Goal: Communication & Community: Share content

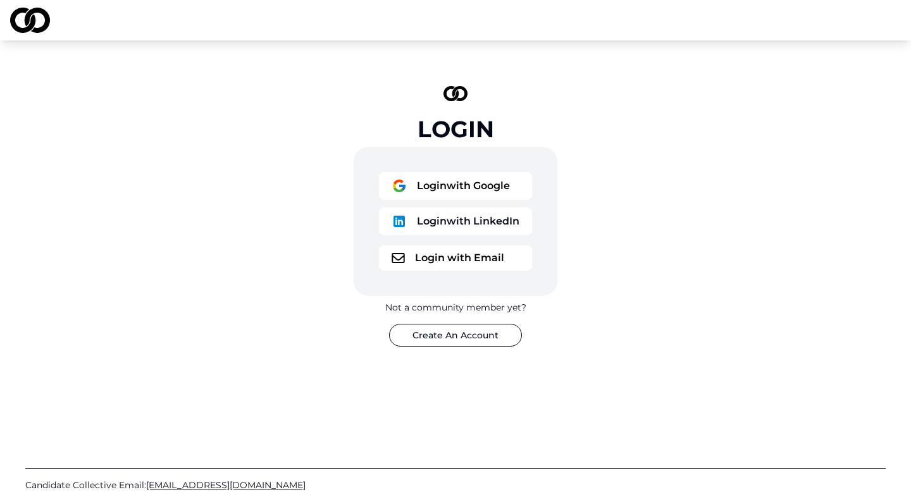
click at [469, 192] on button "Login with Google" at bounding box center [455, 186] width 153 height 28
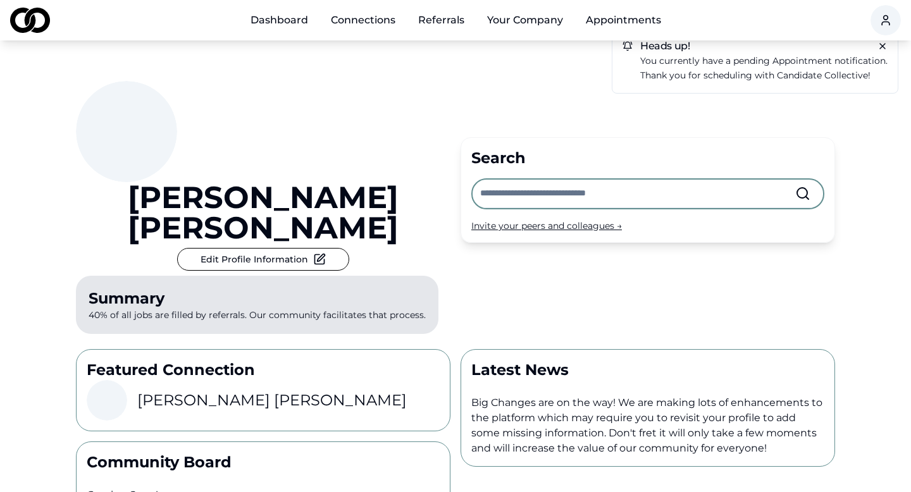
scroll to position [28, 0]
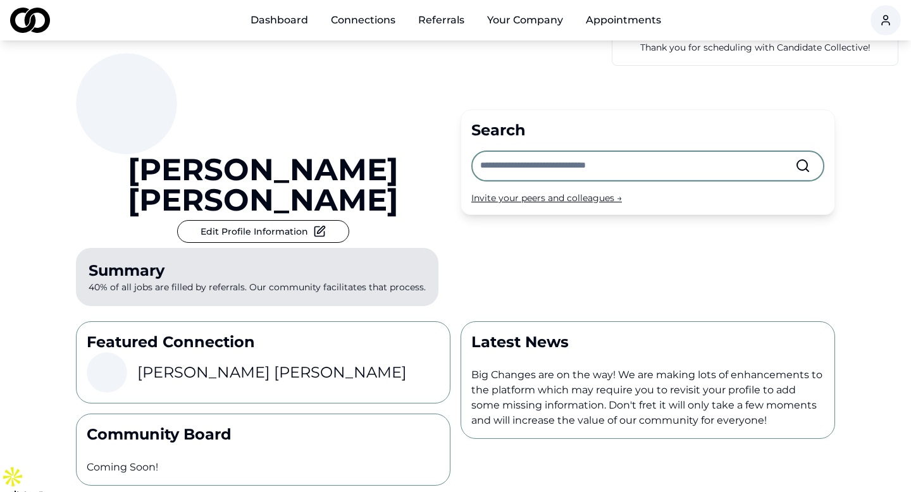
click at [545, 159] on input "text" at bounding box center [637, 166] width 315 height 28
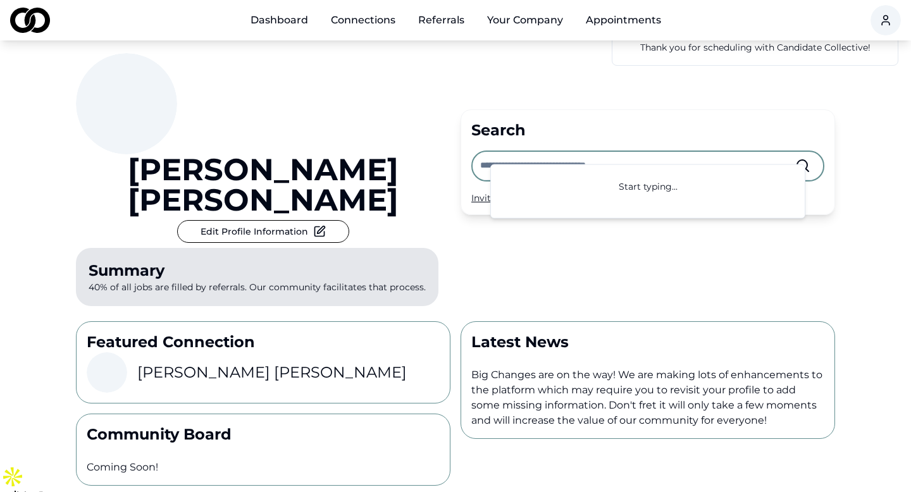
click at [477, 192] on div "Search Invite your peers and colleagues →" at bounding box center [647, 162] width 374 height 106
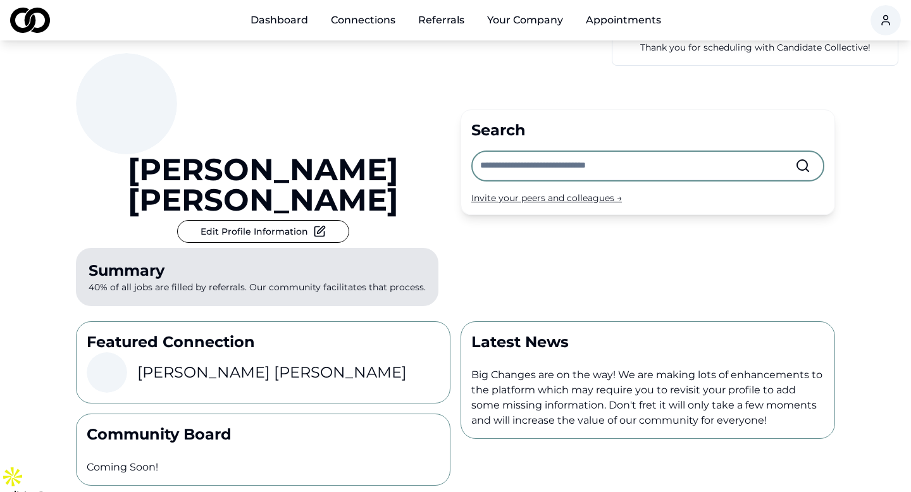
click at [488, 192] on div "Invite your peers and colleagues →" at bounding box center [647, 198] width 353 height 13
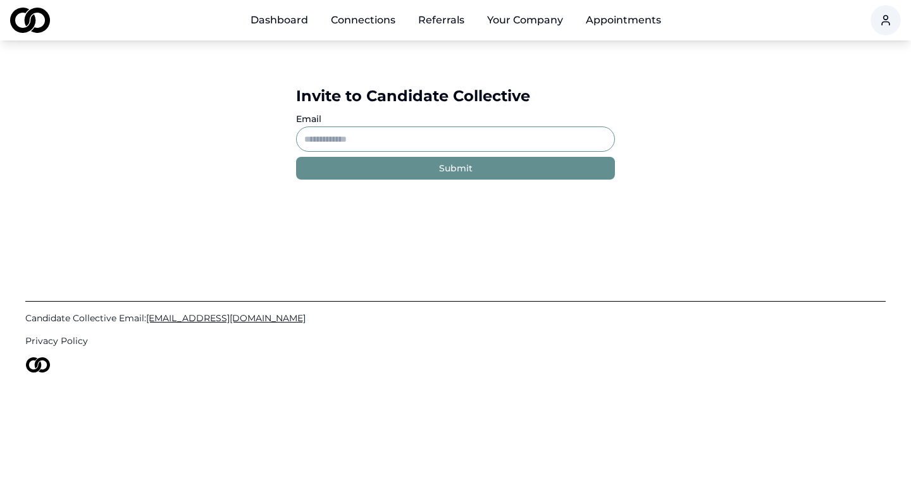
click at [380, 144] on input "Email" at bounding box center [455, 138] width 319 height 25
click at [345, 23] on link "Connections" at bounding box center [363, 20] width 85 height 25
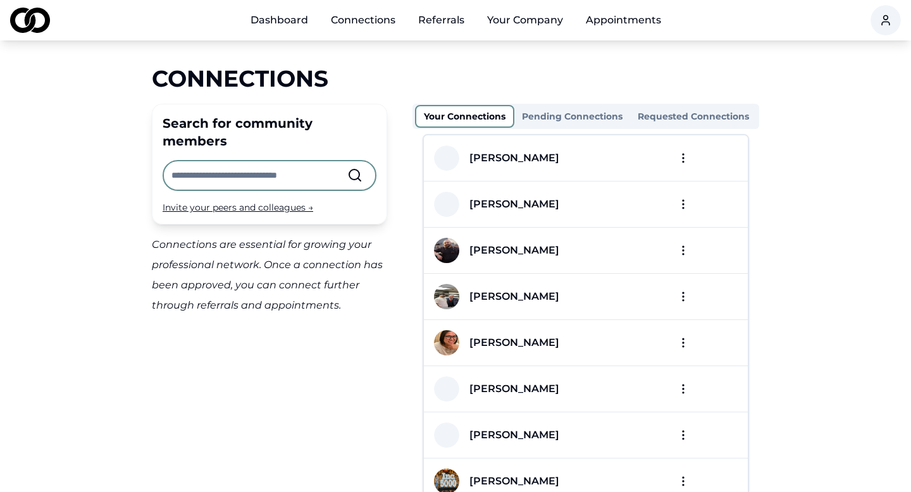
click at [684, 158] on html "Dashboard Connections Referrals Your Company Appointments Connections Search fo…" at bounding box center [455, 246] width 911 height 492
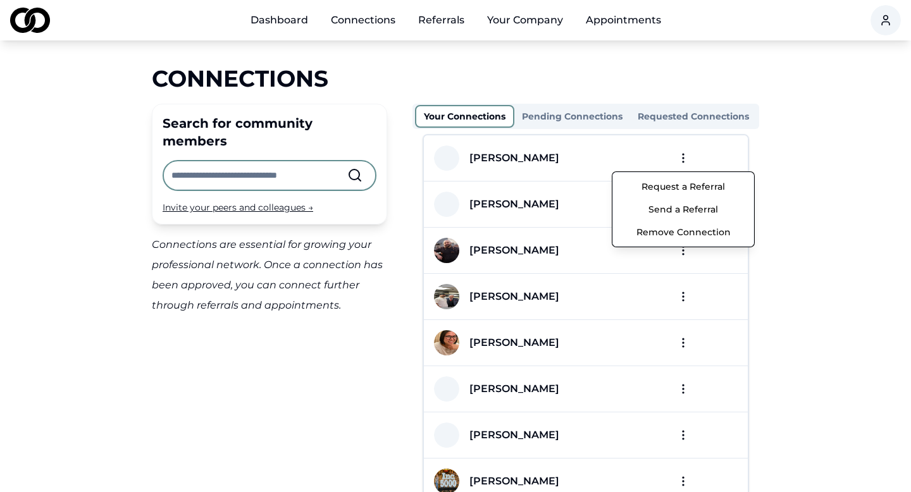
click at [684, 211] on button "Send a Referral" at bounding box center [682, 209] width 135 height 23
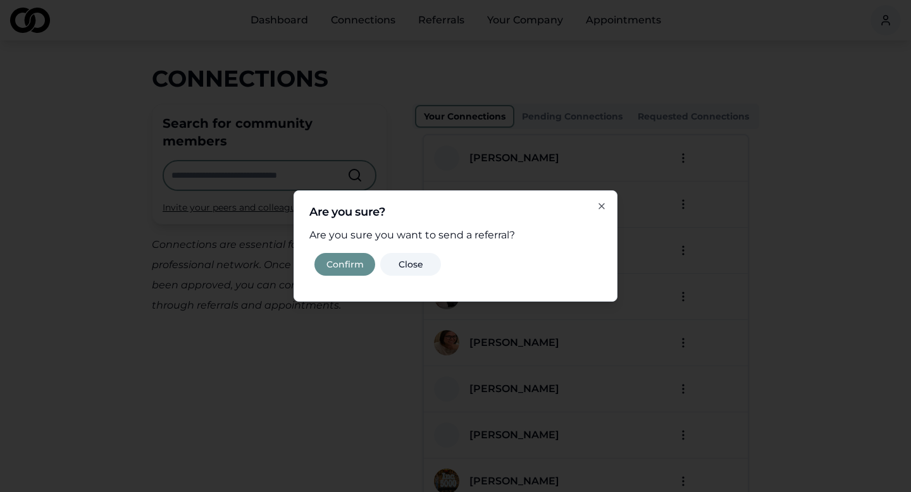
click at [351, 262] on button "Confirm" at bounding box center [344, 264] width 61 height 23
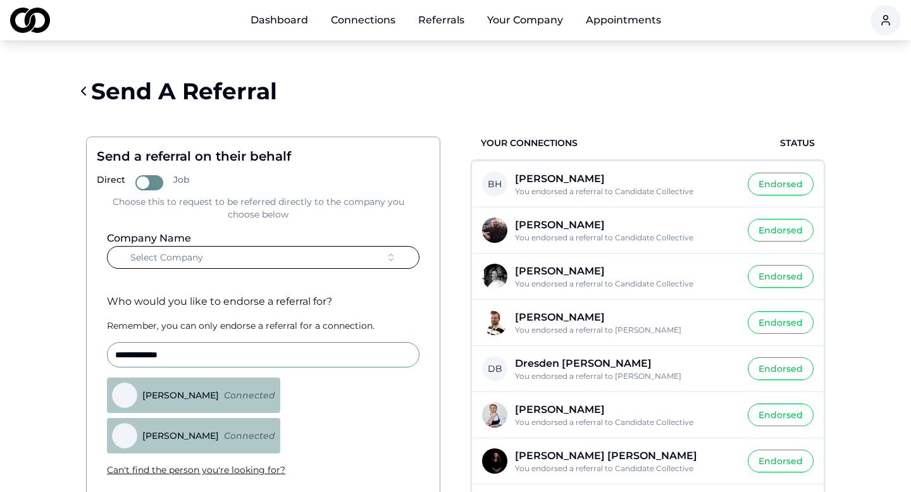
click at [343, 256] on button "Select Company" at bounding box center [263, 257] width 312 height 23
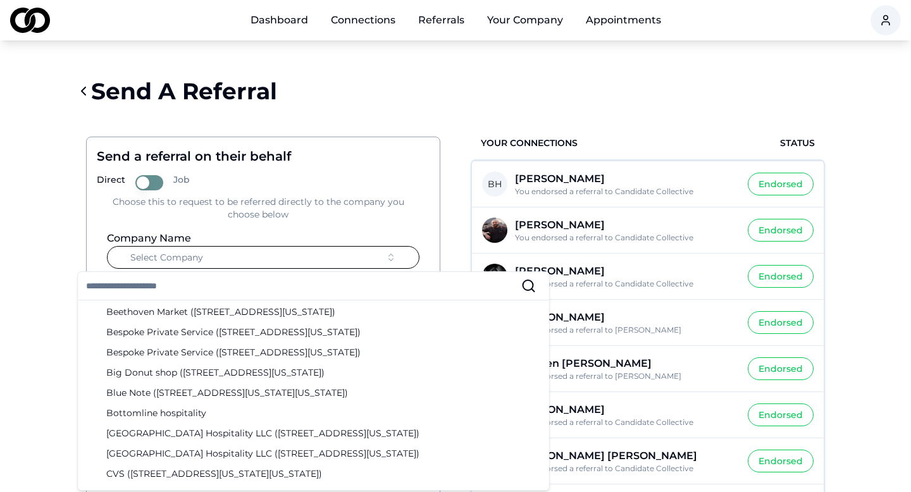
scroll to position [281, 0]
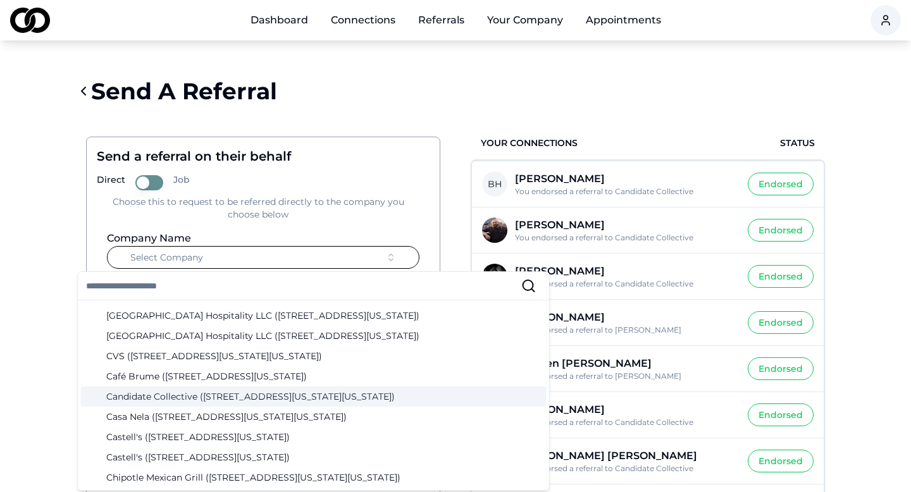
click at [184, 397] on div "Candidate Collective ([STREET_ADDRESS][US_STATE][US_STATE])" at bounding box center [313, 396] width 465 height 20
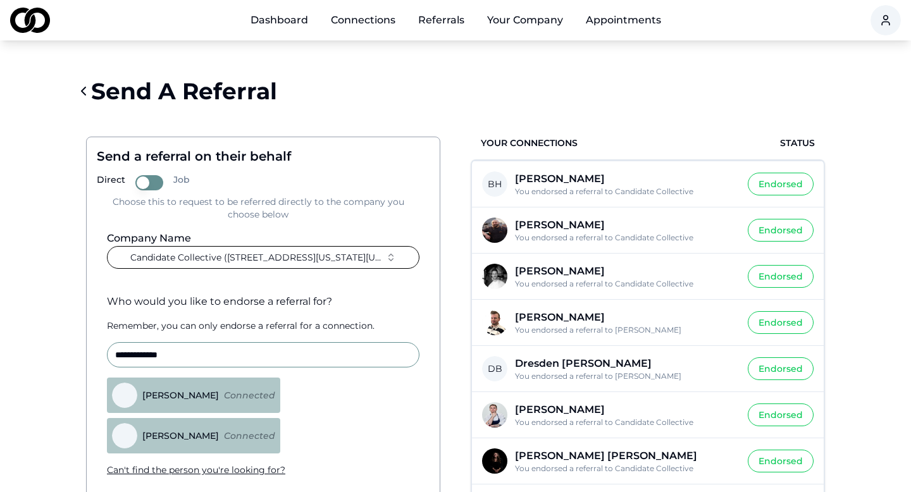
click at [285, 254] on span "Candidate Collective ([STREET_ADDRESS][US_STATE][US_STATE])" at bounding box center [255, 257] width 250 height 13
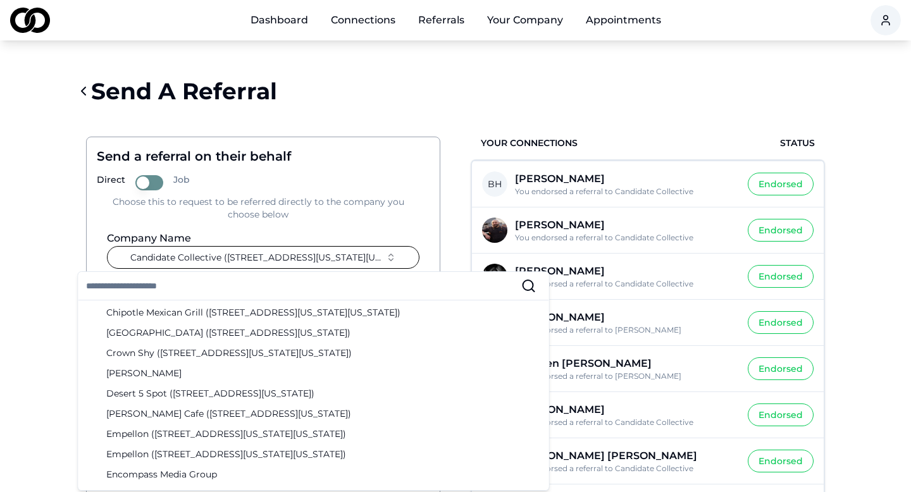
scroll to position [294, 0]
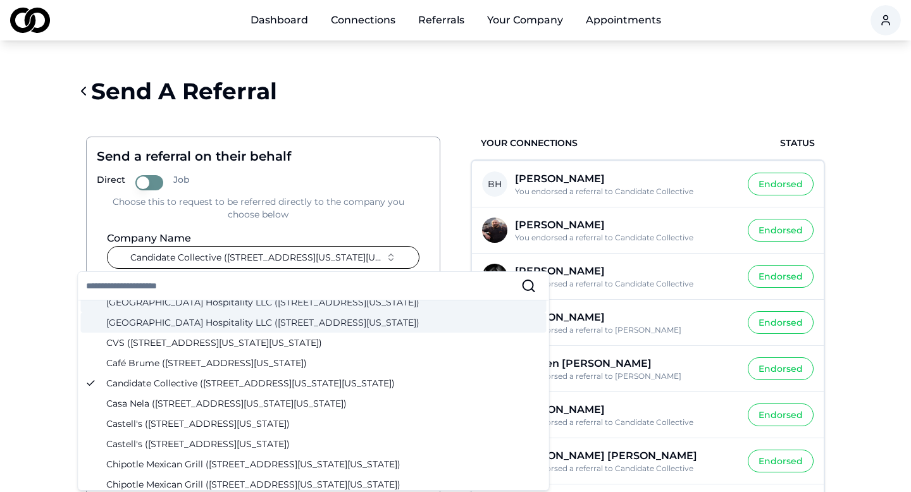
click at [340, 214] on div "Choose this to request to be referred directly to the company you choose below" at bounding box center [258, 207] width 323 height 25
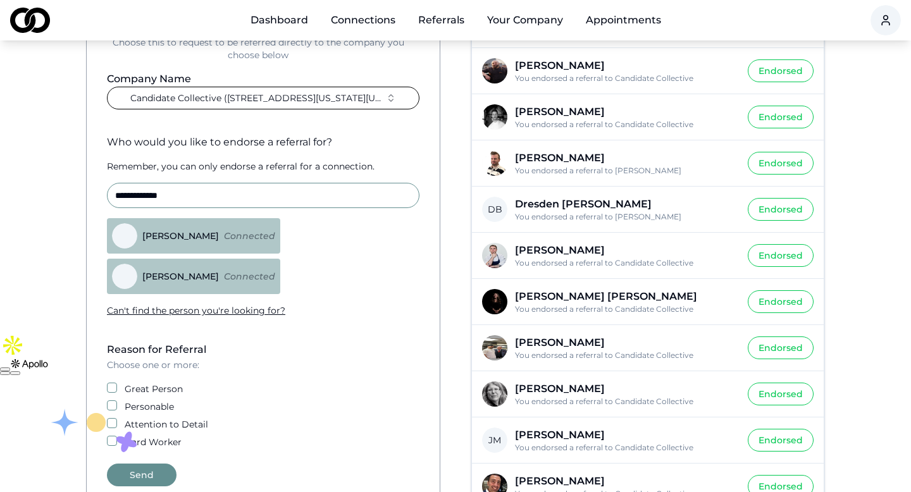
scroll to position [243, 0]
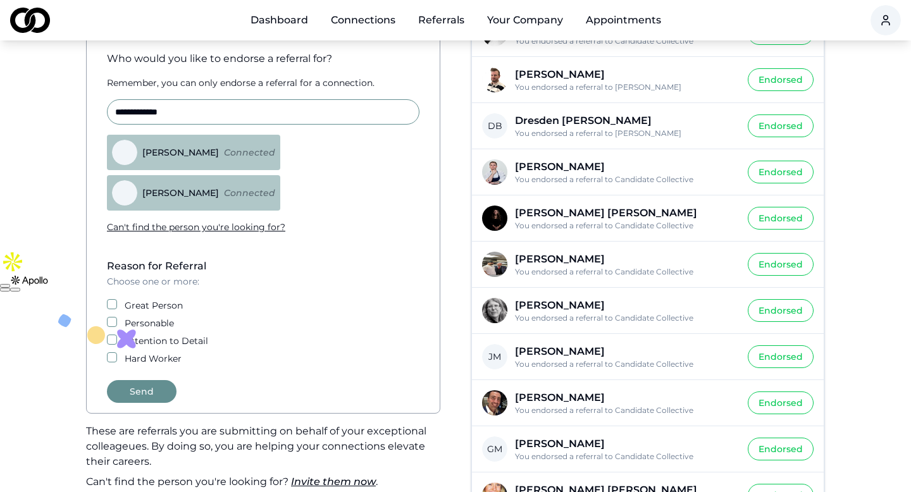
click at [133, 304] on label "Great Person" at bounding box center [154, 305] width 58 height 13
click at [117, 304] on button "Great Person" at bounding box center [112, 304] width 10 height 10
click at [128, 330] on div "Reason for Referral Choose one or more: Great Person Personable Attention to De…" at bounding box center [263, 312] width 333 height 106
click at [119, 326] on div "Personable" at bounding box center [263, 323] width 312 height 13
click at [109, 322] on button "Personable" at bounding box center [112, 322] width 10 height 10
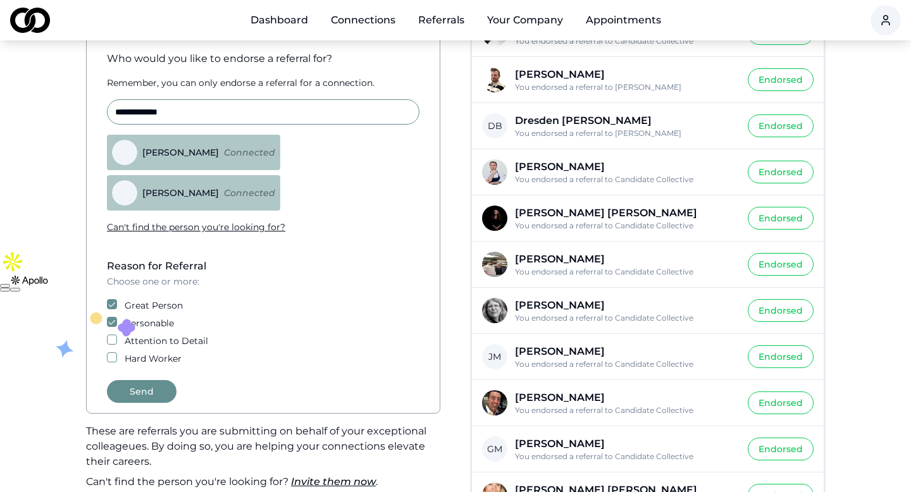
click at [109, 338] on button "Attention to Detail" at bounding box center [112, 340] width 10 height 10
click at [108, 359] on button "Hard Worker" at bounding box center [112, 357] width 10 height 10
click at [125, 392] on button "Send" at bounding box center [142, 391] width 70 height 23
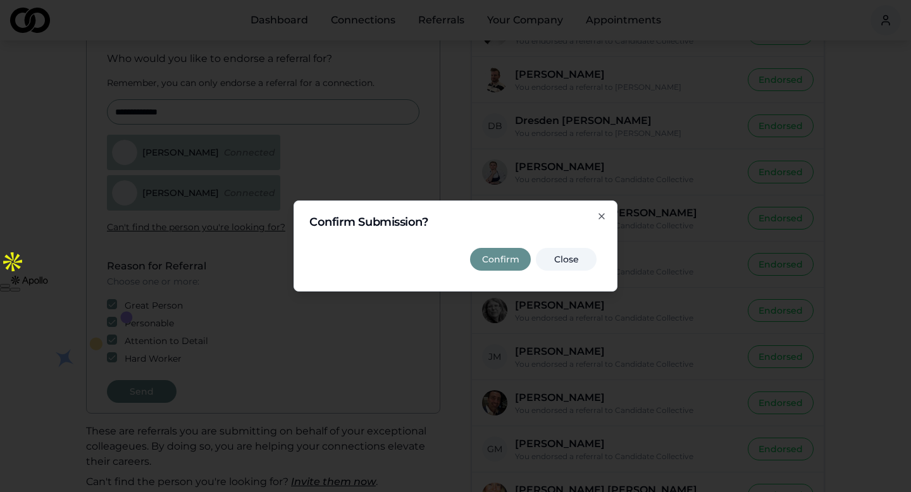
click at [504, 252] on button "Confirm" at bounding box center [500, 259] width 61 height 23
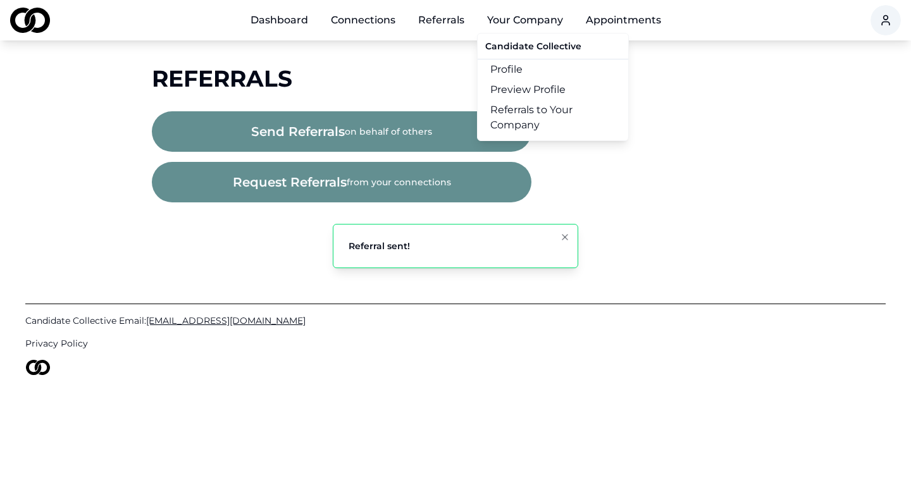
click at [526, 108] on link "Referrals to Your Company" at bounding box center [552, 117] width 151 height 35
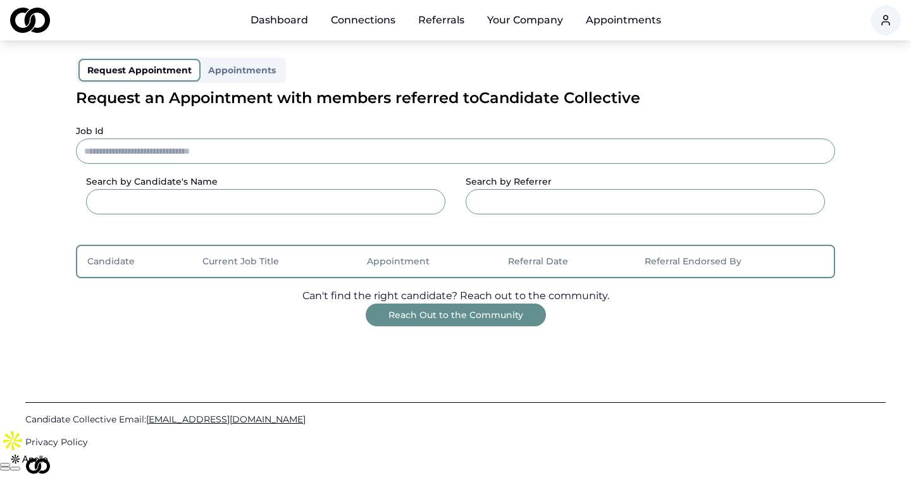
scroll to position [106, 0]
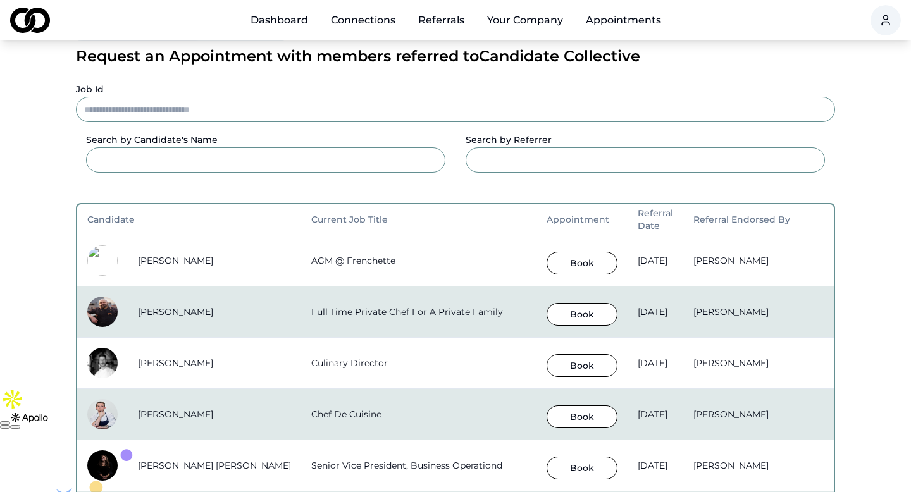
click at [546, 261] on button "Book" at bounding box center [581, 263] width 71 height 23
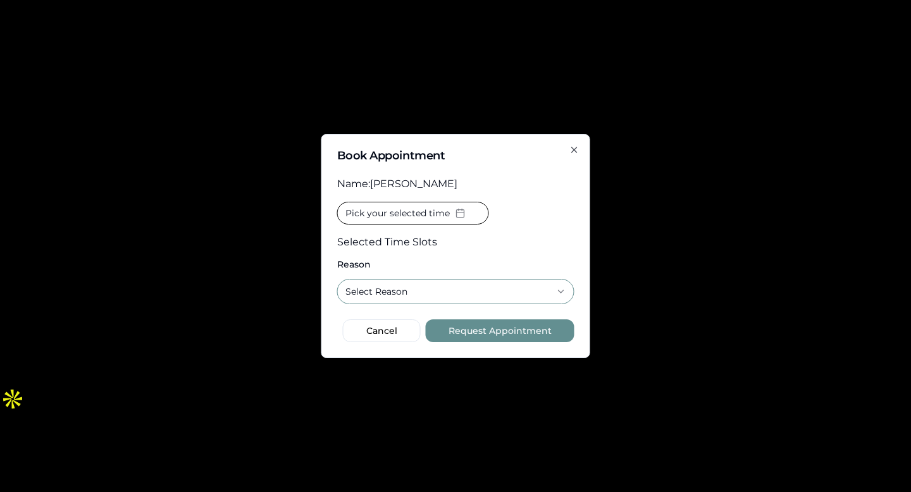
click at [469, 288] on button "Select Reason" at bounding box center [455, 291] width 237 height 25
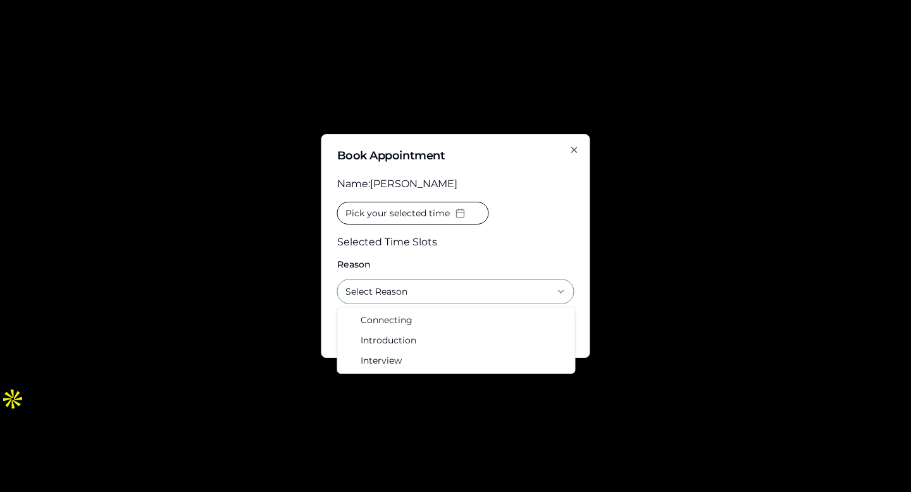
click at [575, 144] on div "**********" at bounding box center [455, 246] width 269 height 224
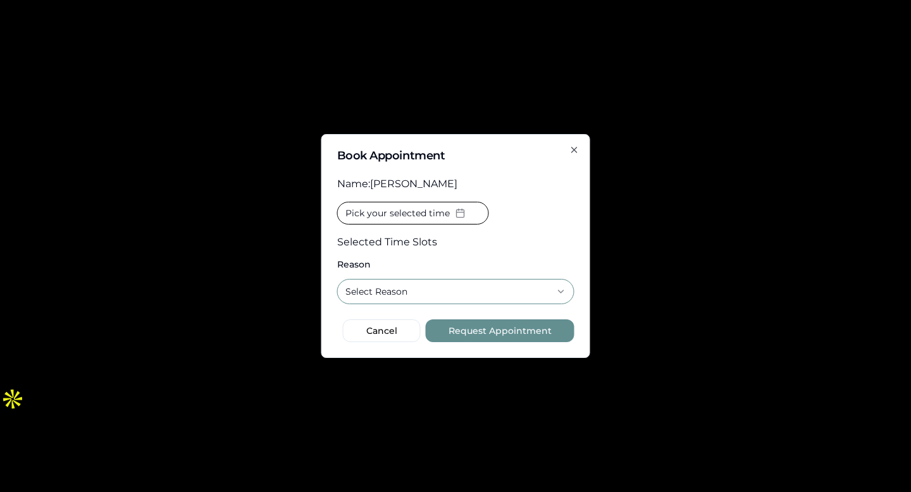
click at [572, 153] on icon "button" at bounding box center [574, 150] width 10 height 10
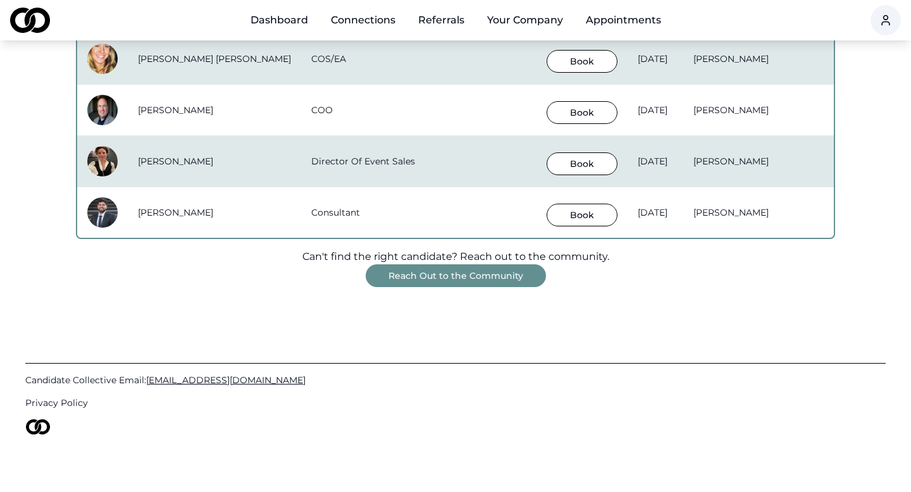
scroll to position [1078, 0]
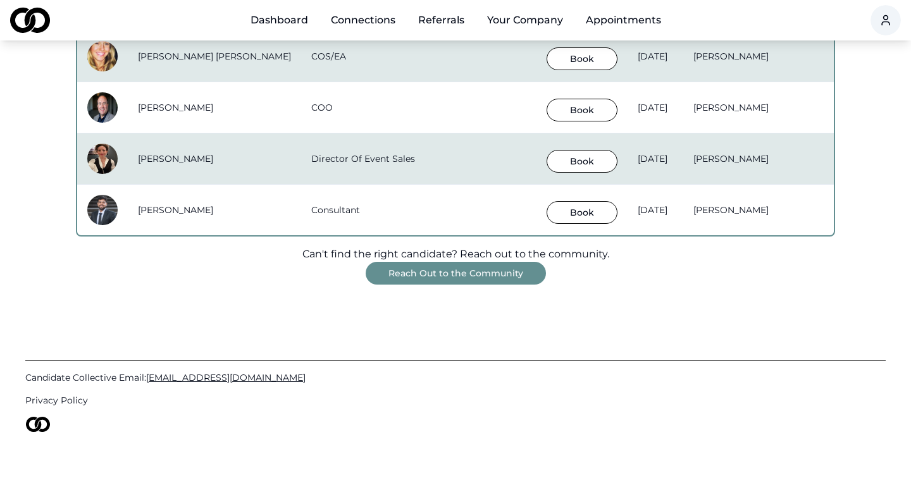
click at [475, 273] on button "Reach Out to the Community" at bounding box center [456, 273] width 180 height 23
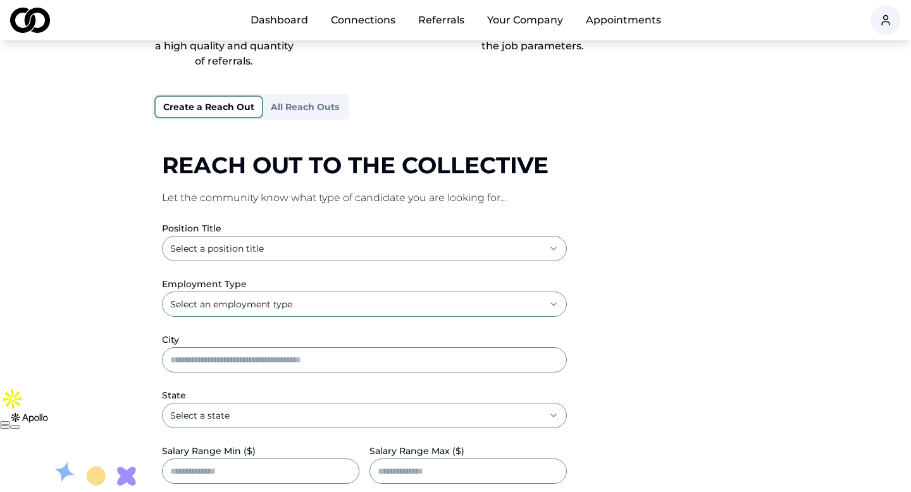
scroll to position [149, 0]
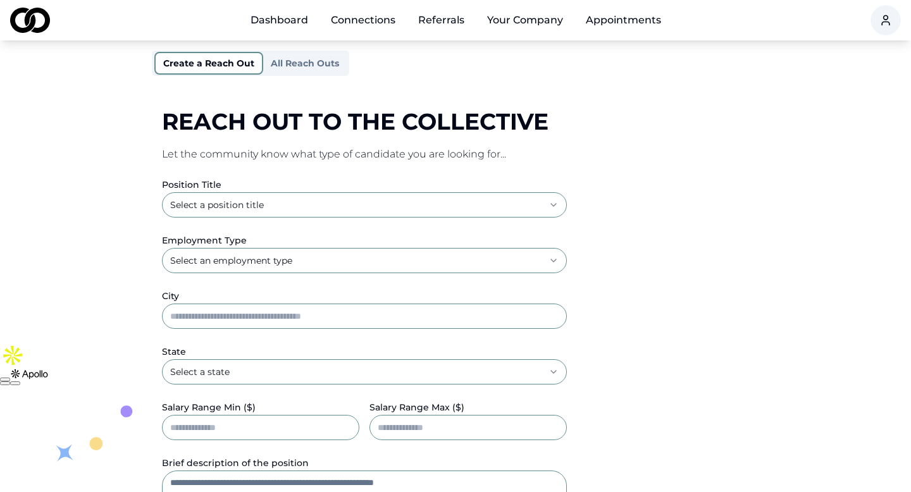
click at [427, 208] on html "**********" at bounding box center [455, 97] width 911 height 492
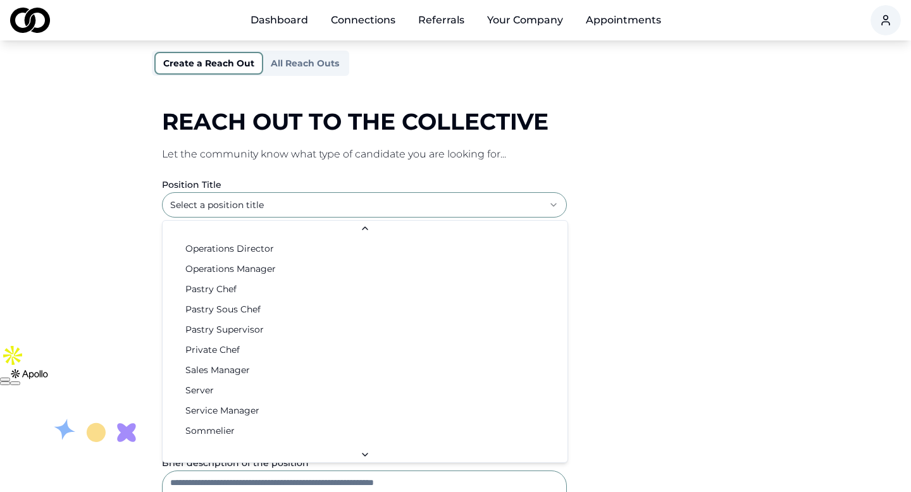
scroll to position [2045, 0]
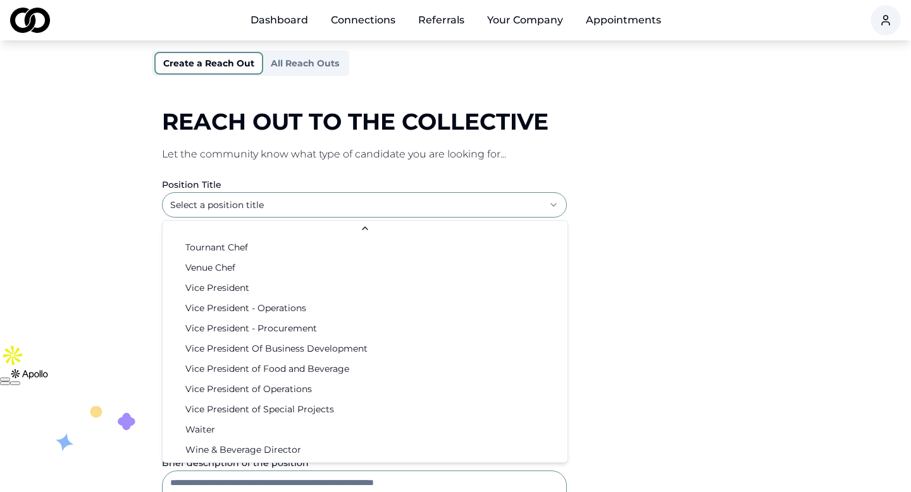
click at [624, 317] on html "**********" at bounding box center [455, 97] width 911 height 492
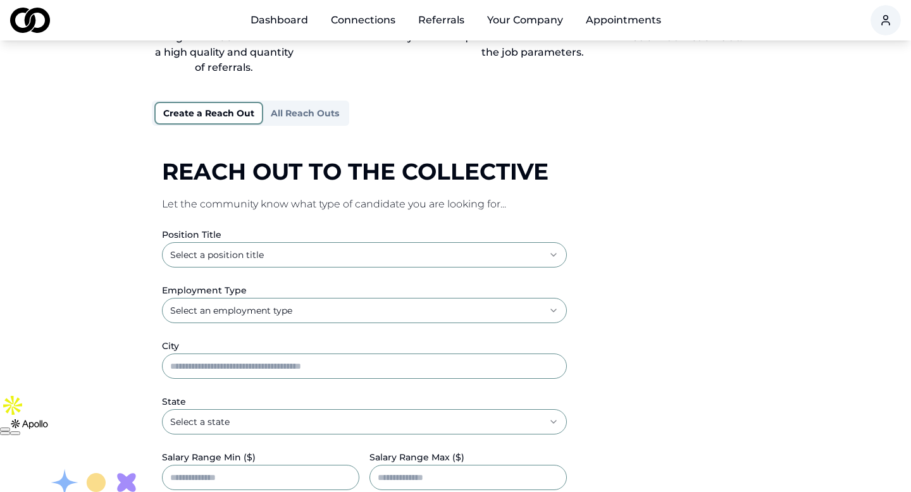
scroll to position [80, 0]
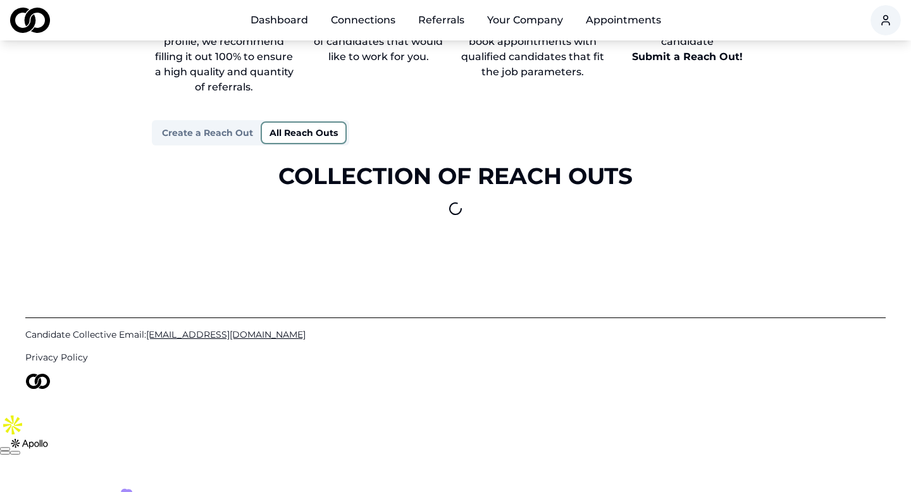
click at [300, 131] on div "Step 1 Set up your business profile, we recommend filling it out 100% to ensure…" at bounding box center [455, 101] width 607 height 230
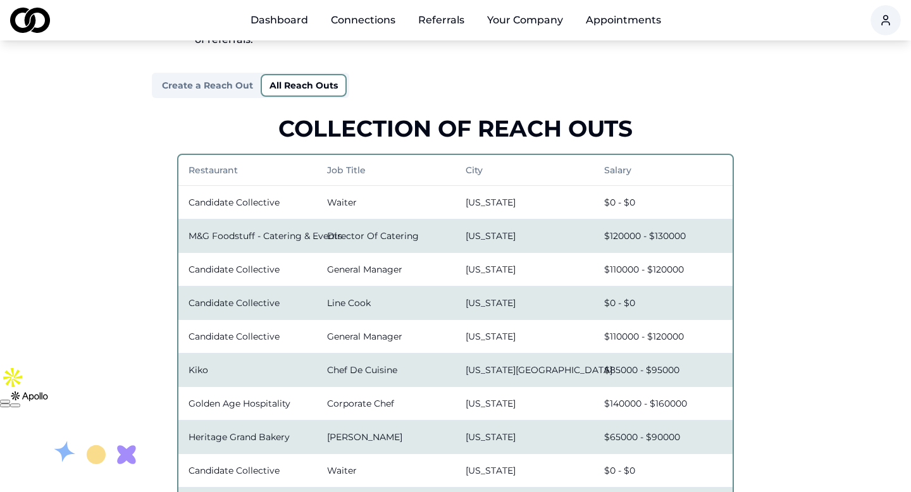
scroll to position [0, 0]
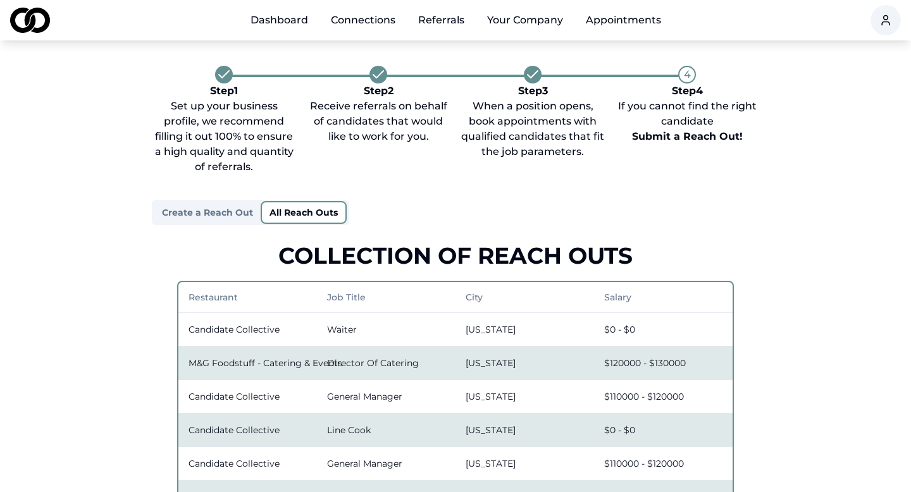
click at [515, 15] on button "Your Company" at bounding box center [525, 20] width 96 height 25
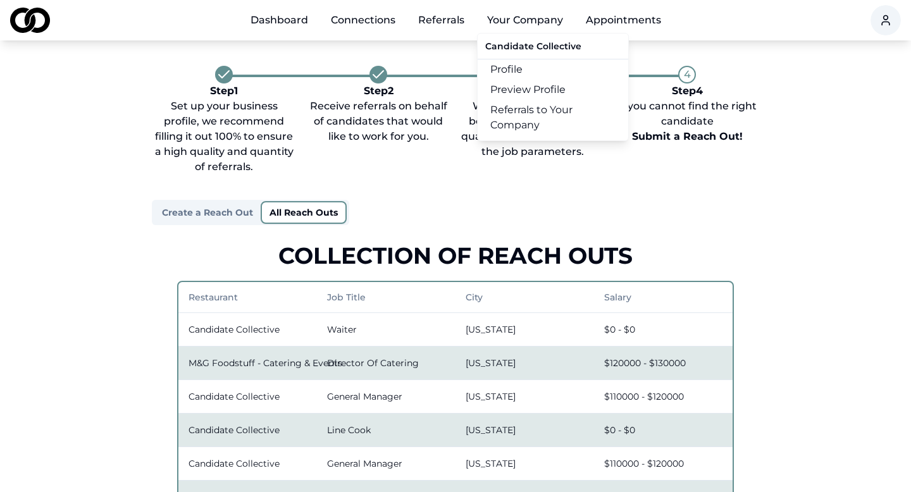
click at [516, 23] on button "Your Company" at bounding box center [525, 20] width 96 height 25
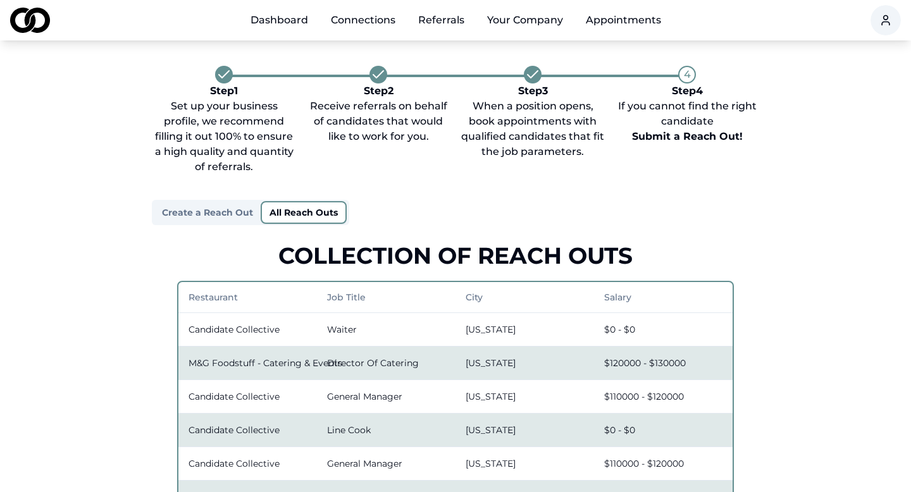
click at [516, 23] on button "Your Company" at bounding box center [525, 20] width 96 height 25
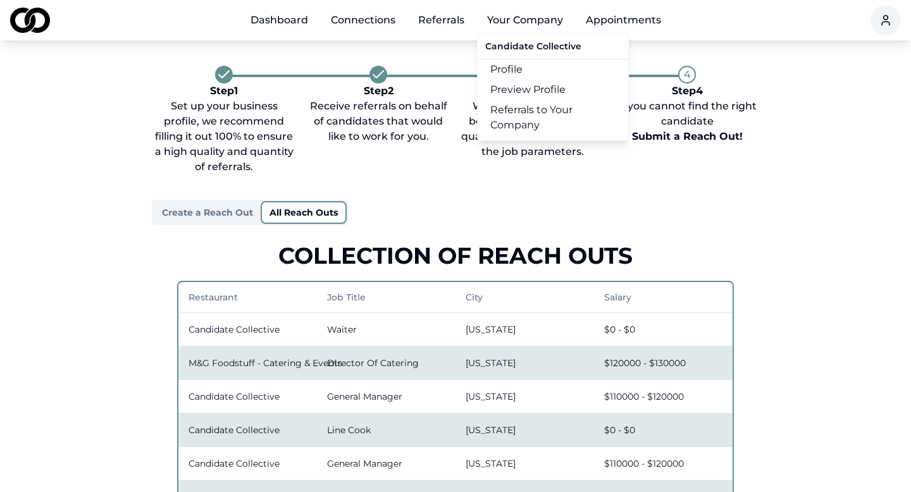
click at [517, 70] on link "Profile" at bounding box center [552, 69] width 151 height 20
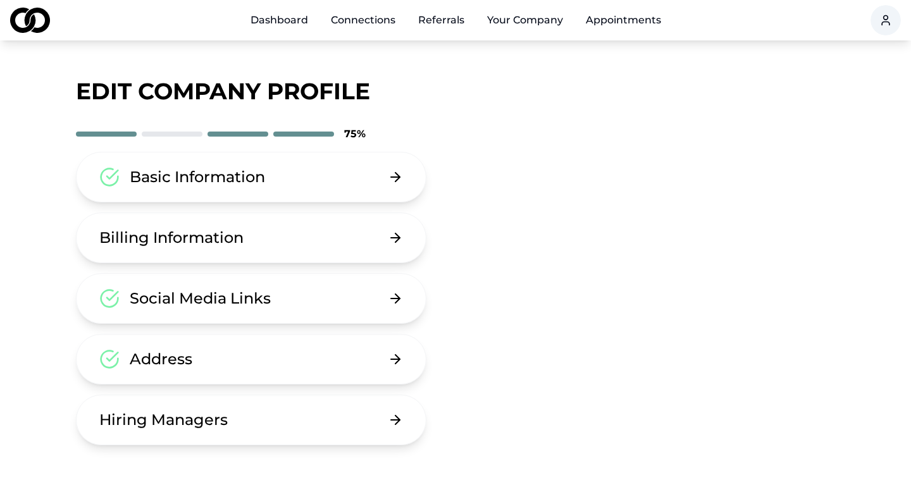
click at [297, 434] on button "Hiring Managers" at bounding box center [251, 420] width 350 height 51
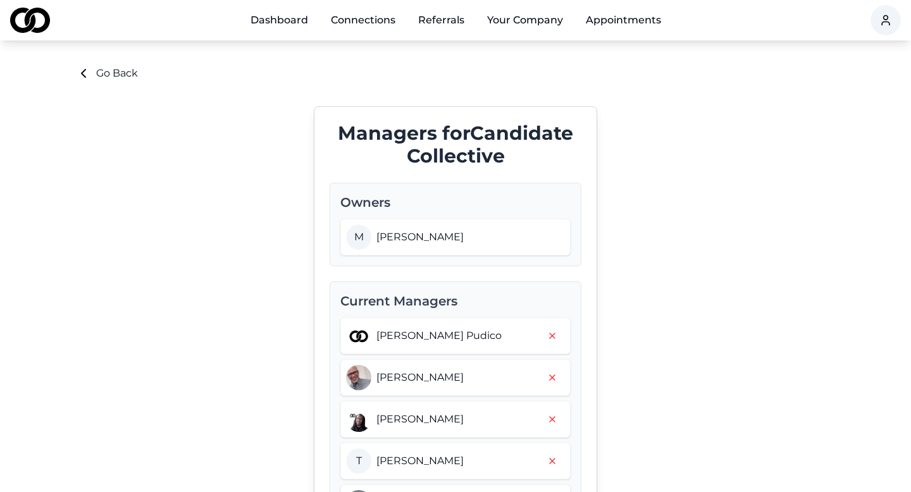
click at [301, 19] on link "Dashboard" at bounding box center [279, 20] width 78 height 25
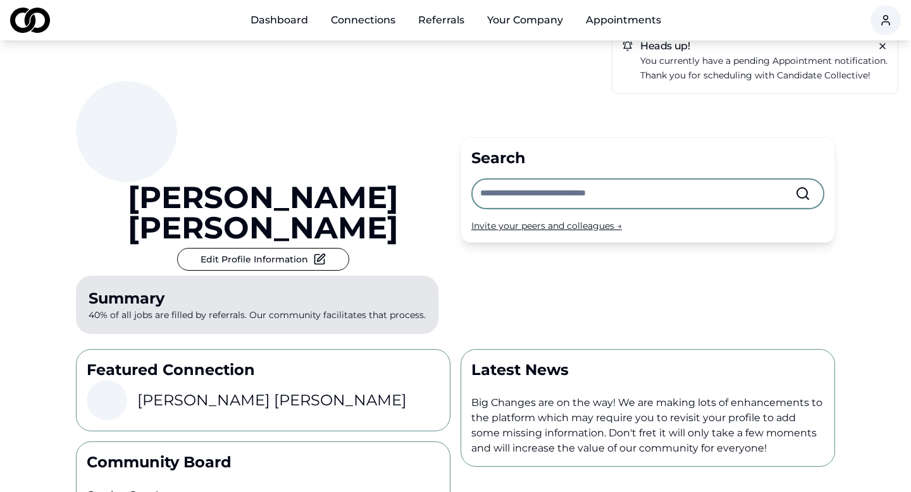
click at [507, 180] on input "text" at bounding box center [637, 194] width 315 height 28
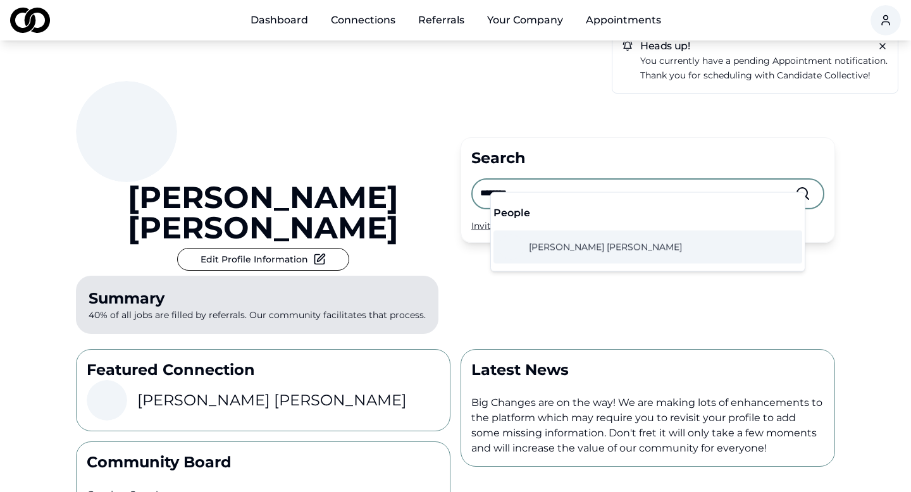
type input "********"
click at [543, 246] on span "Brad Holtzman" at bounding box center [605, 247] width 153 height 13
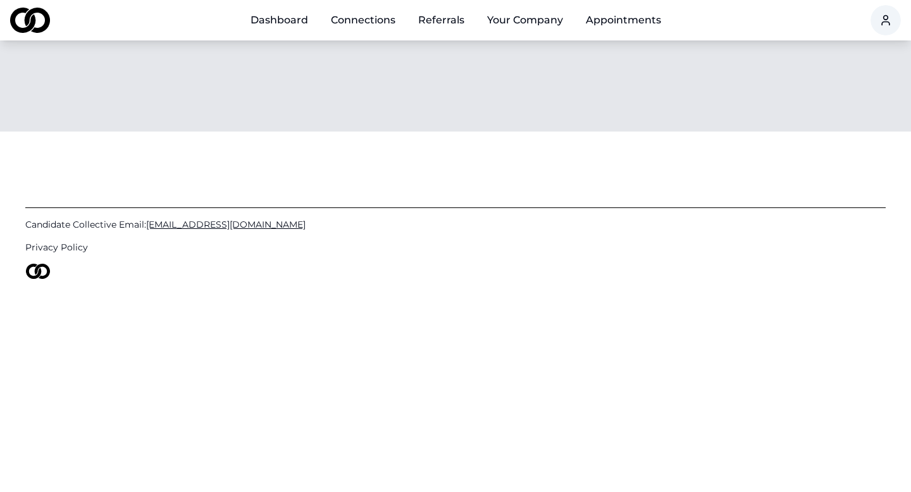
click at [543, 246] on link "Privacy Policy" at bounding box center [455, 247] width 860 height 13
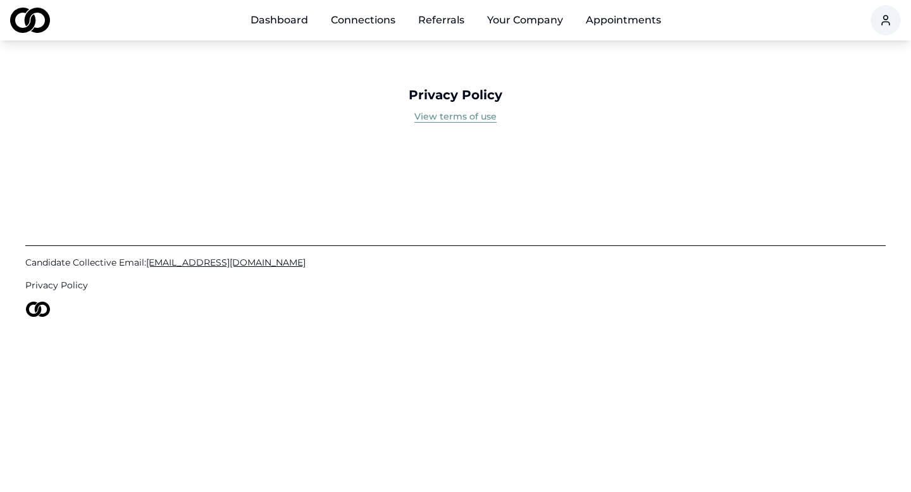
click at [259, 26] on link "Dashboard" at bounding box center [279, 20] width 78 height 25
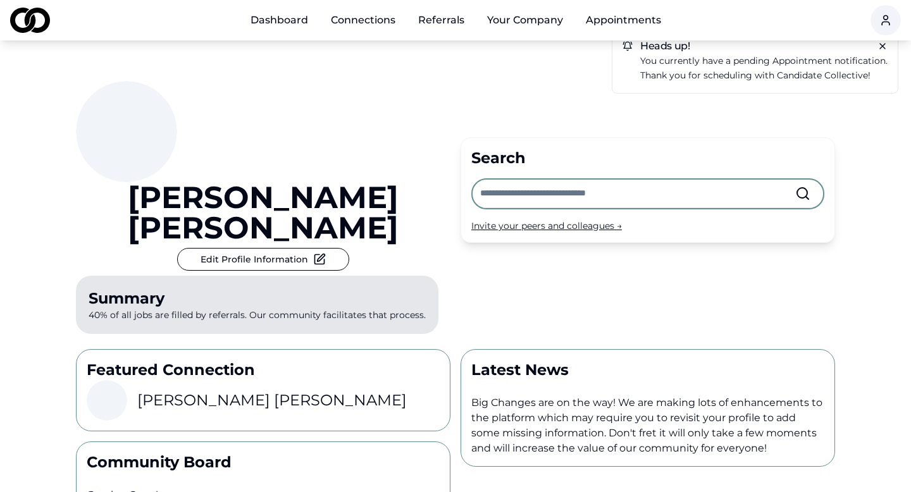
click at [522, 189] on input "text" at bounding box center [637, 194] width 315 height 28
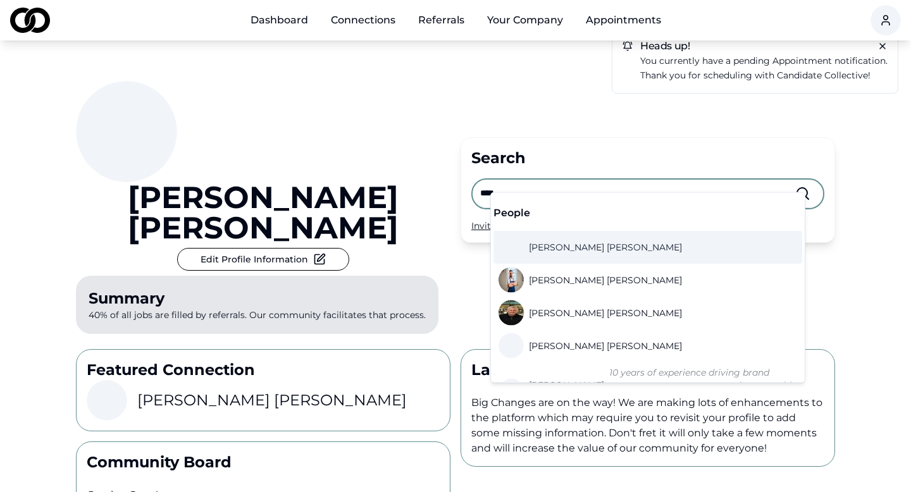
type input "****"
click at [572, 243] on span "Brad Holtzman" at bounding box center [605, 247] width 153 height 13
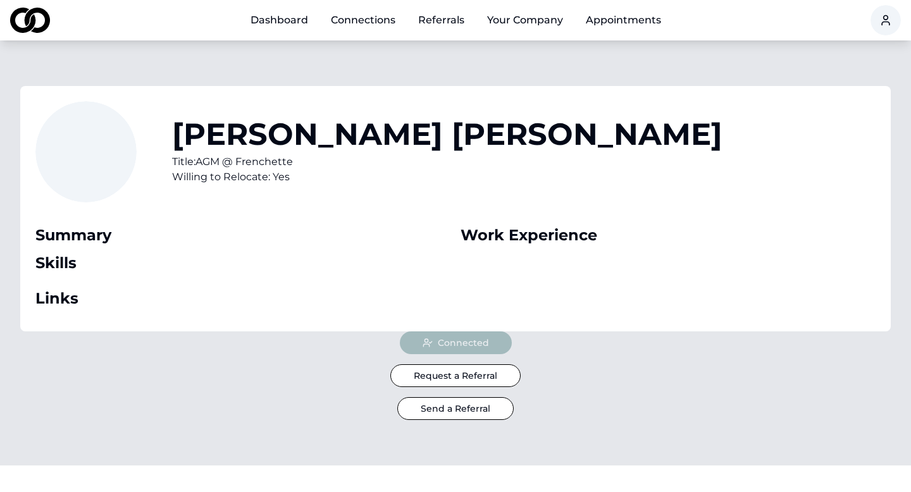
click at [361, 18] on link "Connections" at bounding box center [363, 20] width 85 height 25
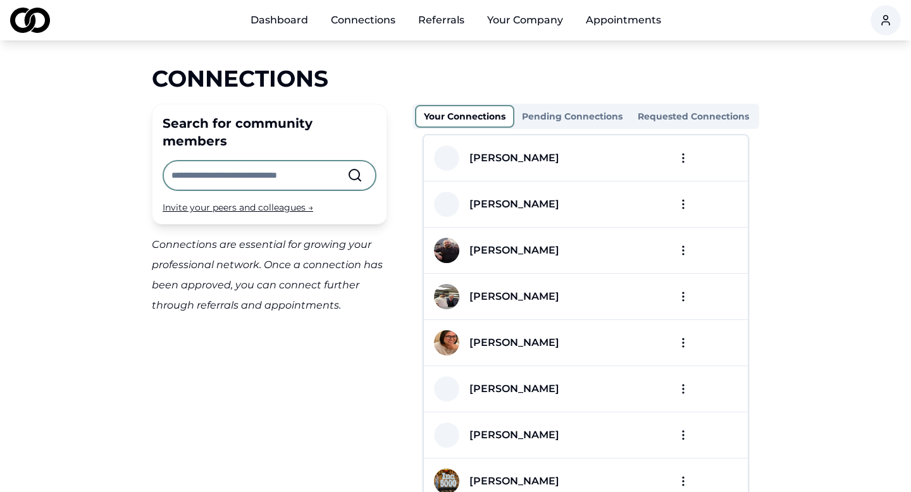
click at [287, 32] on link "Dashboard" at bounding box center [279, 20] width 78 height 25
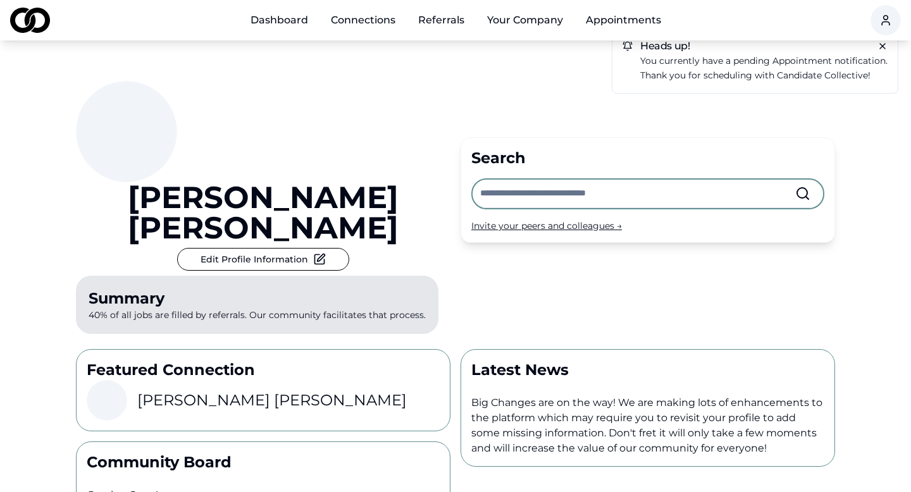
click at [531, 181] on input "text" at bounding box center [637, 194] width 315 height 28
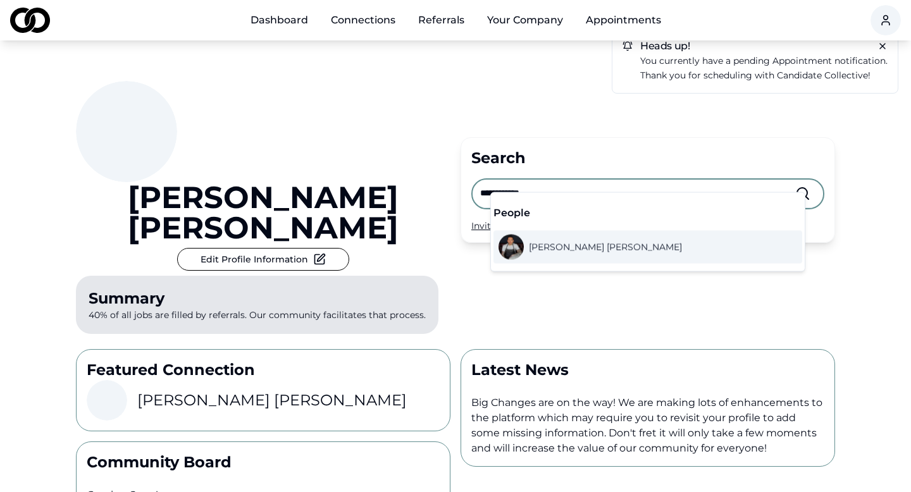
type input "**********"
click at [549, 246] on span "James Porter" at bounding box center [605, 247] width 153 height 13
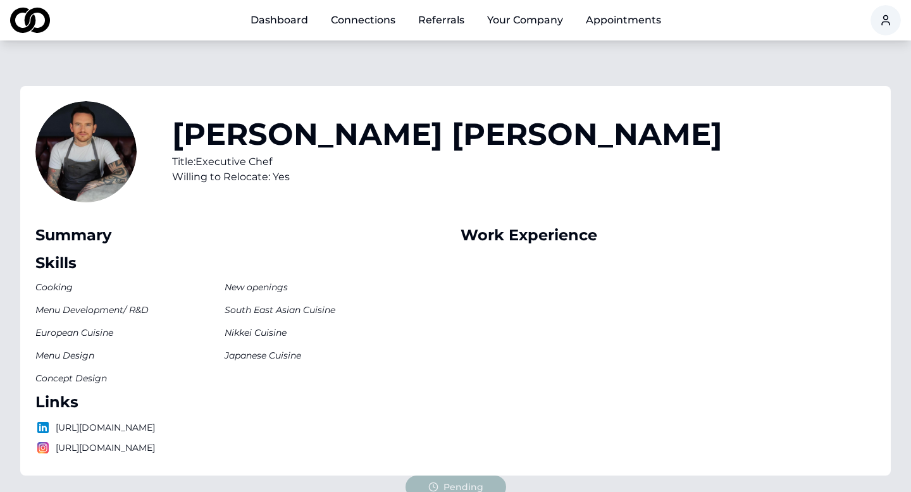
click at [510, 25] on button "Your Company" at bounding box center [525, 20] width 96 height 25
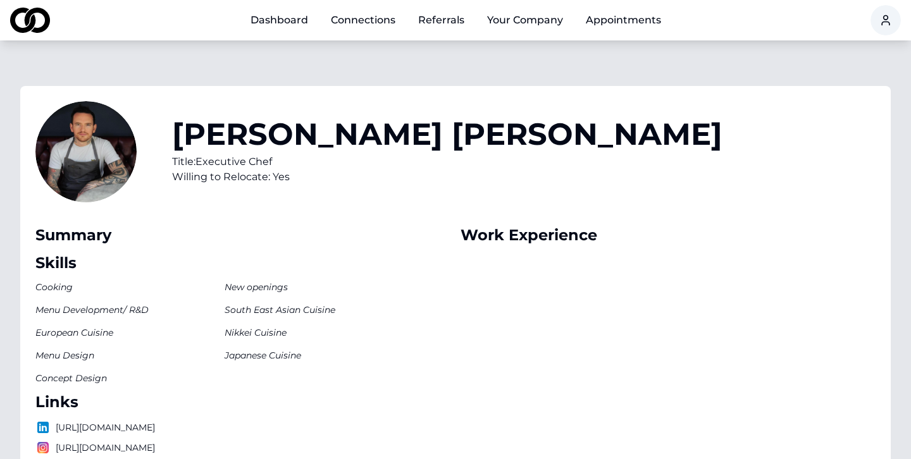
click at [268, 18] on link "Dashboard" at bounding box center [279, 20] width 78 height 25
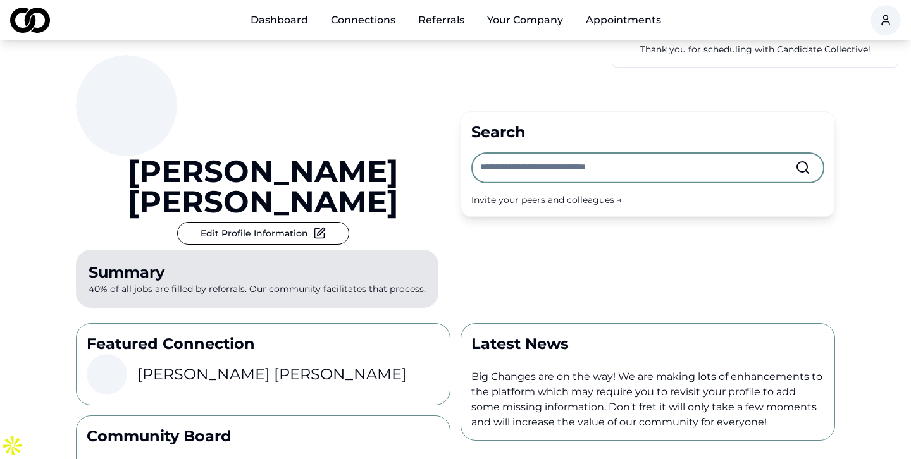
scroll to position [1, 0]
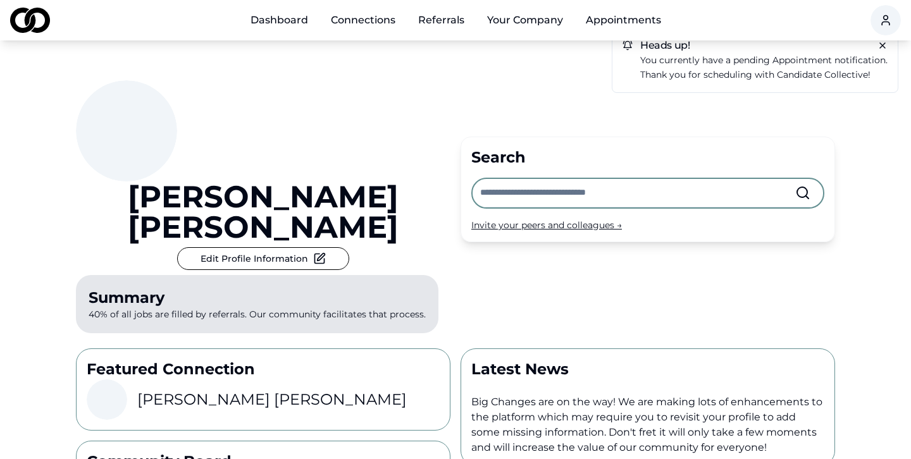
click at [504, 180] on input "text" at bounding box center [637, 193] width 315 height 28
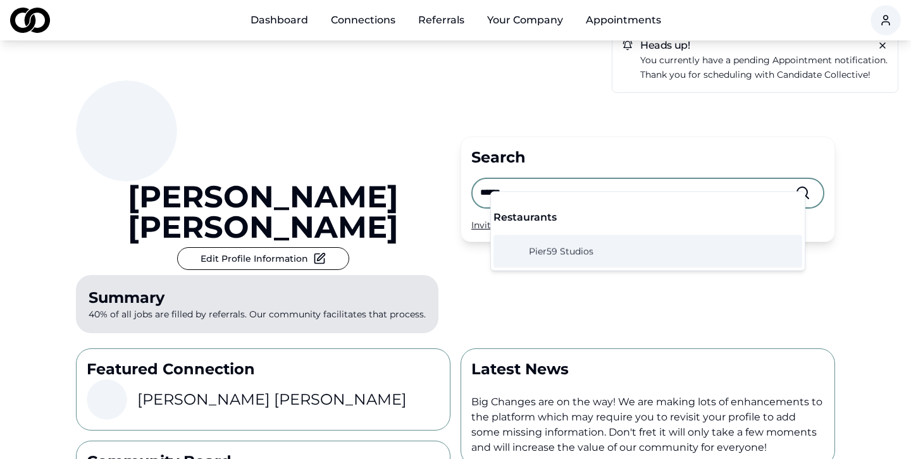
type input "******"
click at [575, 248] on span "Pier59 Studios" at bounding box center [561, 251] width 65 height 13
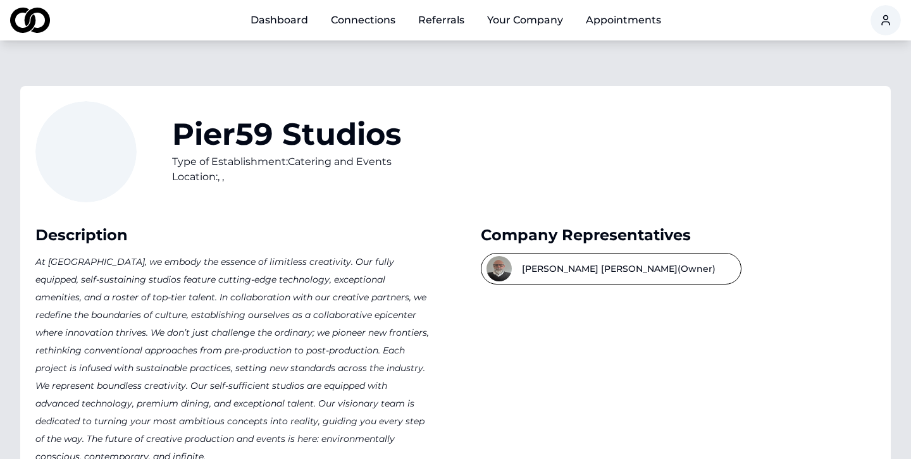
click at [558, 267] on button "Bevan Meyers (Owner)" at bounding box center [611, 269] width 261 height 32
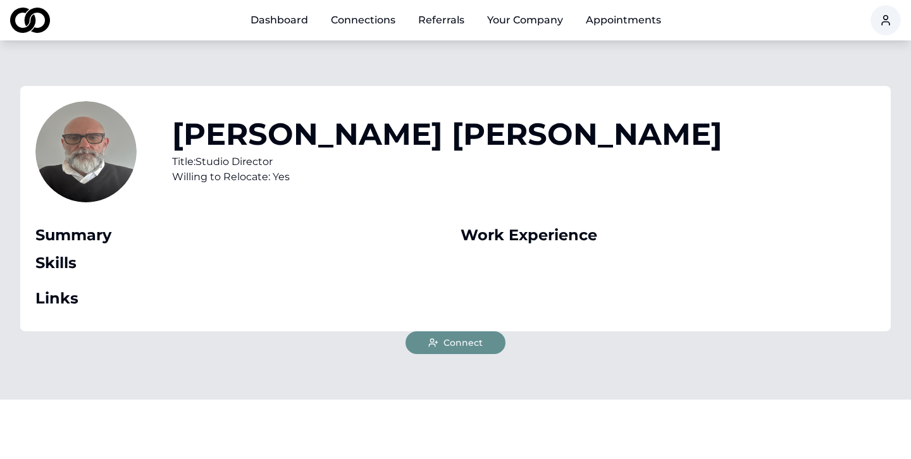
click at [458, 346] on span "Connect" at bounding box center [462, 342] width 39 height 13
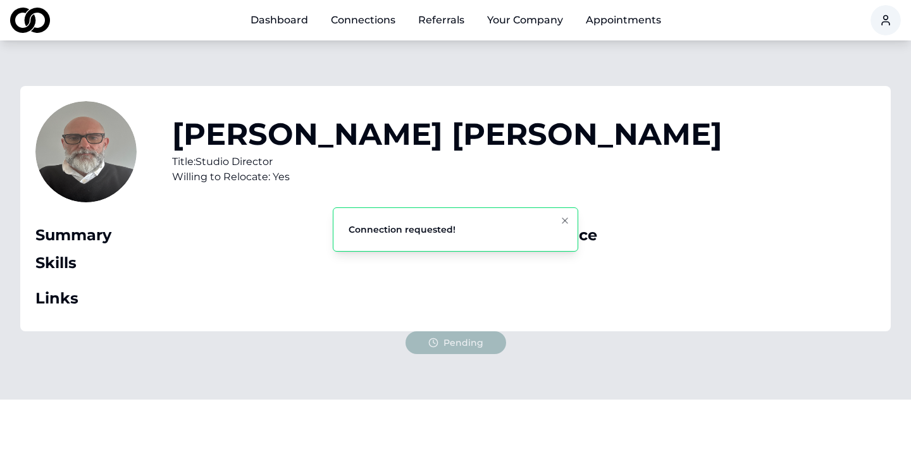
click at [371, 19] on link "Connections" at bounding box center [363, 20] width 85 height 25
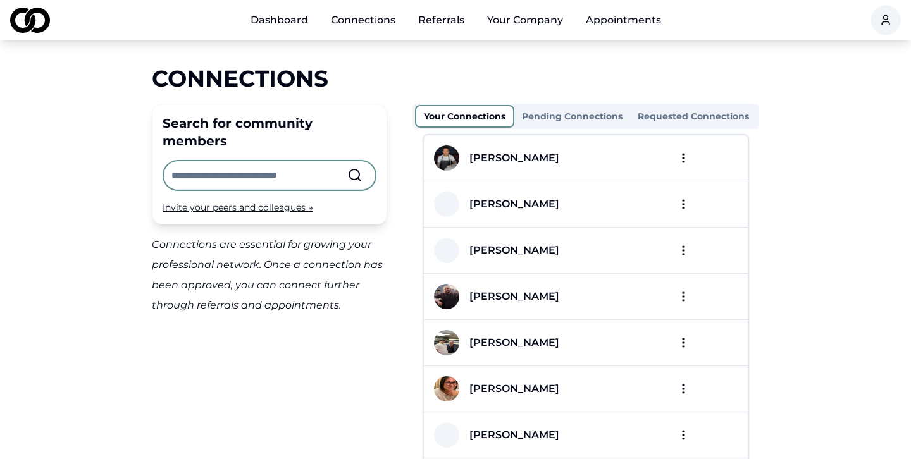
click at [274, 8] on link "Dashboard" at bounding box center [279, 20] width 78 height 25
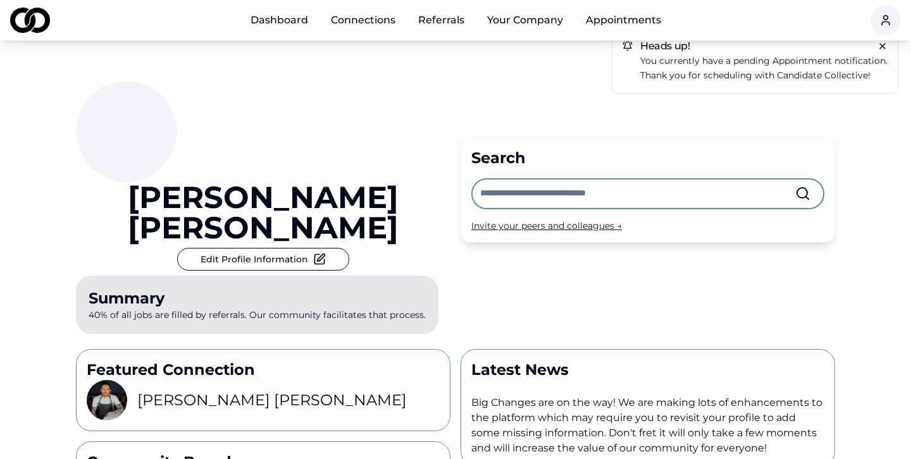
click at [211, 248] on button "Edit Profile Information" at bounding box center [263, 259] width 172 height 23
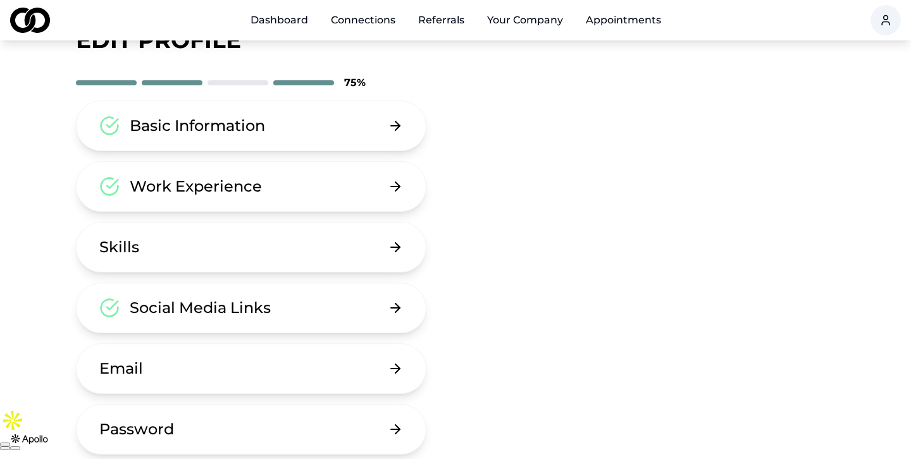
scroll to position [135, 0]
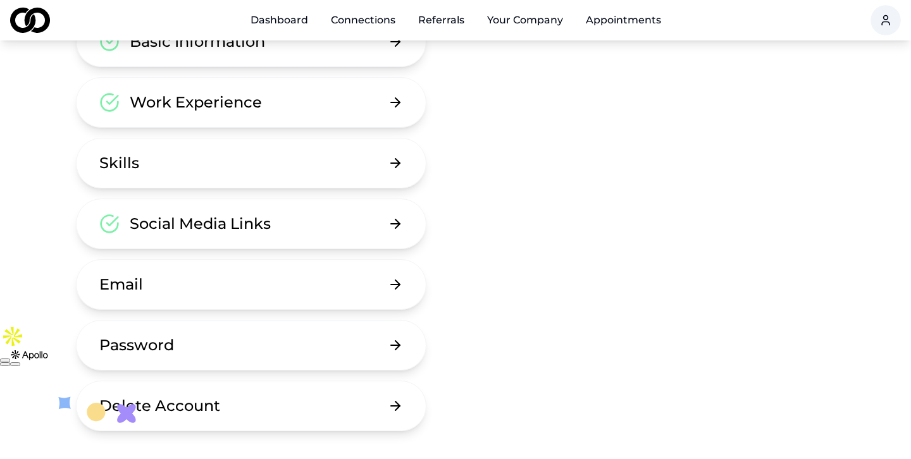
click at [328, 284] on button "Email" at bounding box center [251, 284] width 350 height 51
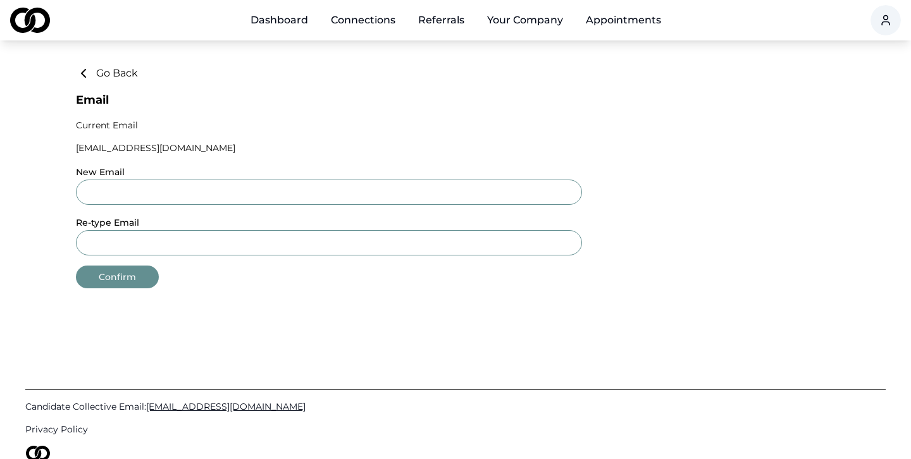
click at [80, 73] on icon at bounding box center [83, 73] width 15 height 15
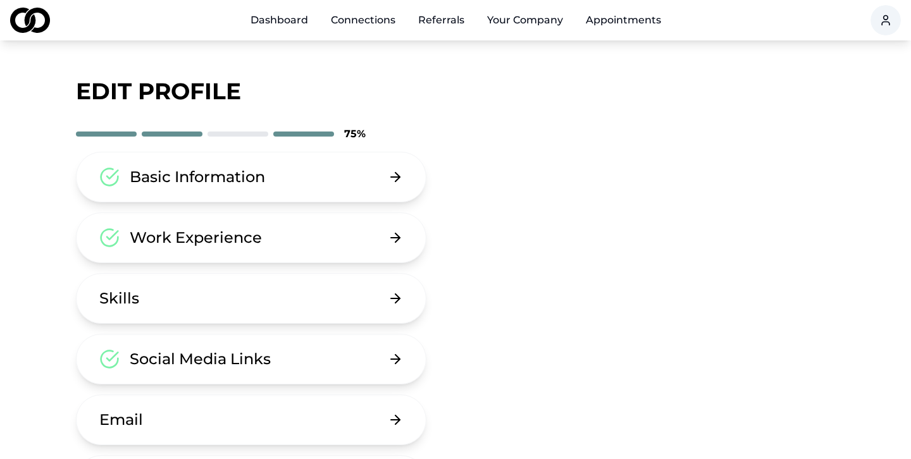
click at [297, 17] on link "Dashboard" at bounding box center [279, 20] width 78 height 25
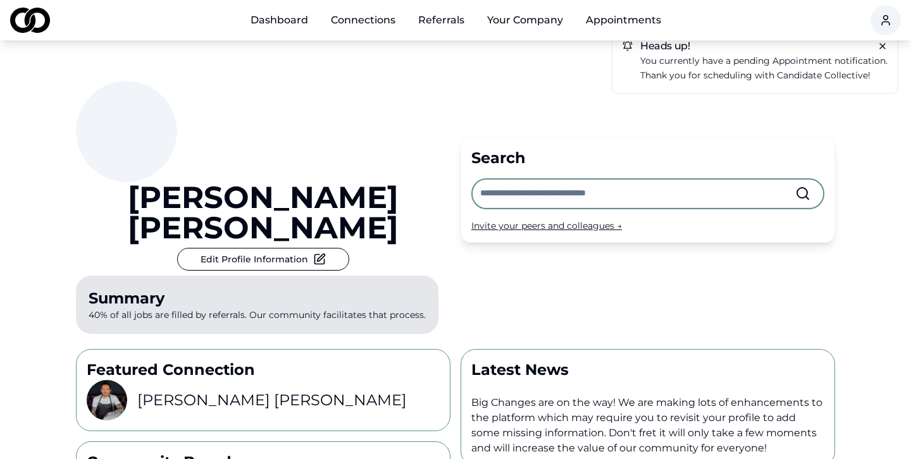
click at [233, 248] on button "Edit Profile Information" at bounding box center [263, 259] width 172 height 23
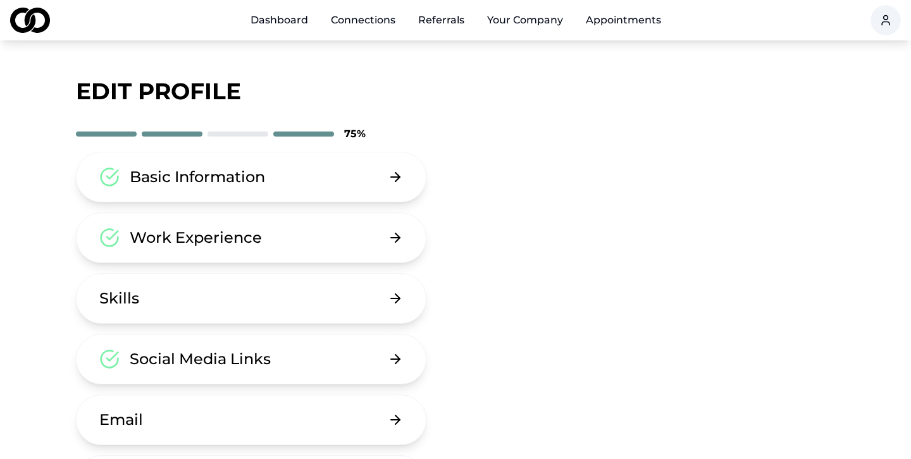
click at [295, 415] on button "Email" at bounding box center [251, 420] width 350 height 51
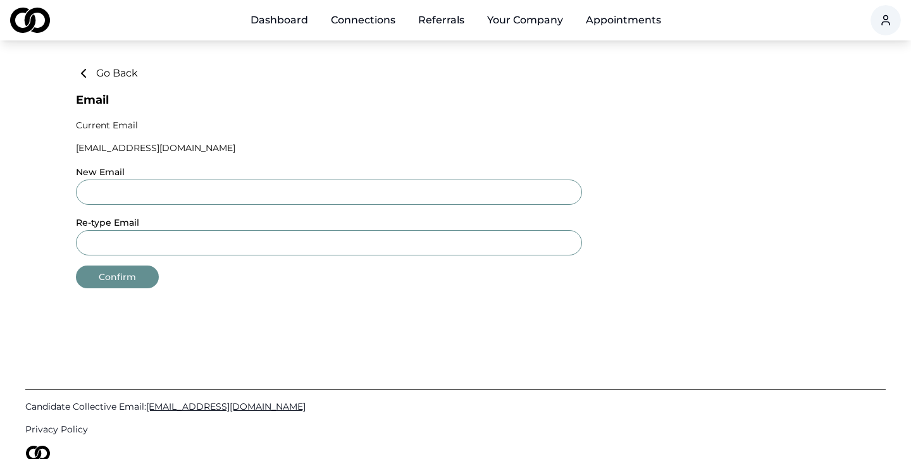
click at [83, 75] on icon at bounding box center [84, 74] width 4 height 8
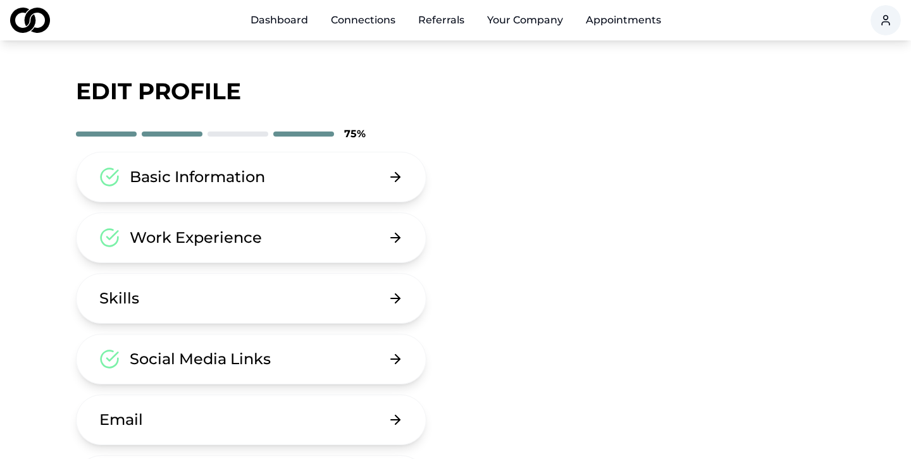
click at [271, 30] on link "Dashboard" at bounding box center [279, 20] width 78 height 25
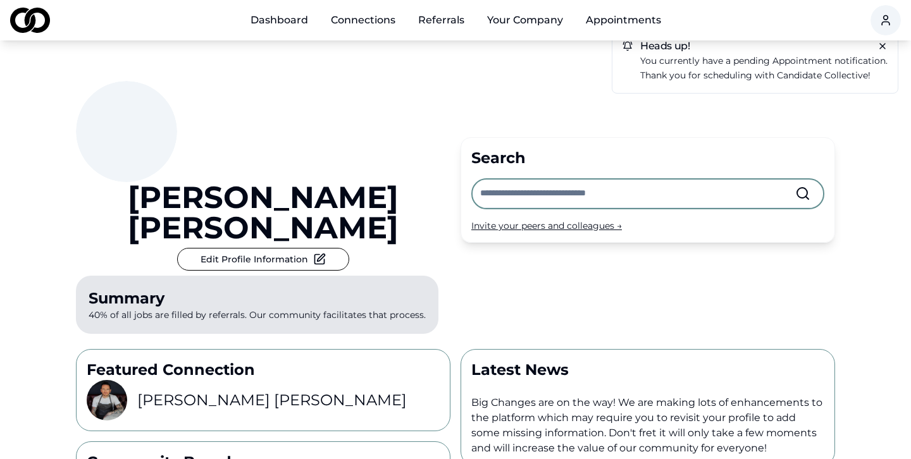
click at [372, 25] on link "Connections" at bounding box center [363, 20] width 85 height 25
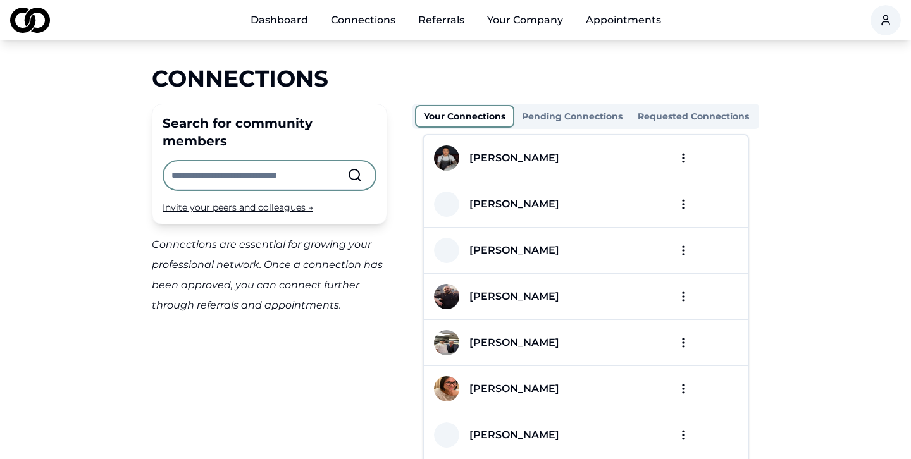
click at [447, 15] on link "Referrals" at bounding box center [441, 20] width 66 height 25
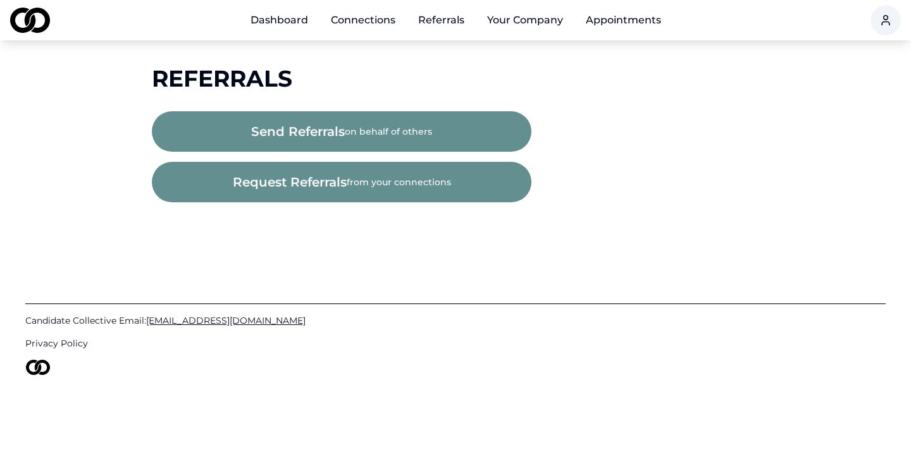
click at [538, 20] on button "Your Company" at bounding box center [525, 20] width 96 height 25
click at [291, 19] on link "Dashboard" at bounding box center [279, 20] width 78 height 25
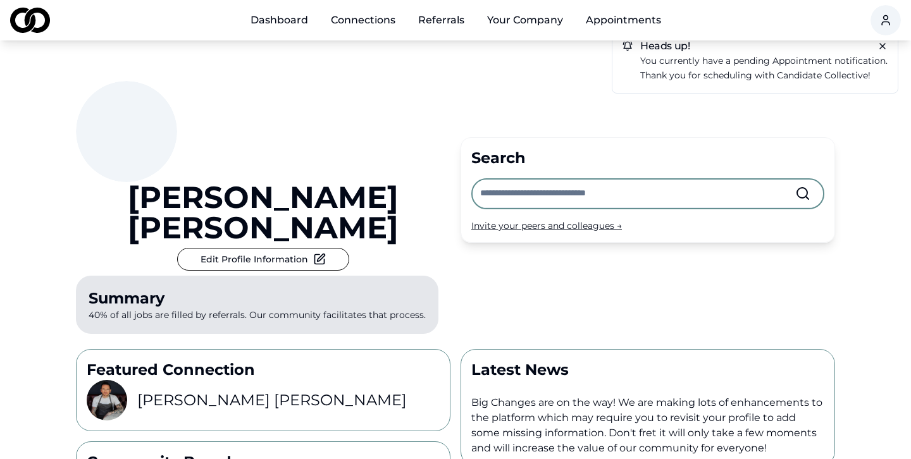
click at [193, 248] on button "Edit Profile Information" at bounding box center [263, 259] width 172 height 23
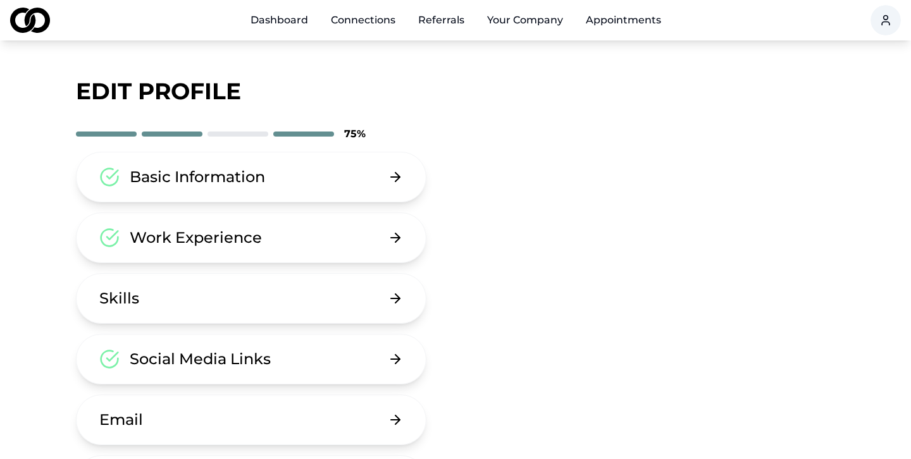
click at [234, 421] on button "Email" at bounding box center [251, 420] width 350 height 51
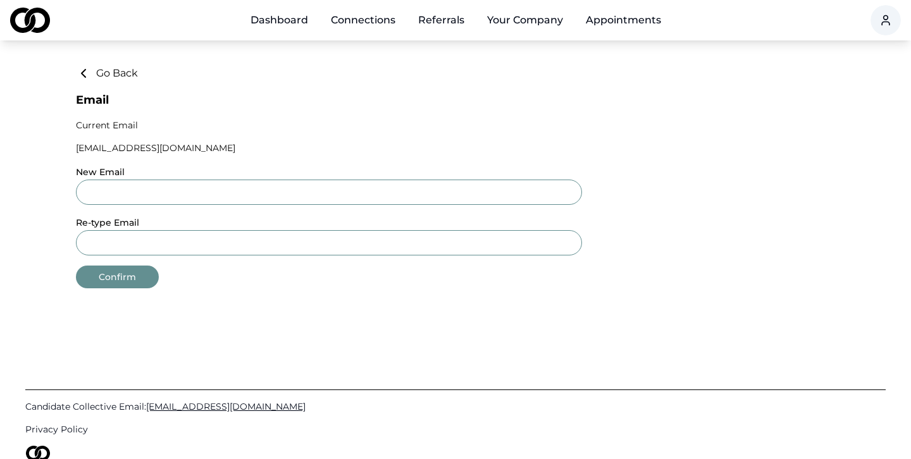
click at [292, 20] on link "Dashboard" at bounding box center [279, 20] width 78 height 25
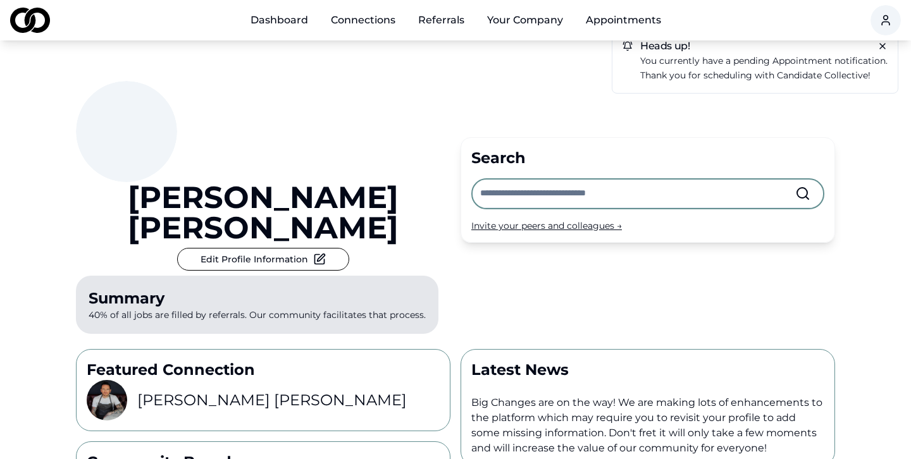
click at [232, 248] on button "Edit Profile Information" at bounding box center [263, 259] width 172 height 23
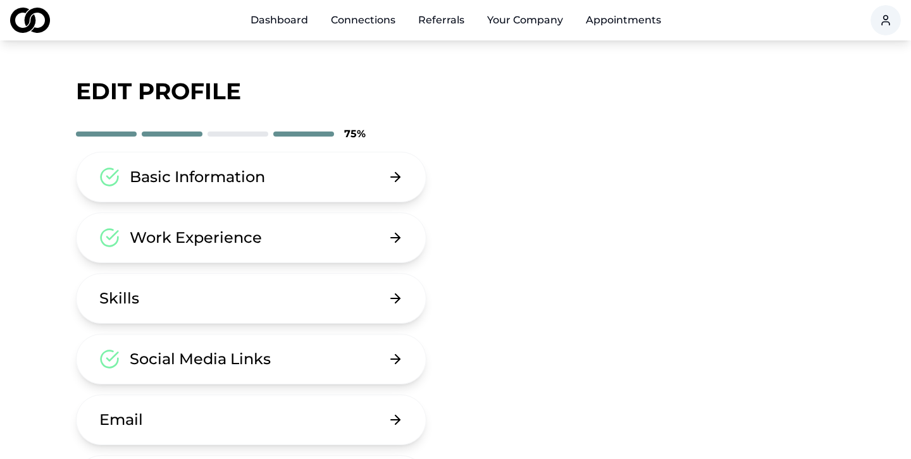
click at [253, 177] on div "Basic Information" at bounding box center [197, 177] width 135 height 20
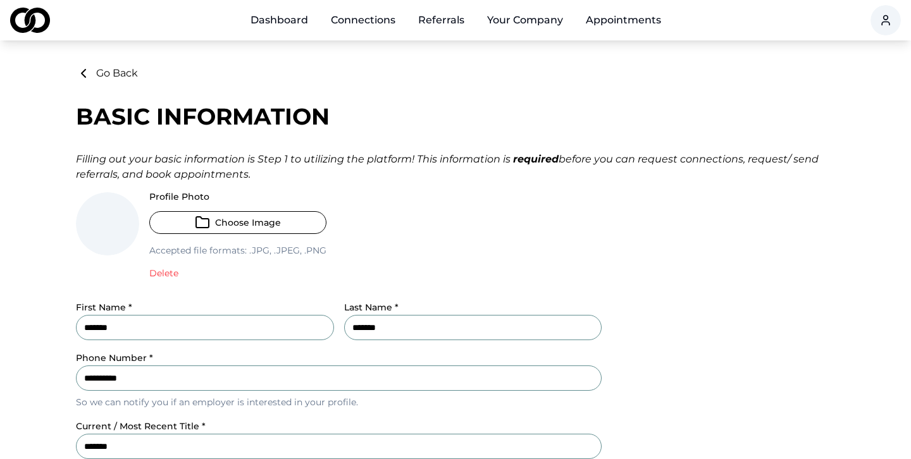
click at [283, 16] on link "Dashboard" at bounding box center [279, 20] width 78 height 25
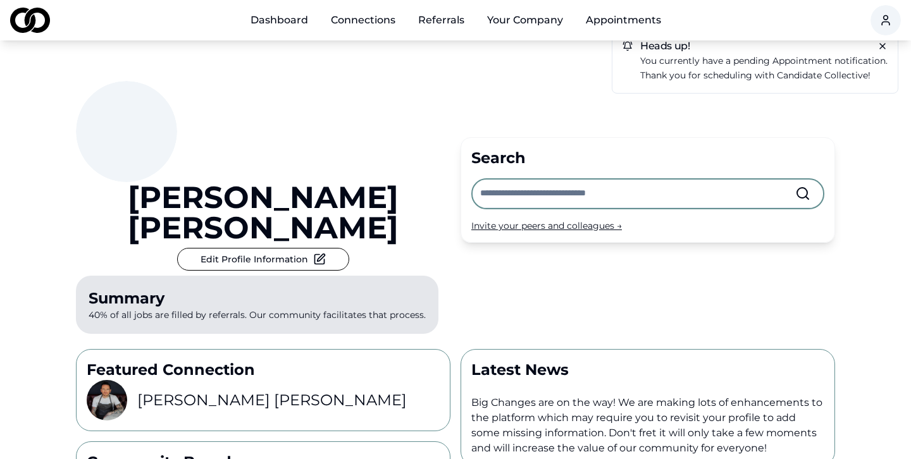
click at [297, 22] on link "Dashboard" at bounding box center [279, 20] width 78 height 25
click at [359, 22] on link "Connections" at bounding box center [363, 20] width 85 height 25
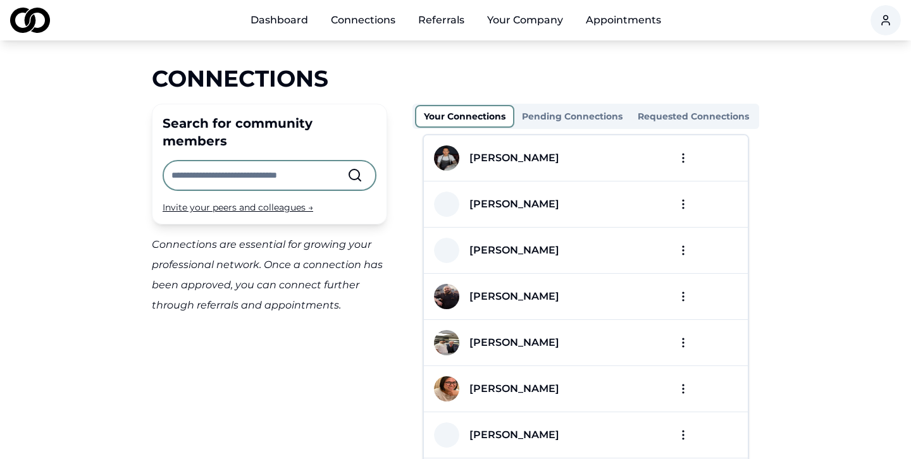
click at [290, 24] on link "Dashboard" at bounding box center [279, 20] width 78 height 25
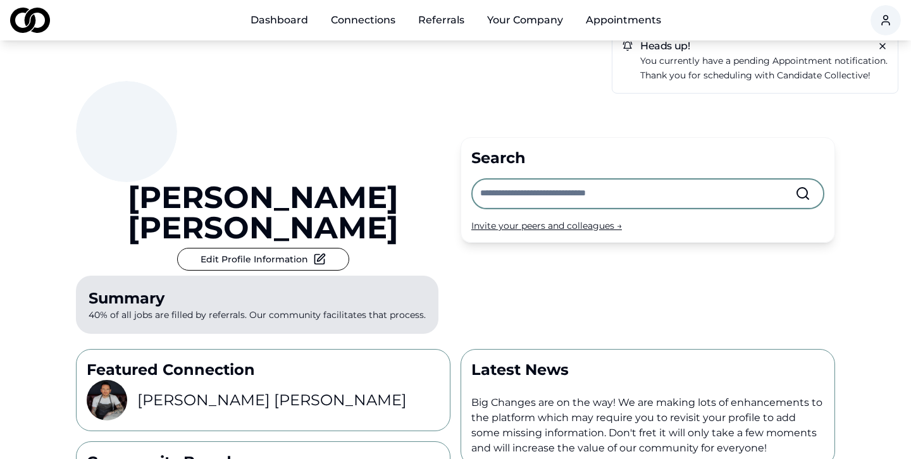
click at [670, 73] on p "Thank you for scheduling with Candidate Collective!" at bounding box center [763, 75] width 247 height 15
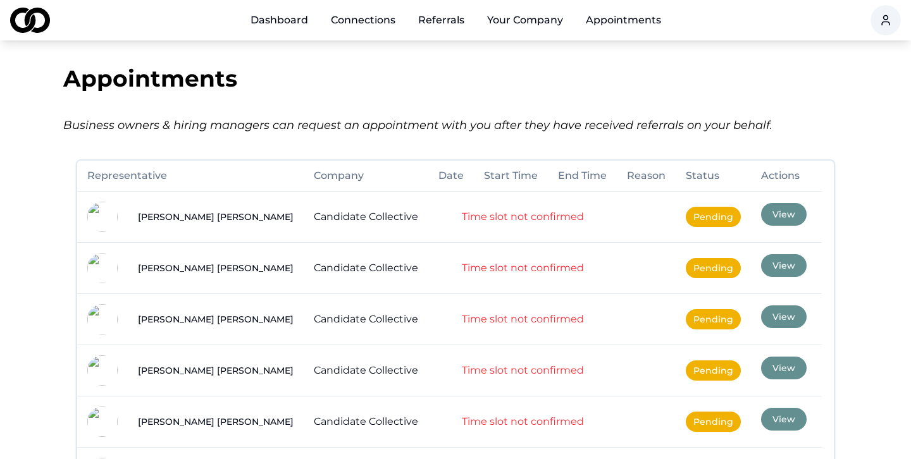
click at [288, 28] on link "Dashboard" at bounding box center [279, 20] width 78 height 25
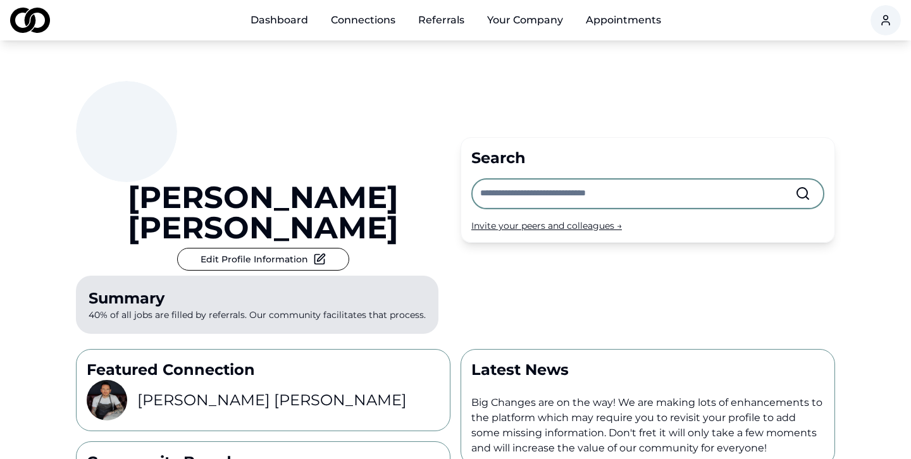
click at [271, 28] on link "Dashboard" at bounding box center [279, 20] width 78 height 25
click at [494, 180] on input "text" at bounding box center [637, 194] width 315 height 28
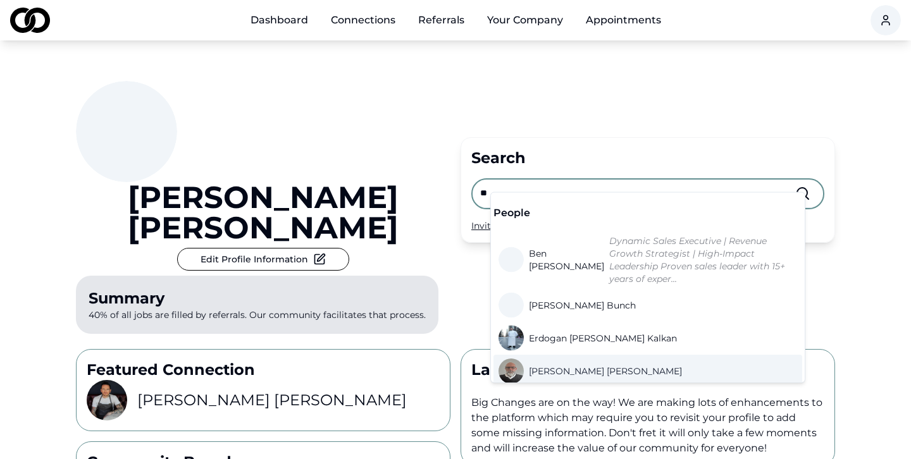
type input "**"
click at [576, 365] on span "[PERSON_NAME]" at bounding box center [605, 371] width 153 height 13
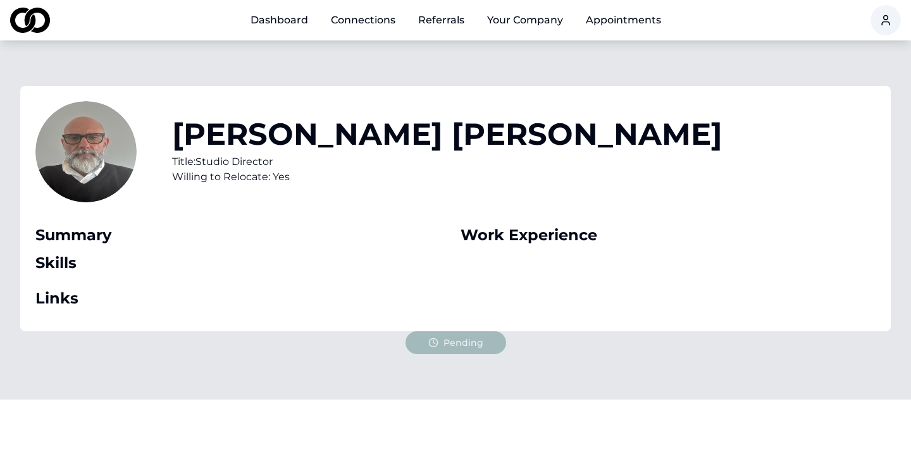
click at [358, 24] on link "Connections" at bounding box center [363, 20] width 85 height 25
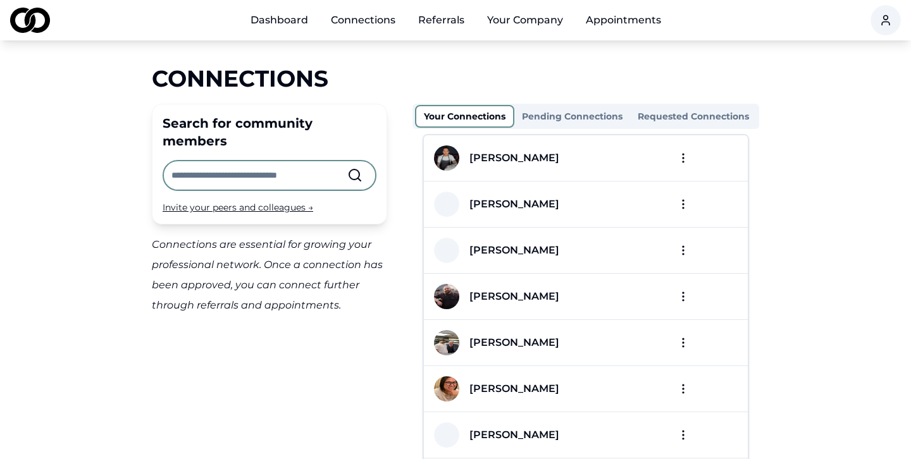
click at [559, 114] on button "Pending Connections" at bounding box center [572, 116] width 116 height 20
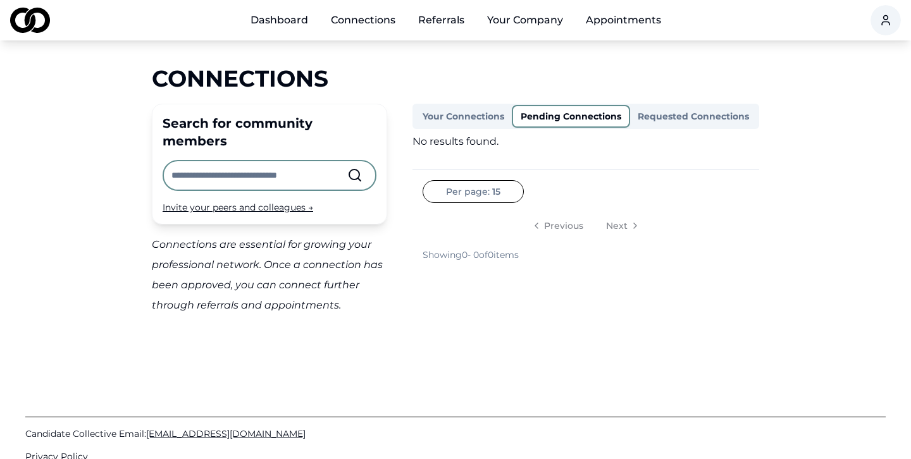
click at [287, 12] on link "Dashboard" at bounding box center [279, 20] width 78 height 25
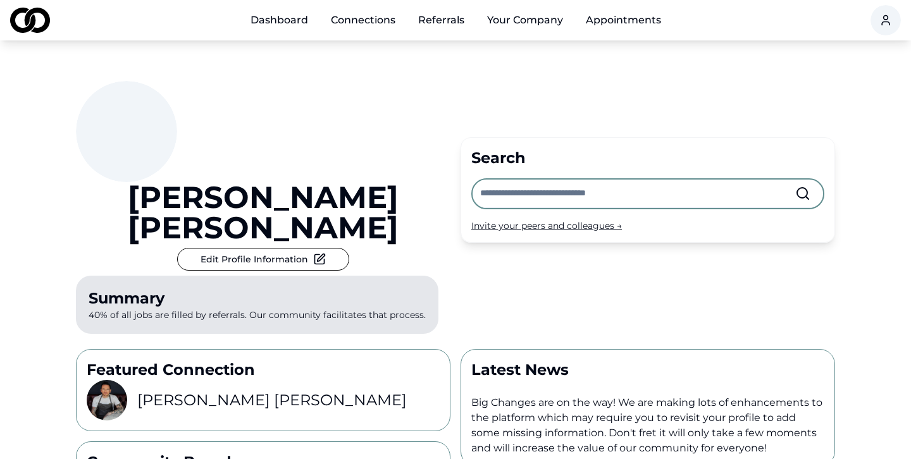
click at [543, 180] on input "text" at bounding box center [637, 194] width 315 height 28
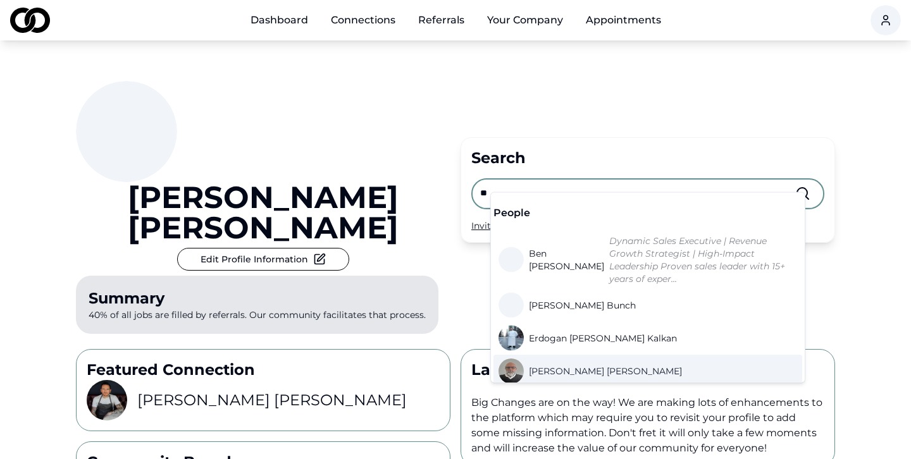
type input "**"
click at [582, 365] on span "[PERSON_NAME]" at bounding box center [605, 371] width 153 height 13
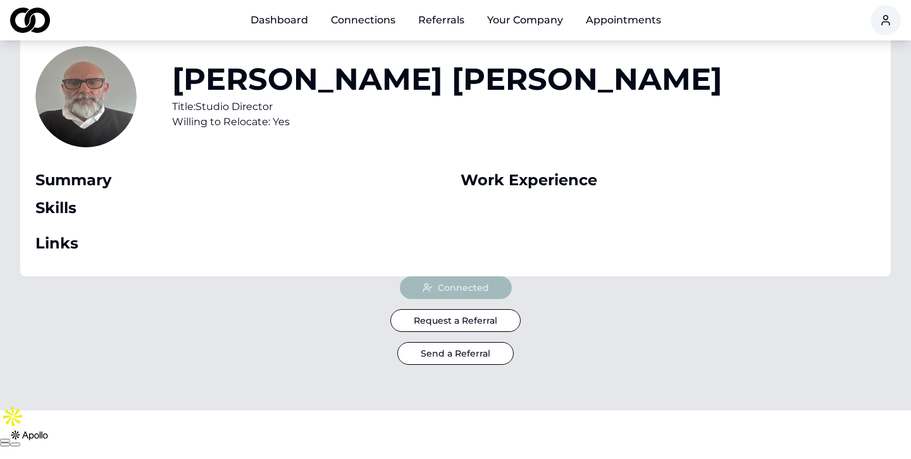
scroll to position [81, 0]
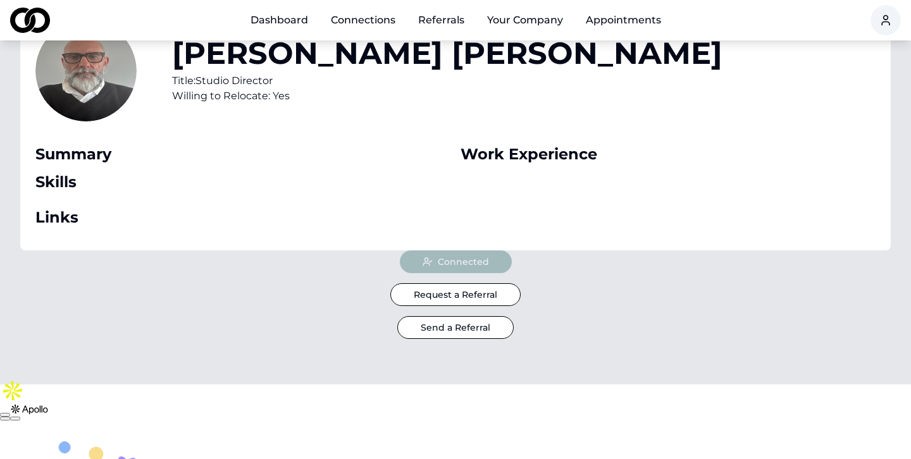
click at [464, 325] on button "Send a Referral" at bounding box center [455, 327] width 116 height 23
click at [479, 329] on button "Send a Referral" at bounding box center [455, 327] width 116 height 23
click at [369, 18] on link "Connections" at bounding box center [363, 20] width 85 height 25
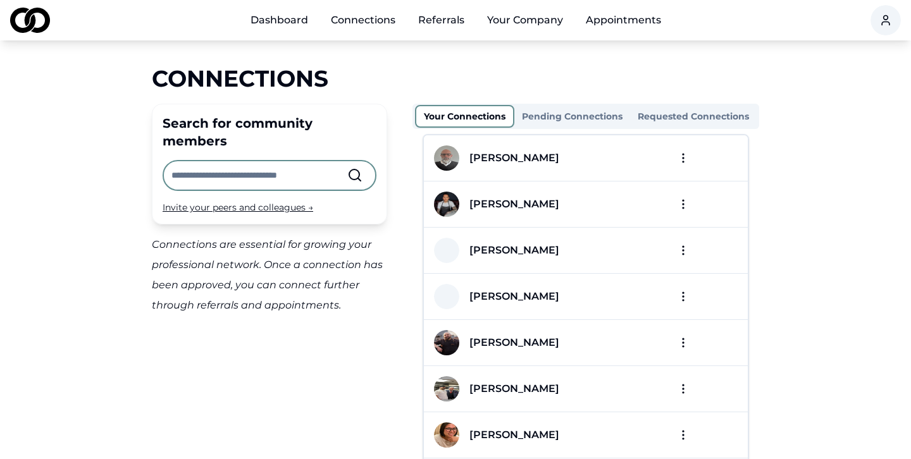
click at [681, 156] on html "Dashboard Connections Referrals Your Company Appointments Connections Search fo…" at bounding box center [455, 229] width 911 height 459
click at [686, 158] on html "Dashboard Connections Referrals Your Company Appointments Connections Search fo…" at bounding box center [455, 229] width 911 height 459
click at [685, 156] on html "Dashboard Connections Referrals Your Company Appointments Connections Search fo…" at bounding box center [455, 229] width 911 height 459
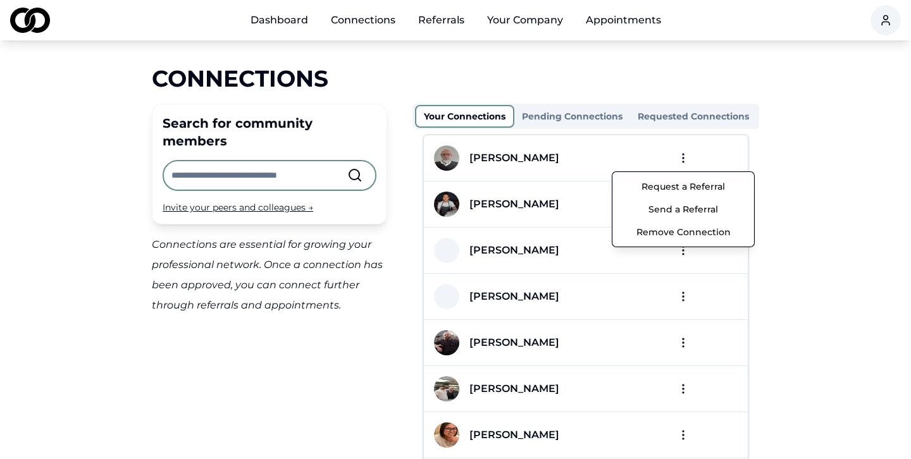
click at [692, 209] on button "Send a Referral" at bounding box center [682, 209] width 135 height 23
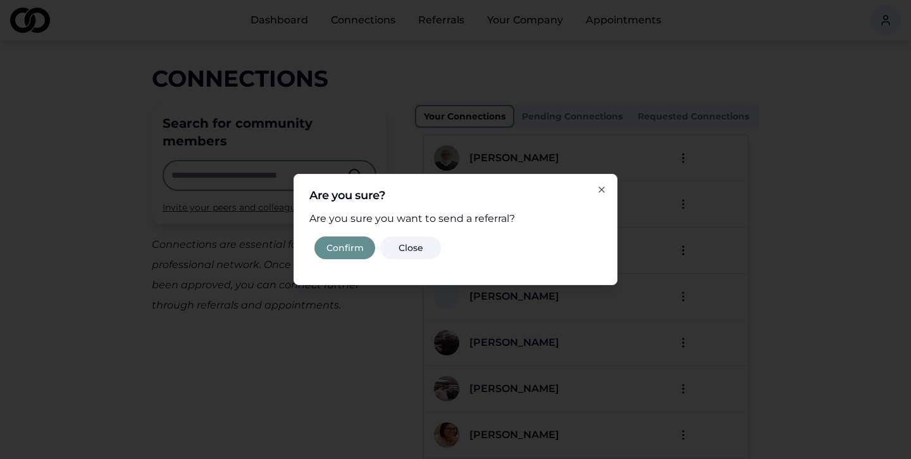
click at [350, 248] on button "Confirm" at bounding box center [344, 248] width 61 height 23
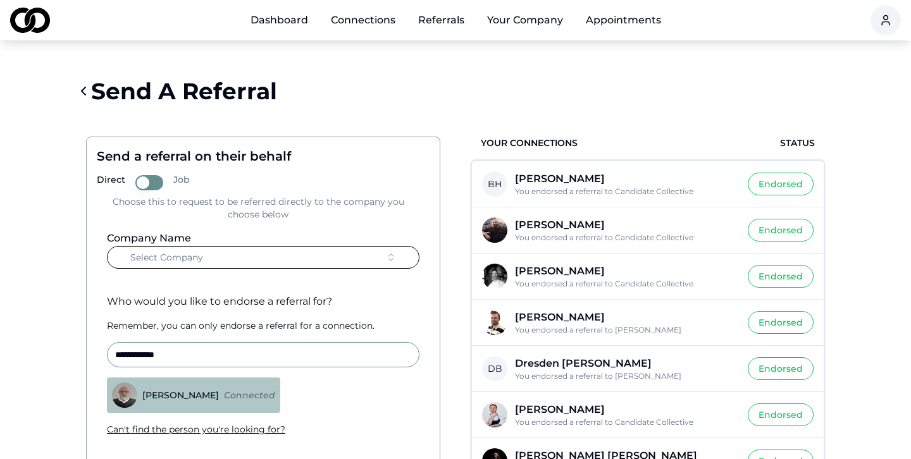
click at [304, 252] on button "Select Company" at bounding box center [263, 257] width 312 height 23
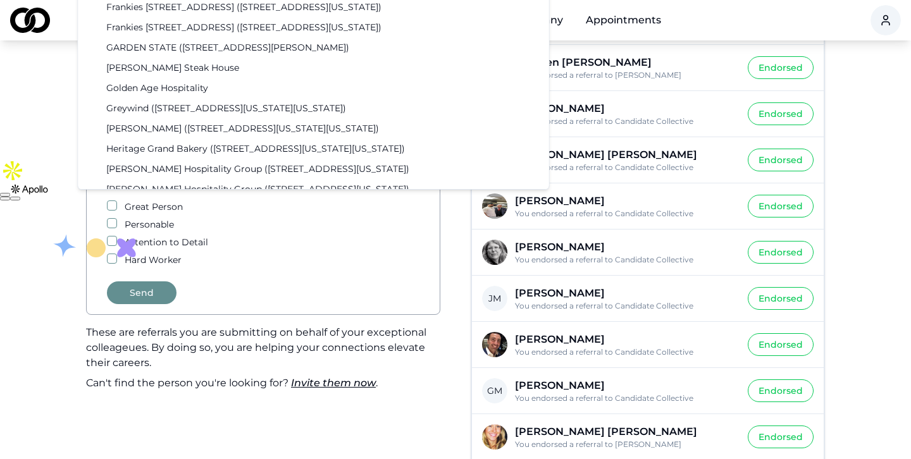
scroll to position [663, 0]
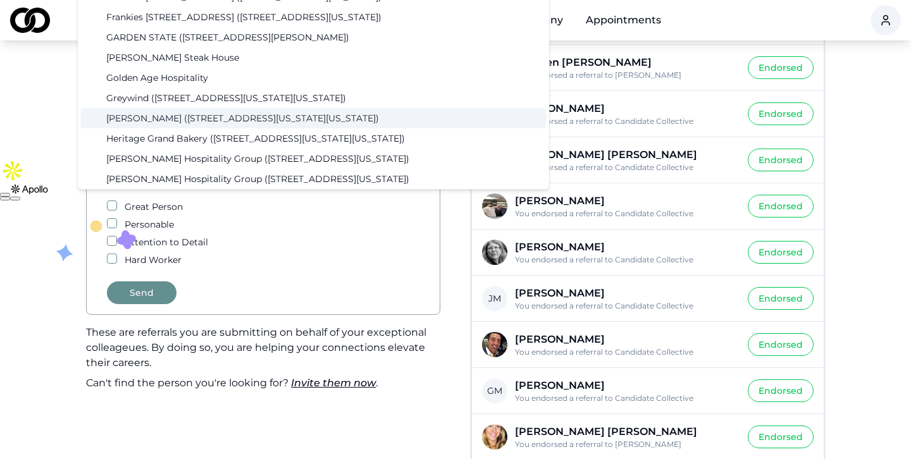
click at [191, 121] on div "[PERSON_NAME] ([STREET_ADDRESS][US_STATE][US_STATE])" at bounding box center [313, 118] width 465 height 20
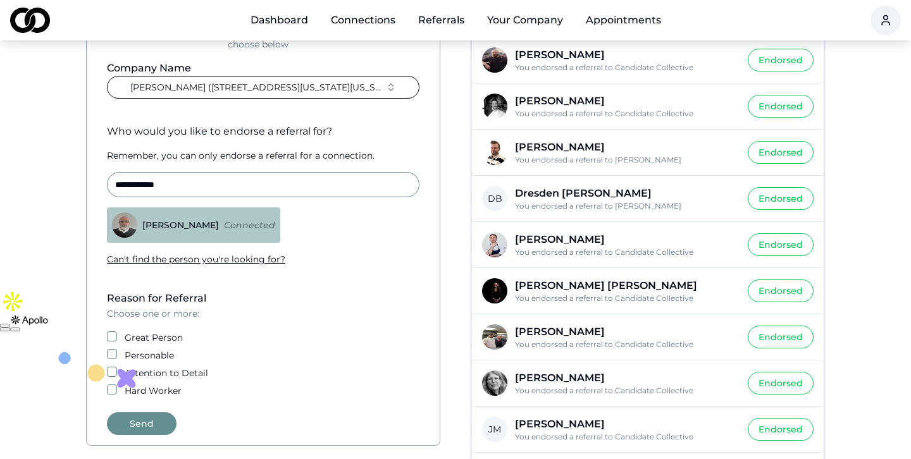
scroll to position [188, 0]
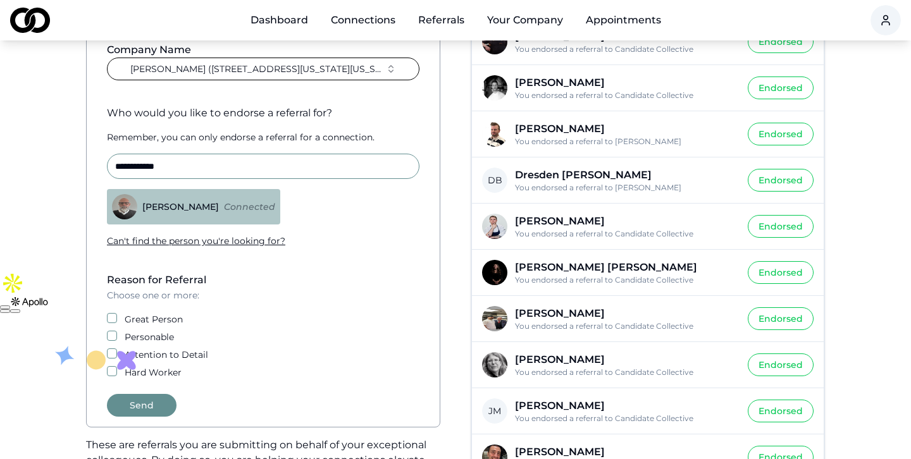
click at [114, 317] on button "Great Person" at bounding box center [112, 318] width 10 height 10
click at [113, 338] on button "Personable" at bounding box center [112, 336] width 10 height 10
click at [111, 355] on button "Attention to Detail" at bounding box center [112, 353] width 10 height 10
click at [109, 371] on button "Hard Worker" at bounding box center [112, 371] width 10 height 10
click at [150, 402] on button "Send" at bounding box center [142, 405] width 70 height 23
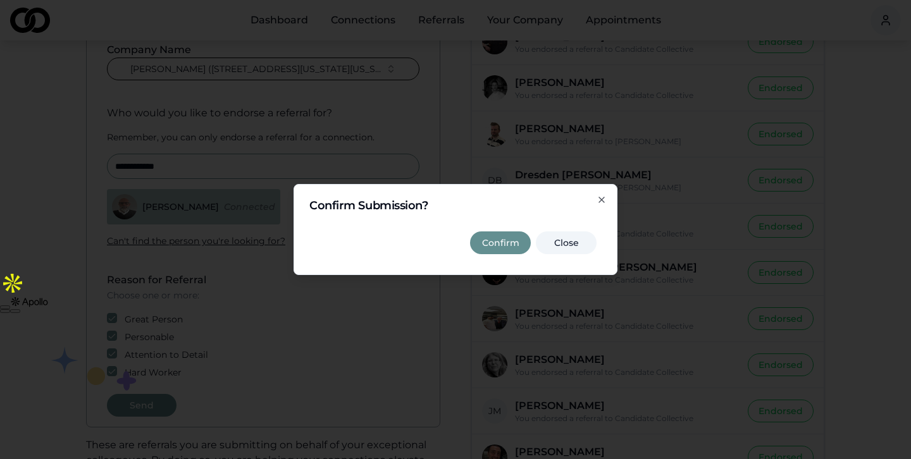
click at [505, 243] on button "Confirm" at bounding box center [500, 242] width 61 height 23
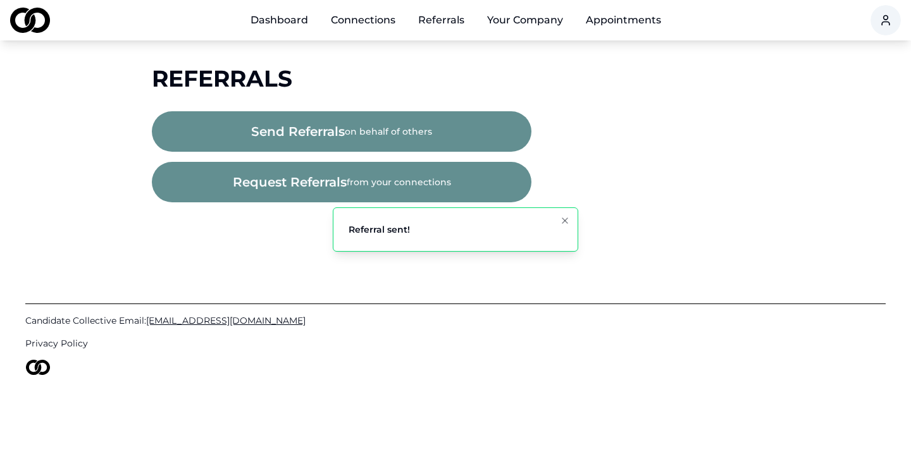
click at [305, 23] on link "Dashboard" at bounding box center [279, 20] width 78 height 25
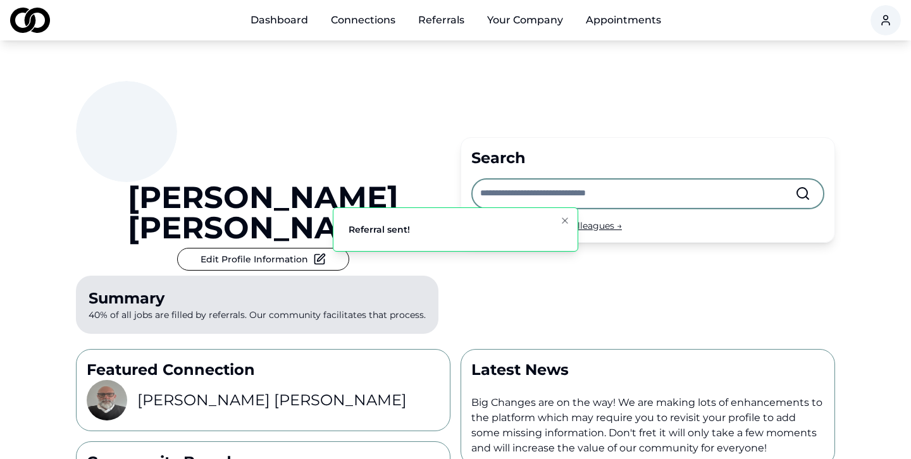
click at [495, 180] on input "text" at bounding box center [637, 194] width 315 height 28
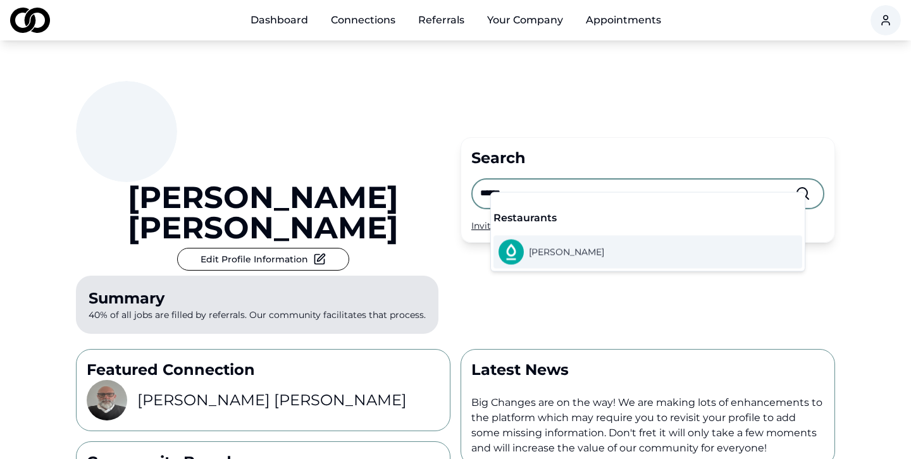
type input "******"
click at [543, 254] on span "[PERSON_NAME]" at bounding box center [566, 252] width 75 height 13
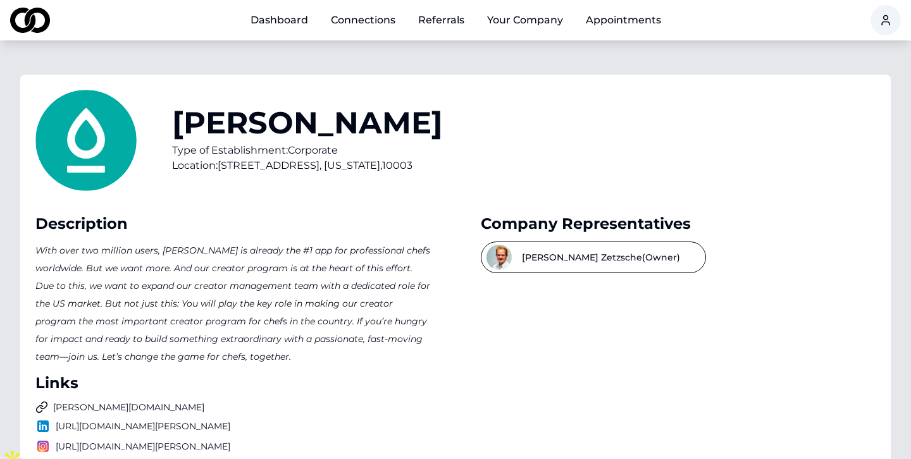
scroll to position [40, 0]
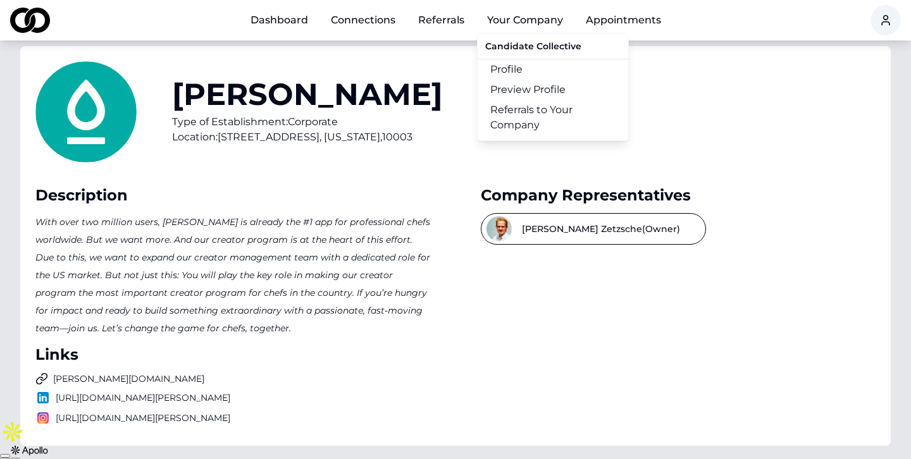
click at [518, 110] on link "Referrals to Your Company" at bounding box center [552, 117] width 151 height 35
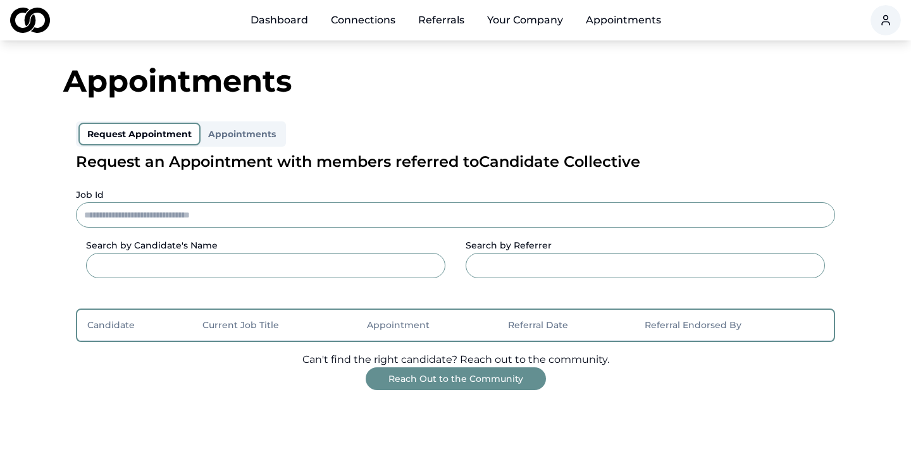
click at [344, 28] on link "Connections" at bounding box center [363, 20] width 85 height 25
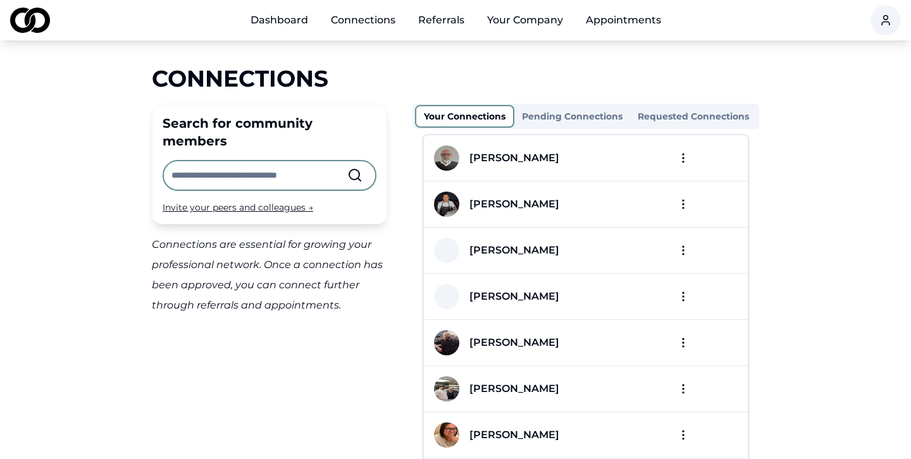
click at [682, 156] on html "Dashboard Connections Referrals Your Company Appointments Connections Search fo…" at bounding box center [455, 229] width 911 height 459
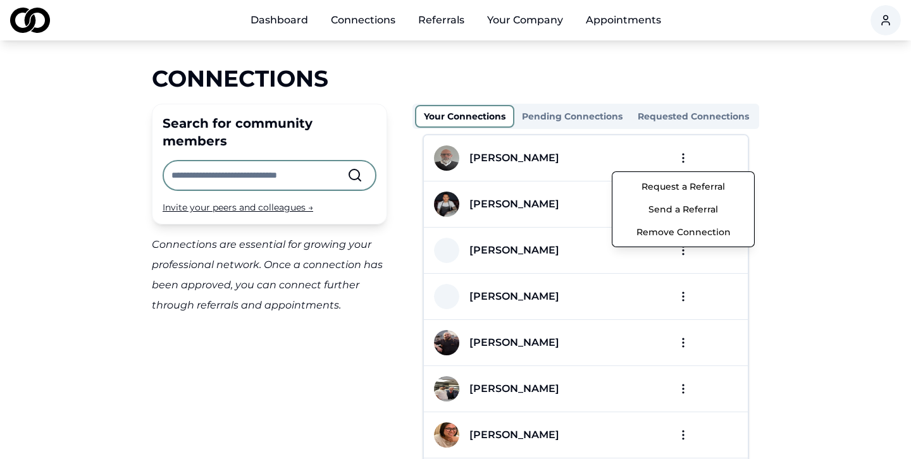
click at [689, 215] on button "Send a Referral" at bounding box center [682, 209] width 135 height 23
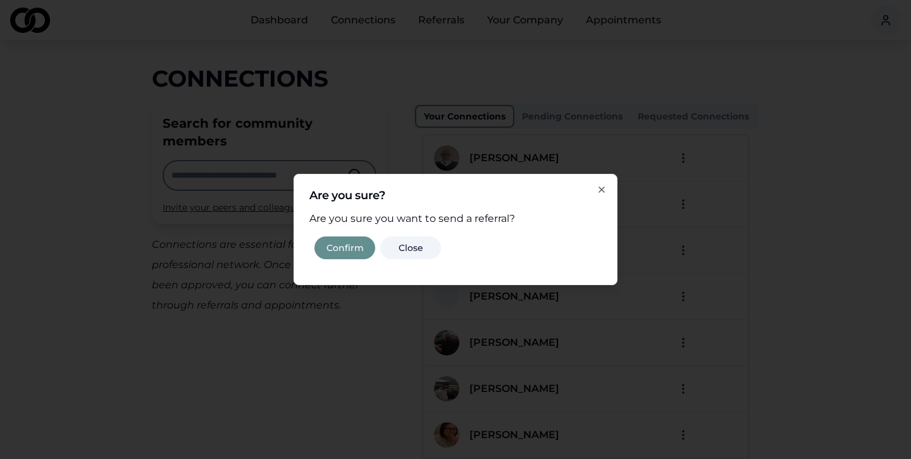
click at [362, 252] on button "Confirm" at bounding box center [344, 248] width 61 height 23
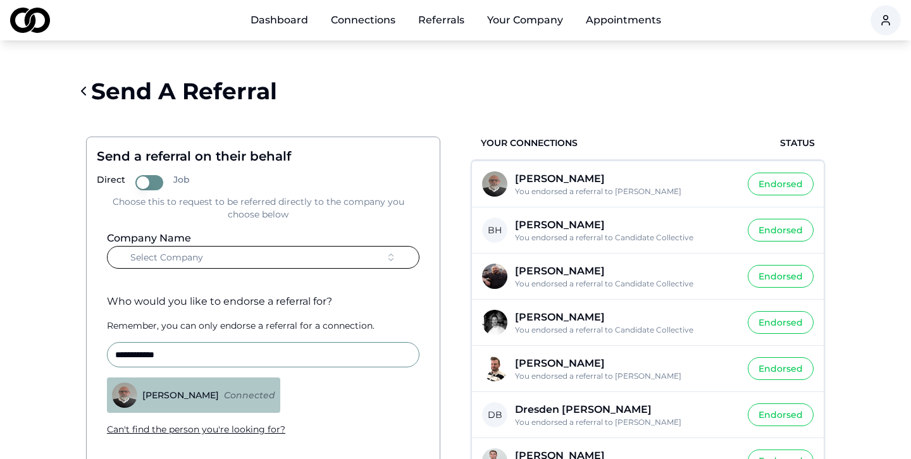
click at [336, 259] on button "Select Company" at bounding box center [263, 257] width 312 height 23
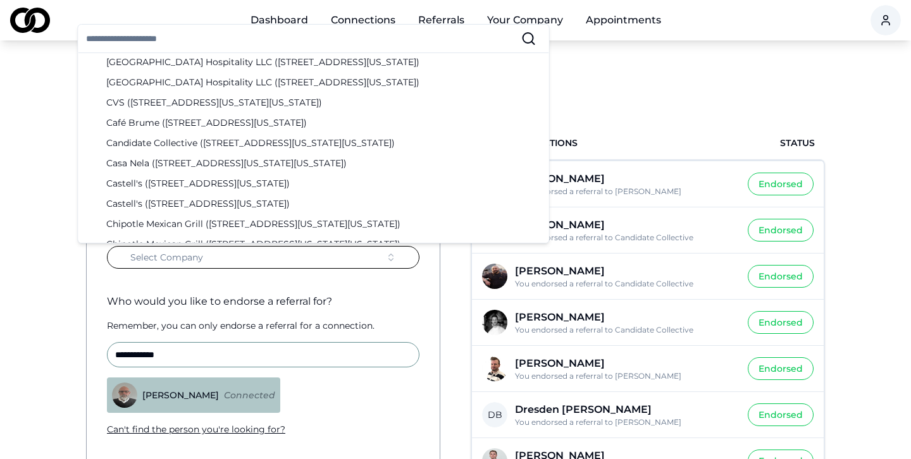
scroll to position [281, 0]
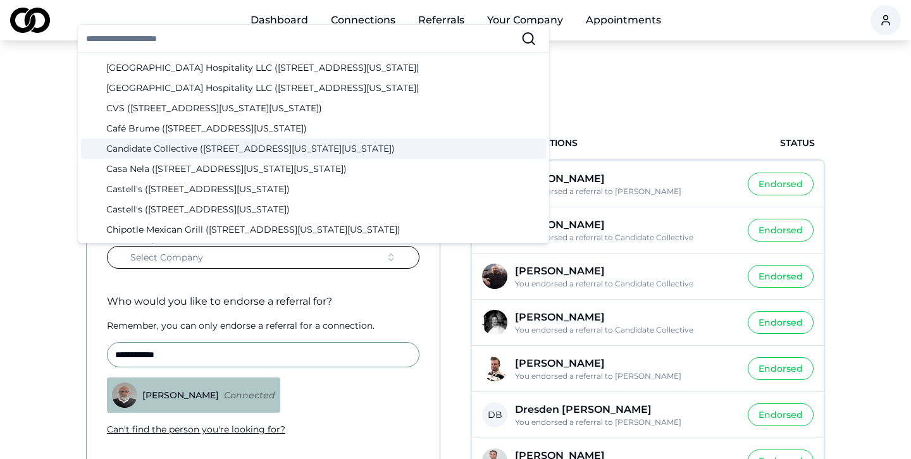
click at [202, 149] on div "Candidate Collective ([STREET_ADDRESS][US_STATE][US_STATE])" at bounding box center [313, 148] width 465 height 20
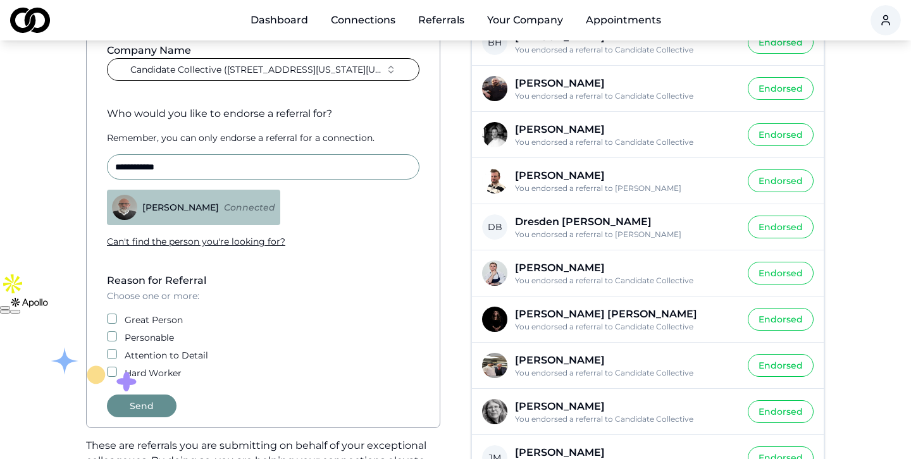
scroll to position [218, 0]
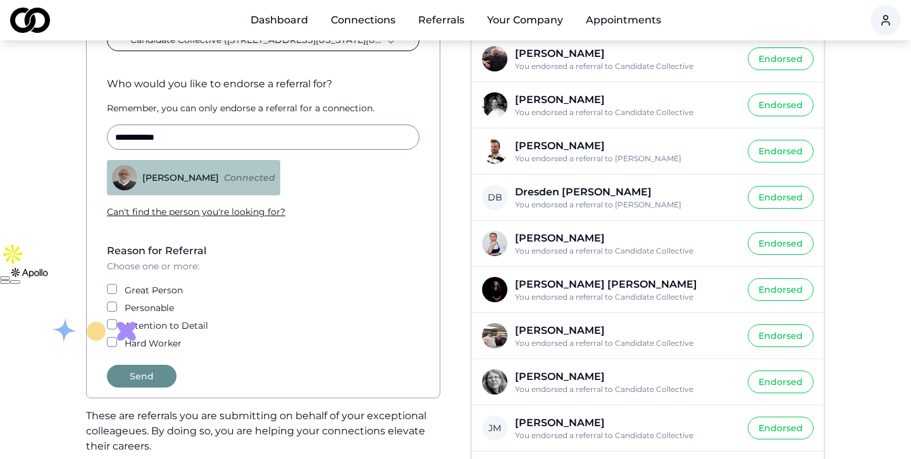
click at [111, 289] on button "Great Person" at bounding box center [112, 289] width 10 height 10
click at [114, 311] on button "Personable" at bounding box center [112, 307] width 10 height 10
click at [110, 326] on button "Attention to Detail" at bounding box center [112, 324] width 10 height 10
click at [111, 336] on div "Reason for Referral Choose one or more: Great Person Personable Attention to De…" at bounding box center [263, 296] width 333 height 106
click at [113, 345] on button "Hard Worker" at bounding box center [112, 342] width 10 height 10
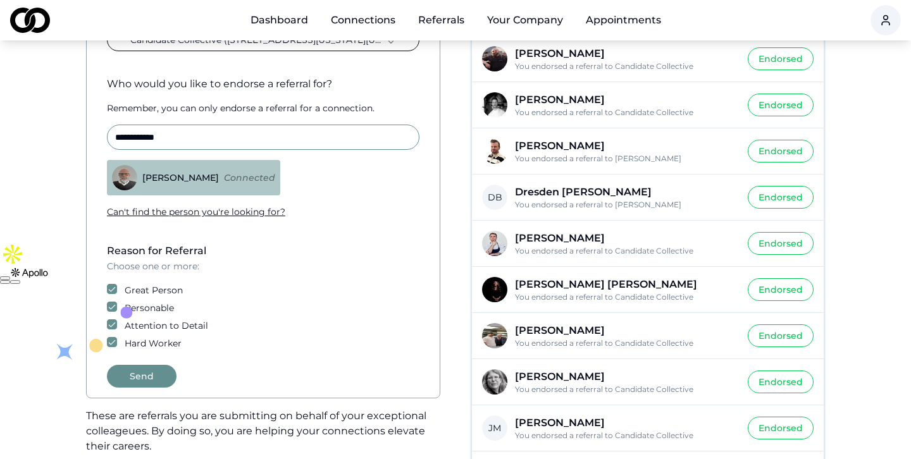
click at [143, 372] on button "Send" at bounding box center [142, 376] width 70 height 23
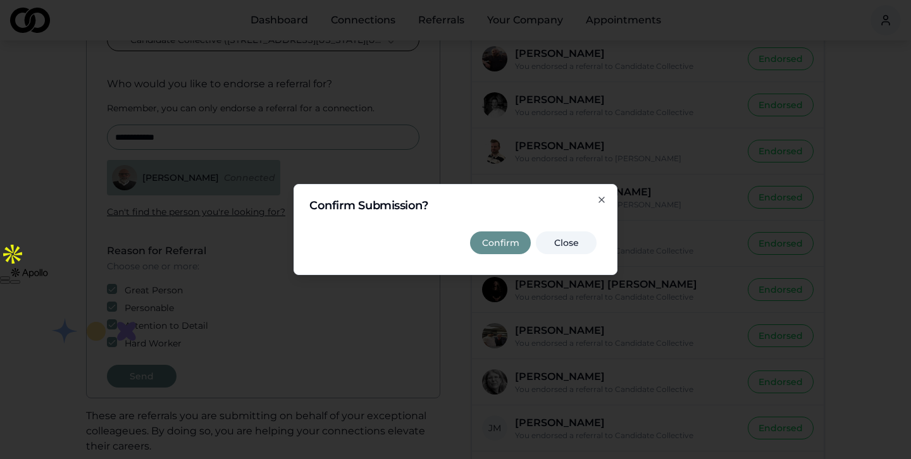
click at [500, 243] on button "Confirm" at bounding box center [500, 242] width 61 height 23
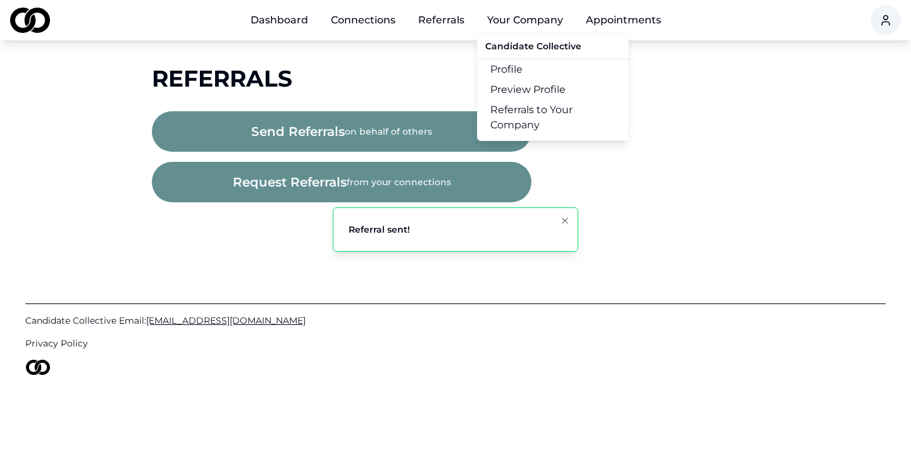
click at [526, 17] on button "Your Company" at bounding box center [525, 20] width 96 height 25
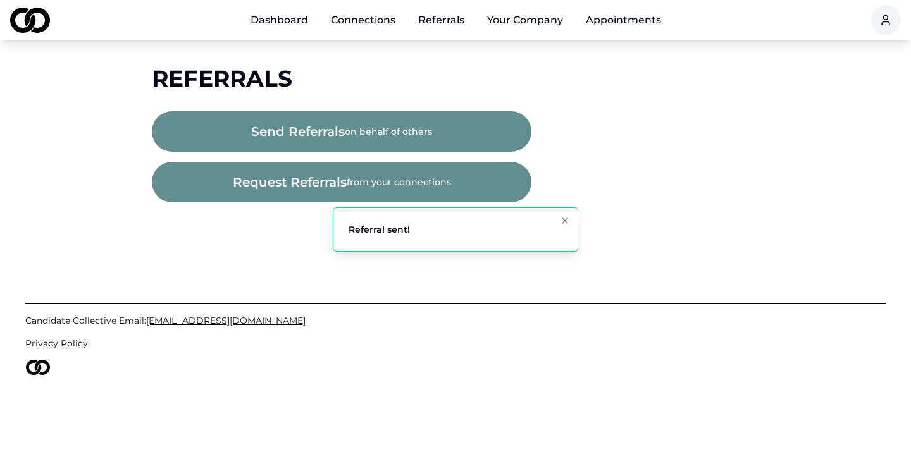
click at [526, 21] on button "Your Company" at bounding box center [525, 20] width 96 height 25
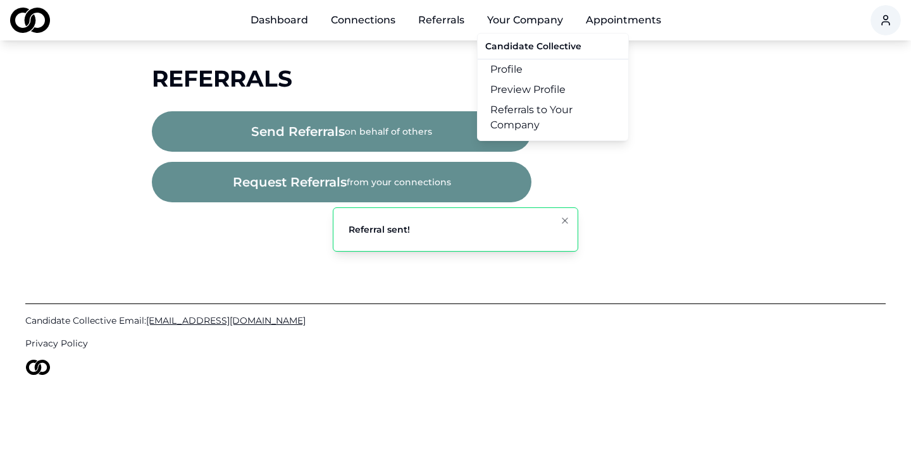
click at [527, 116] on link "Referrals to Your Company" at bounding box center [552, 117] width 151 height 35
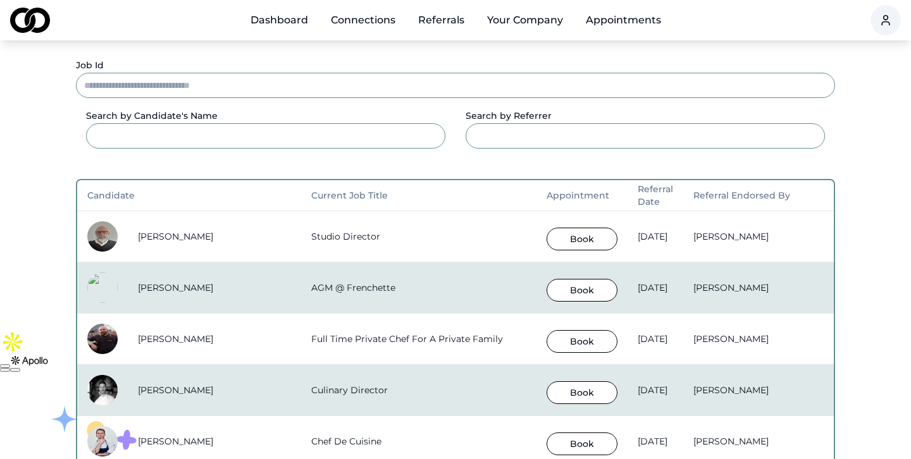
scroll to position [138, 0]
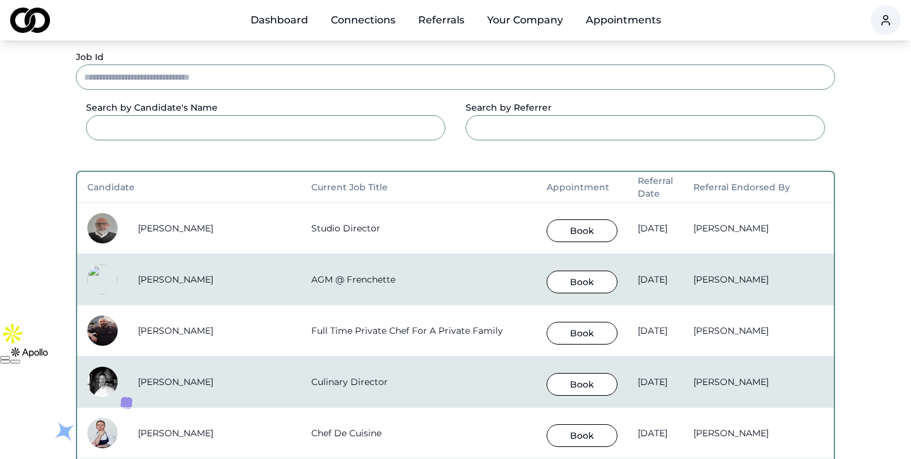
click at [546, 233] on button "Book" at bounding box center [581, 230] width 71 height 23
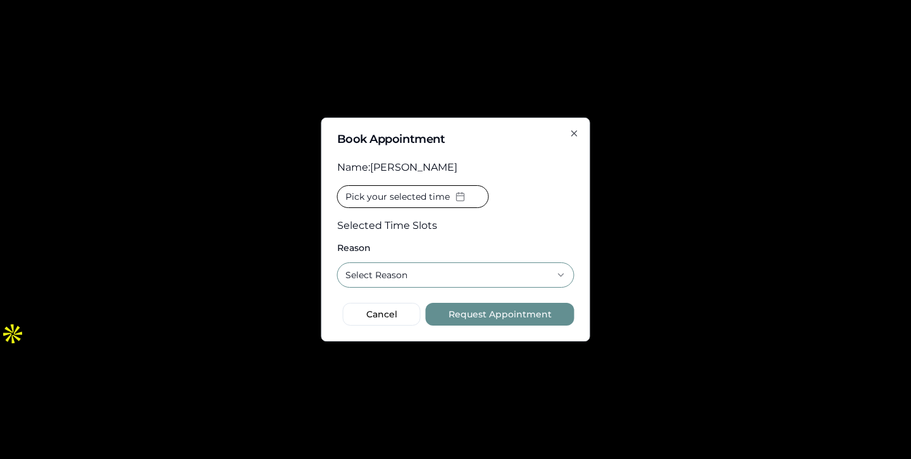
click at [461, 270] on button "Select Reason" at bounding box center [455, 274] width 237 height 25
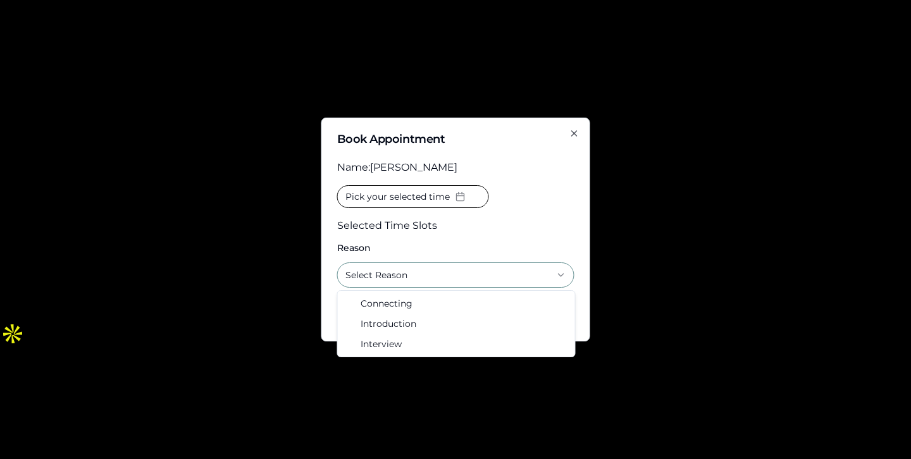
click at [570, 132] on icon "button" at bounding box center [574, 133] width 10 height 10
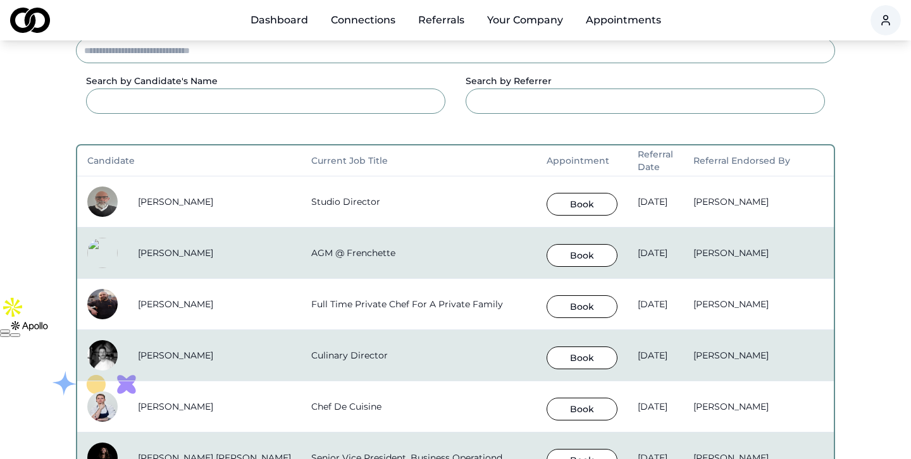
scroll to position [163, 0]
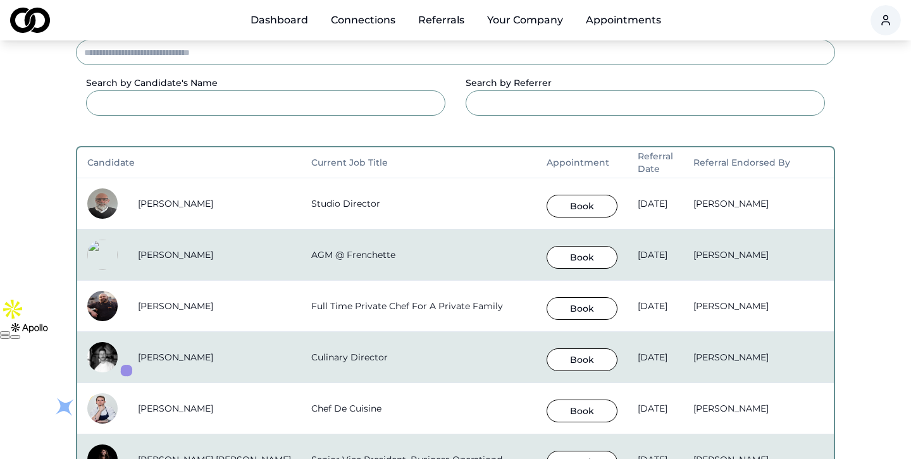
click at [546, 200] on button "Book" at bounding box center [581, 206] width 71 height 23
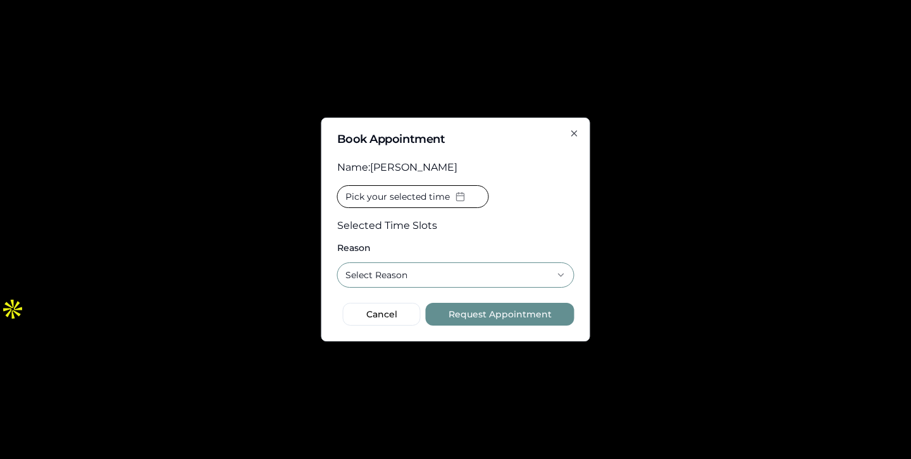
click at [438, 199] on span "Pick your selected time" at bounding box center [397, 196] width 104 height 13
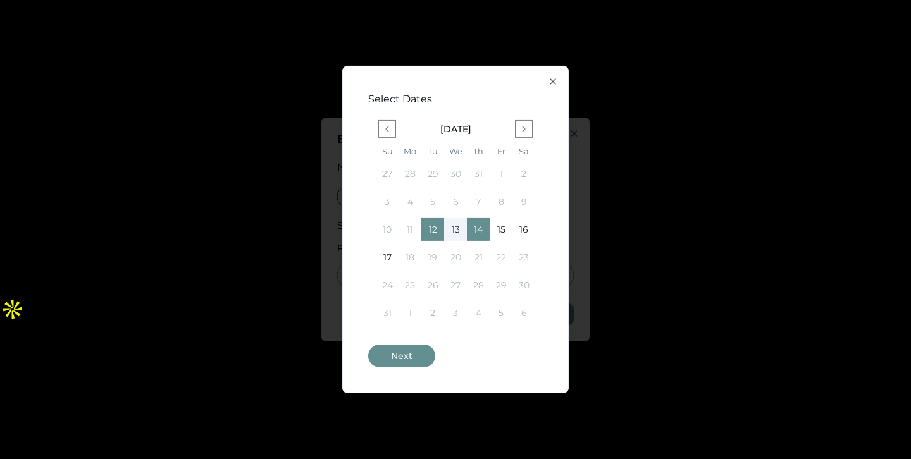
click at [452, 222] on button "13" at bounding box center [455, 229] width 23 height 23
click at [424, 349] on button "Next" at bounding box center [401, 356] width 67 height 23
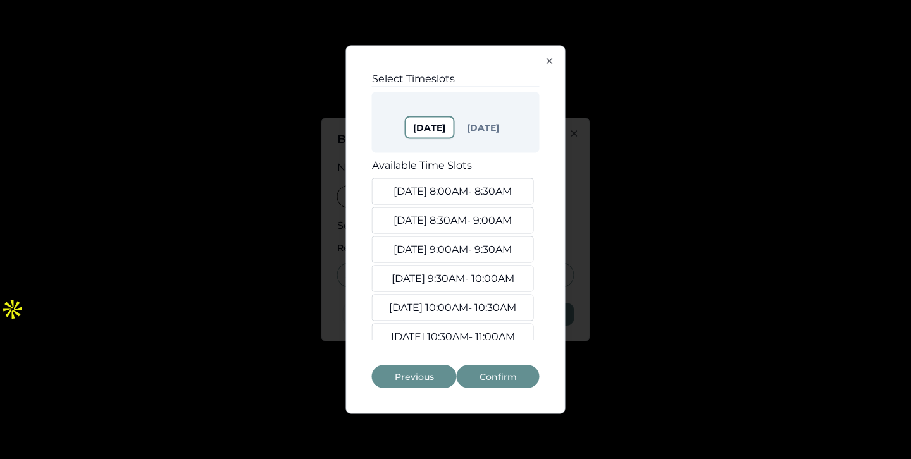
click at [441, 249] on button "[DATE] 9:00AM - 9:30AM" at bounding box center [453, 250] width 162 height 27
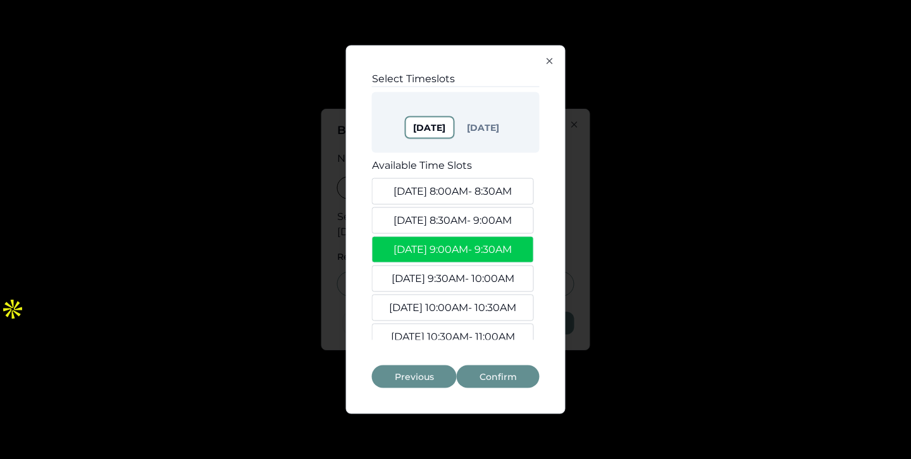
click at [442, 266] on button "[DATE] 9:30AM - 10:00AM" at bounding box center [453, 279] width 162 height 27
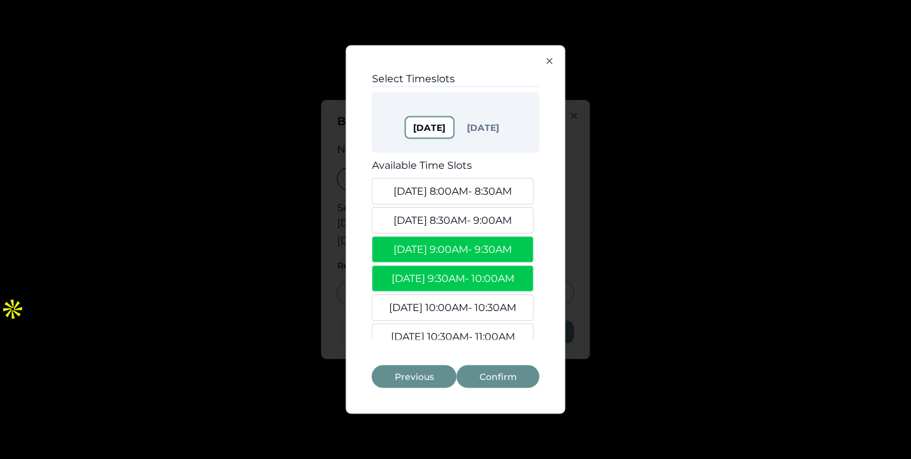
click at [435, 306] on button "[DATE] 10:00AM - 10:30AM" at bounding box center [453, 308] width 162 height 27
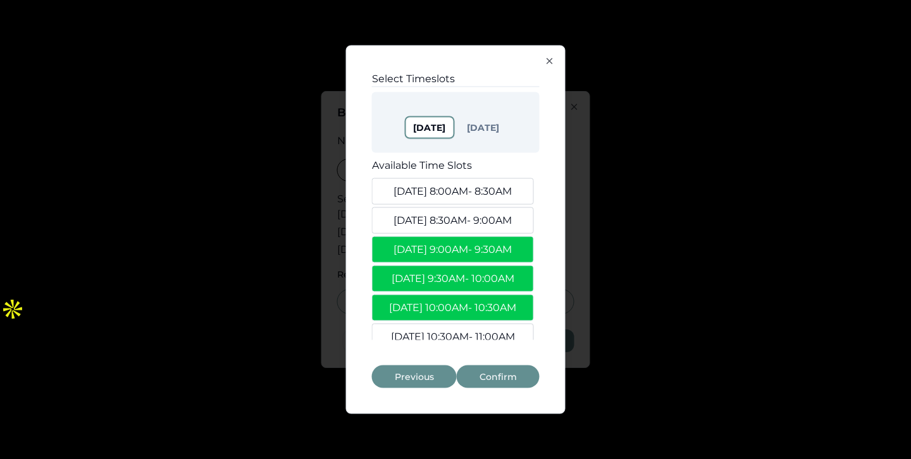
click at [493, 382] on button "Confirm" at bounding box center [498, 377] width 83 height 23
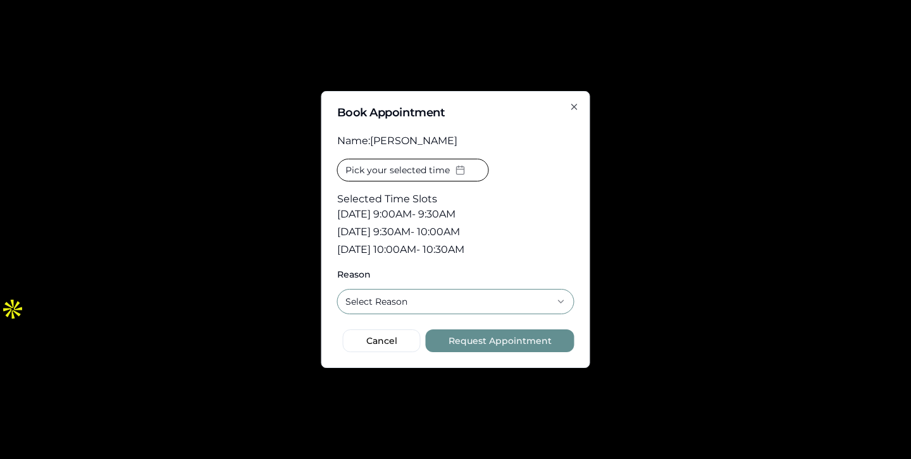
click at [457, 307] on button "Select Reason" at bounding box center [455, 301] width 237 height 25
click at [498, 345] on button "Request Appointment" at bounding box center [500, 340] width 149 height 23
select select
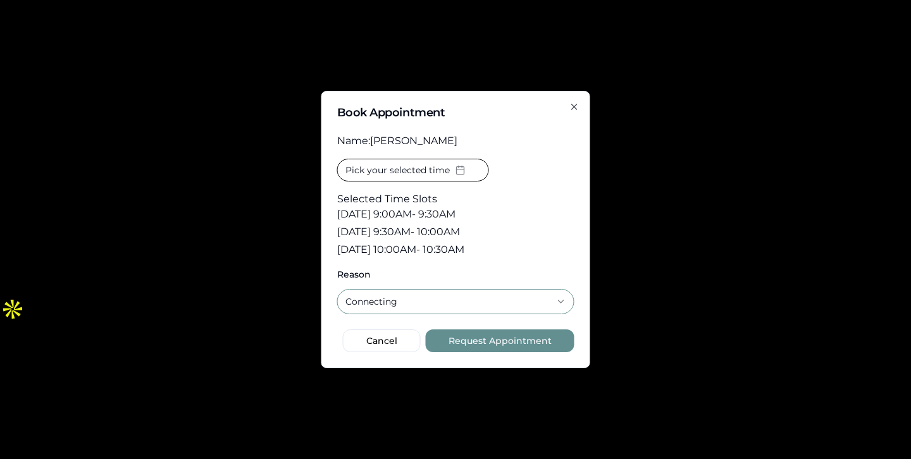
select select
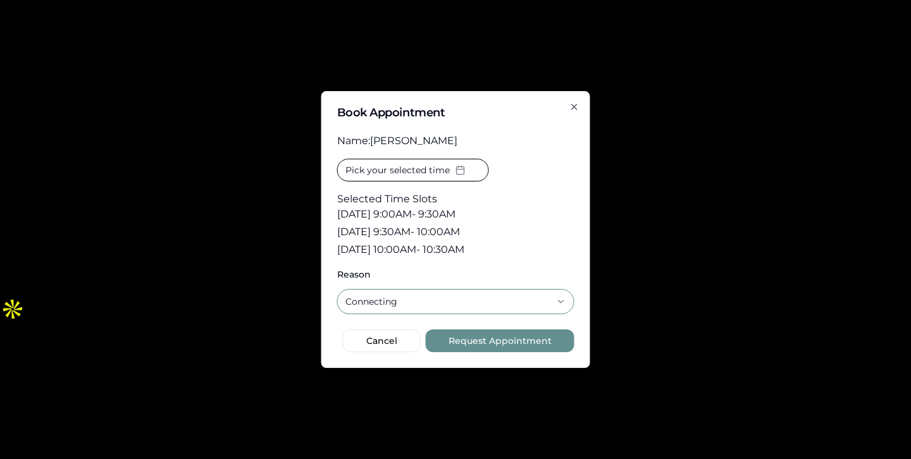
select select
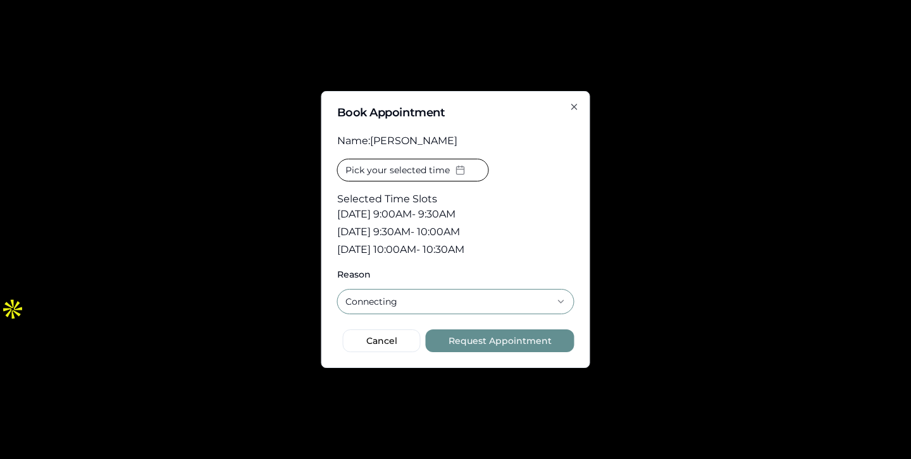
select select
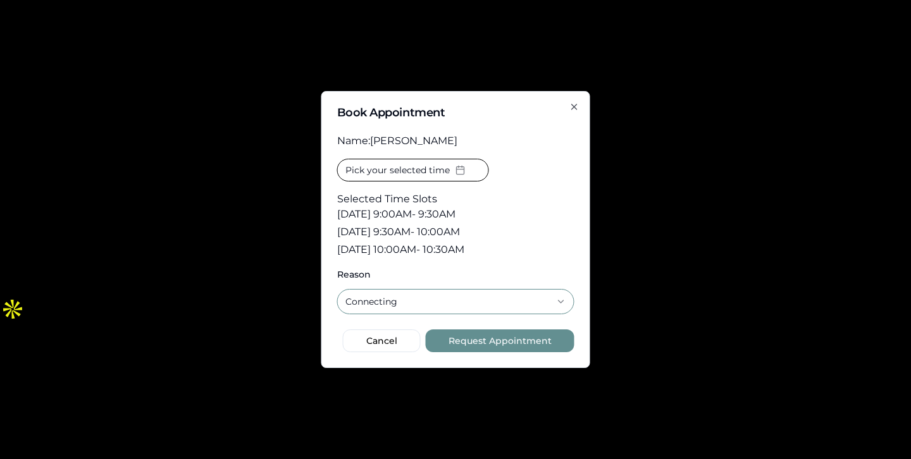
select select
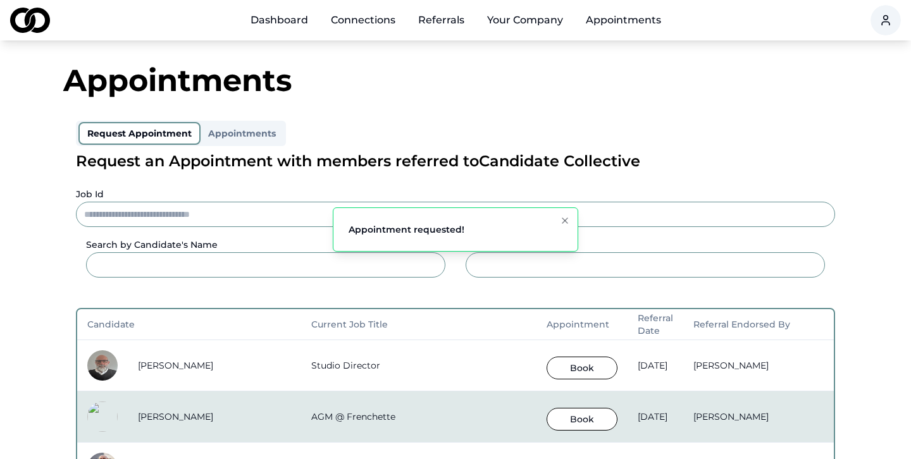
scroll to position [0, 0]
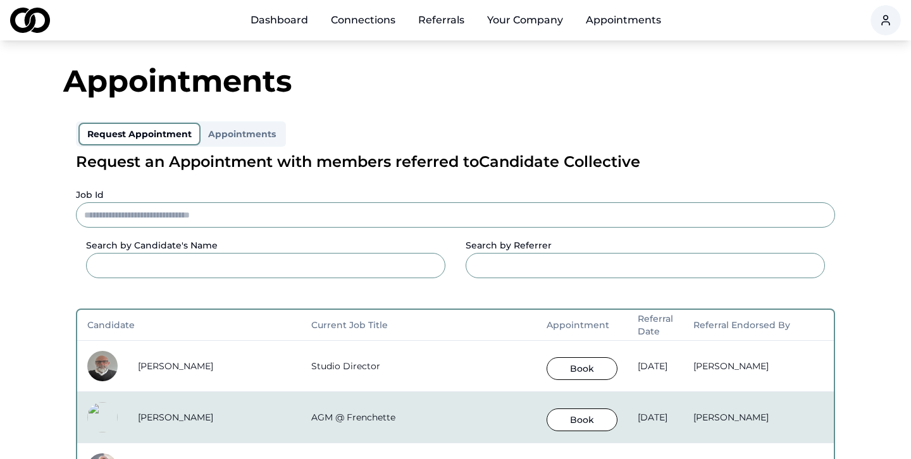
click at [601, 19] on link "Appointments" at bounding box center [622, 20] width 95 height 25
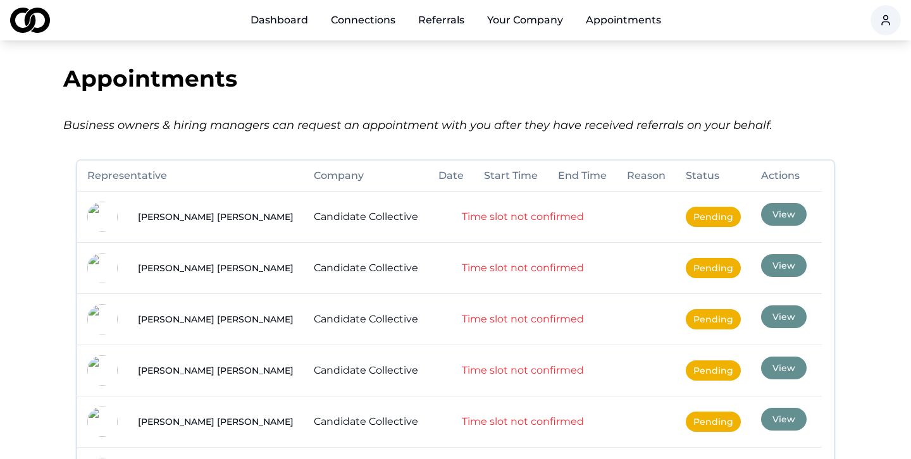
click at [761, 213] on button "View" at bounding box center [784, 214] width 46 height 23
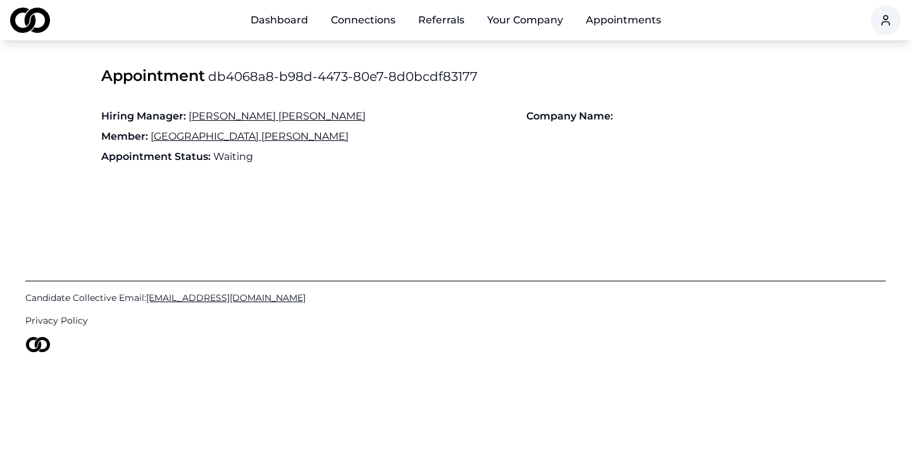
click at [622, 20] on link "Appointments" at bounding box center [622, 20] width 95 height 25
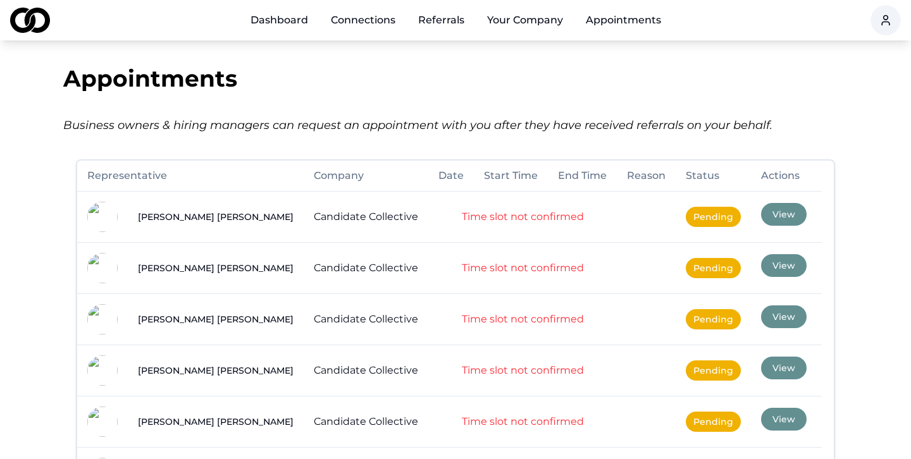
click at [761, 205] on button "View" at bounding box center [784, 214] width 46 height 23
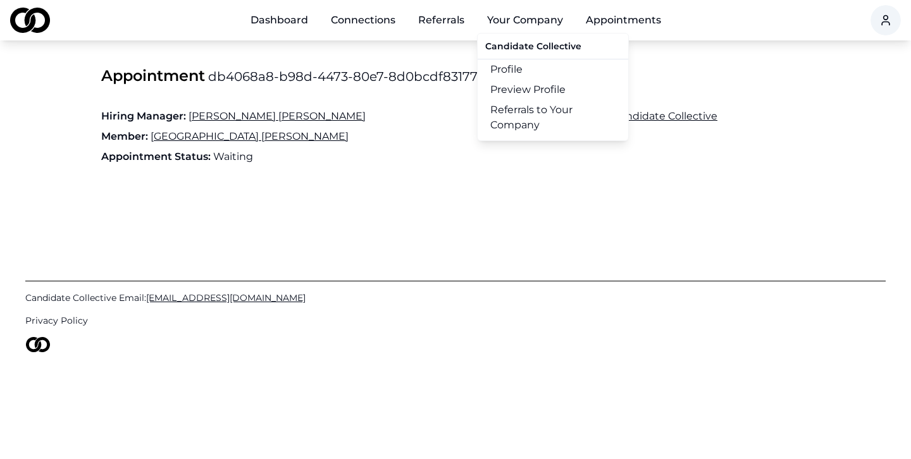
click at [541, 23] on button "Your Company" at bounding box center [525, 20] width 96 height 25
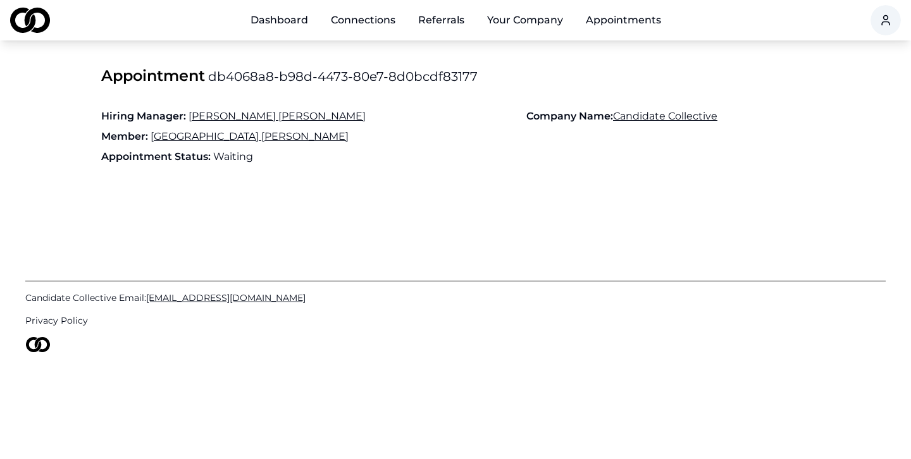
click at [443, 16] on link "Referrals" at bounding box center [441, 20] width 66 height 25
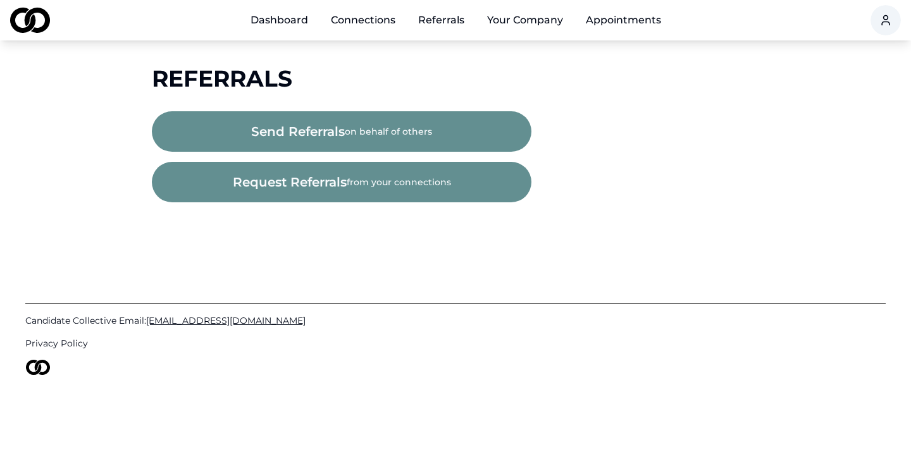
click at [353, 23] on link "Connections" at bounding box center [363, 20] width 85 height 25
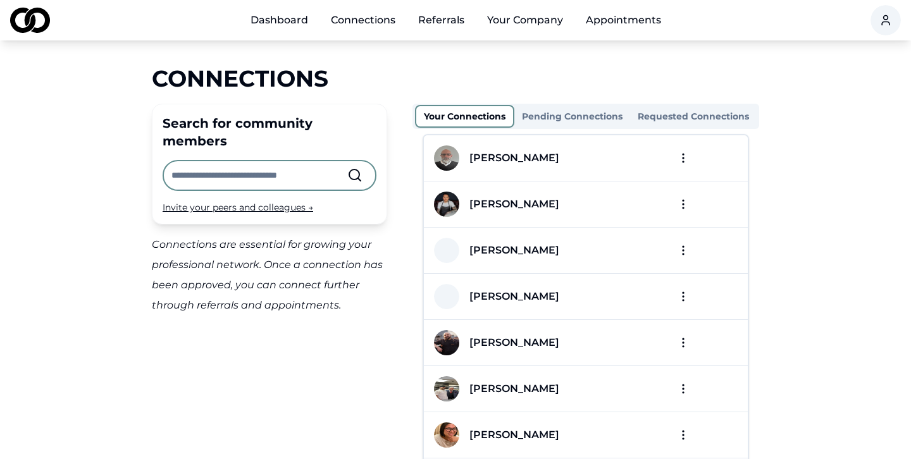
click at [305, 20] on link "Dashboard" at bounding box center [279, 20] width 78 height 25
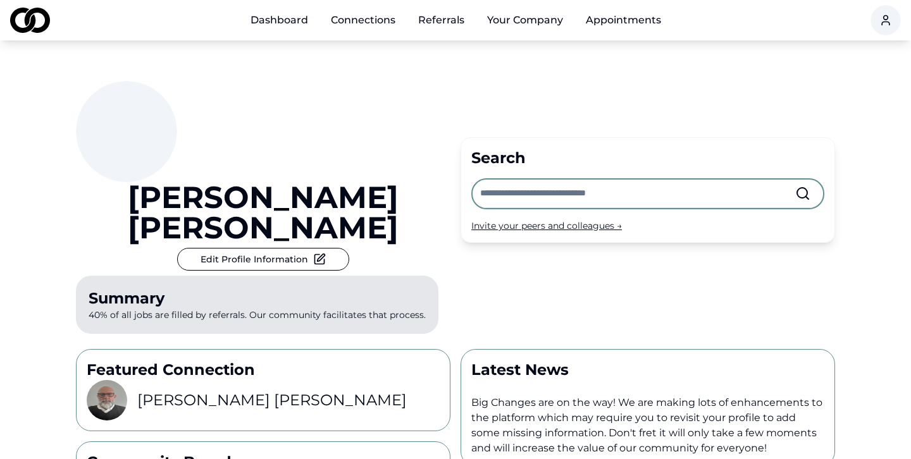
click at [442, 25] on link "Referrals" at bounding box center [441, 20] width 66 height 25
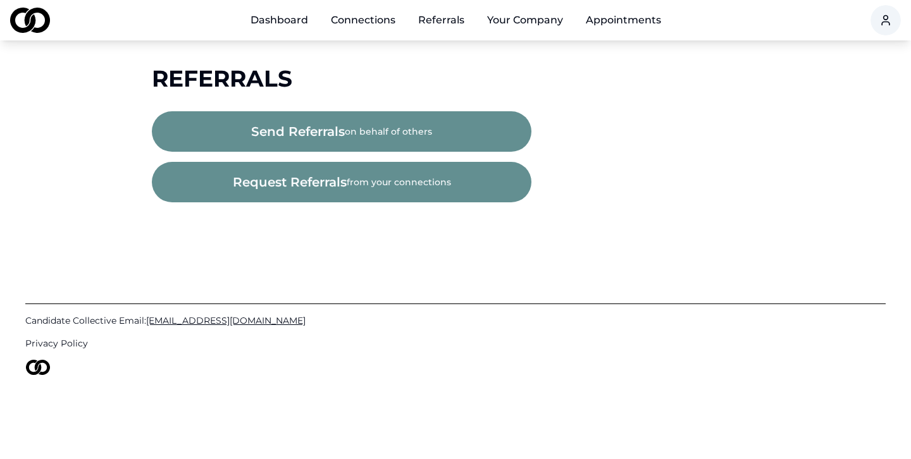
click at [359, 24] on link "Connections" at bounding box center [363, 20] width 85 height 25
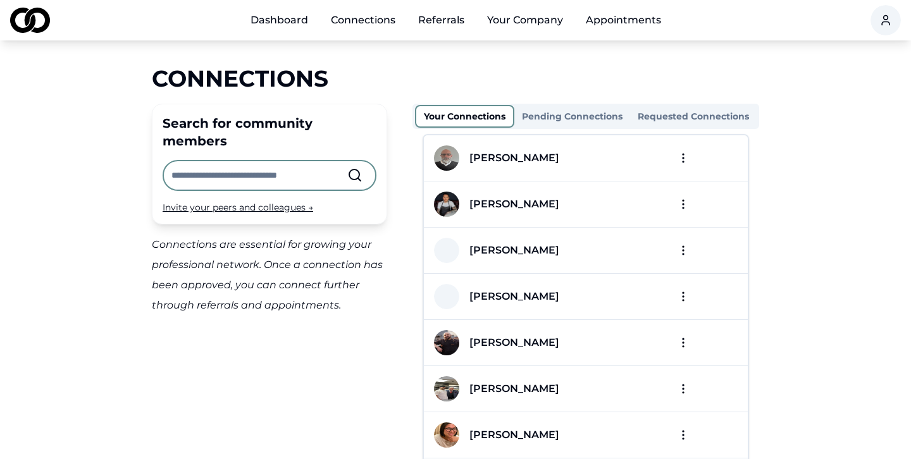
click at [233, 163] on input "text" at bounding box center [259, 175] width 176 height 28
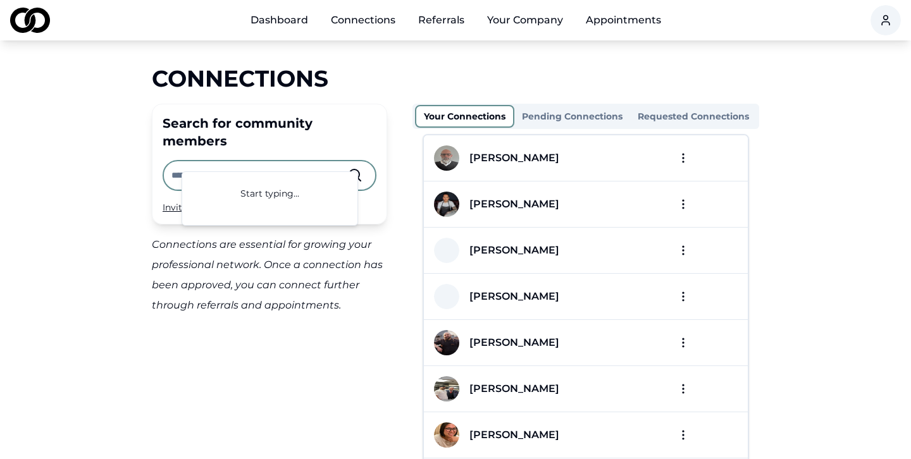
click at [233, 163] on input "text" at bounding box center [259, 175] width 176 height 28
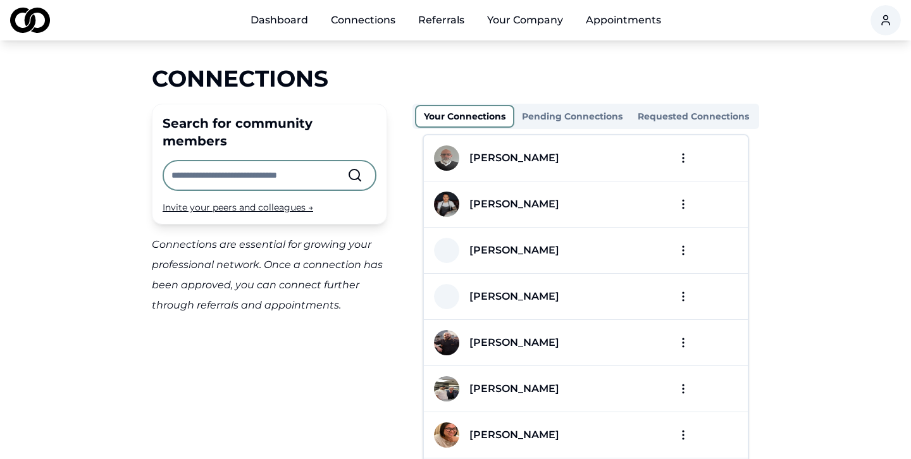
click at [236, 201] on div "Invite your peers and colleagues →" at bounding box center [270, 207] width 214 height 13
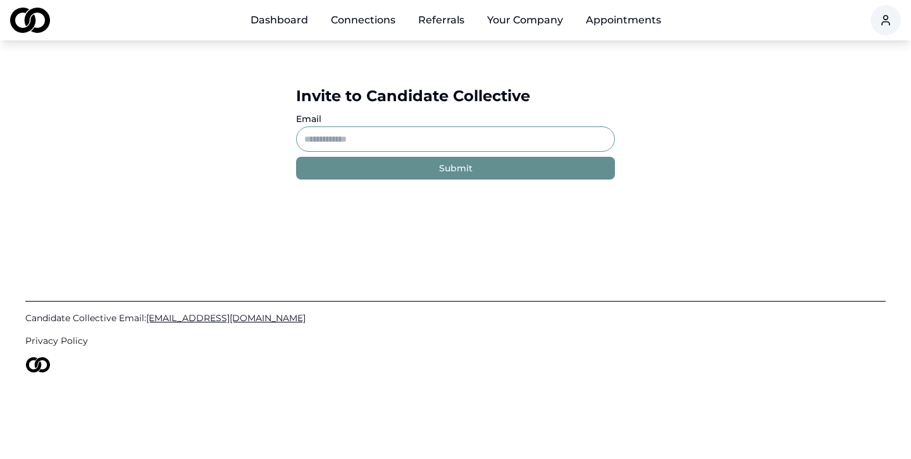
click at [304, 16] on link "Dashboard" at bounding box center [279, 20] width 78 height 25
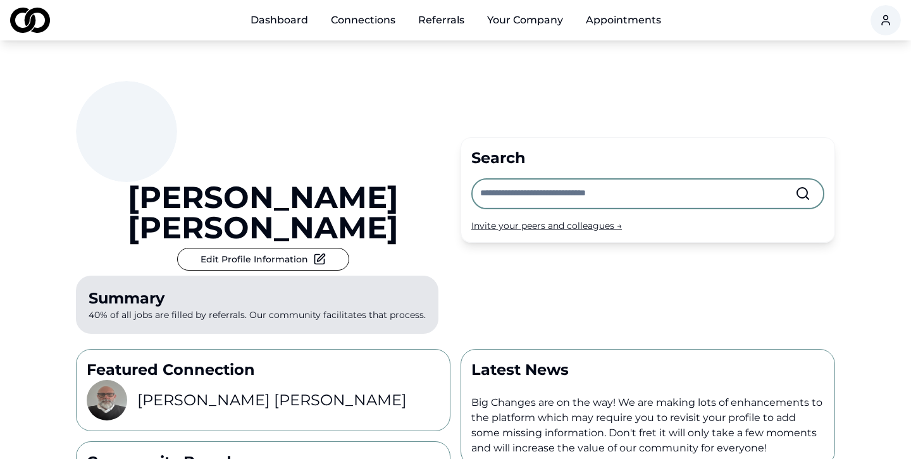
click at [539, 219] on div "Invite your peers and colleagues →" at bounding box center [647, 225] width 353 height 13
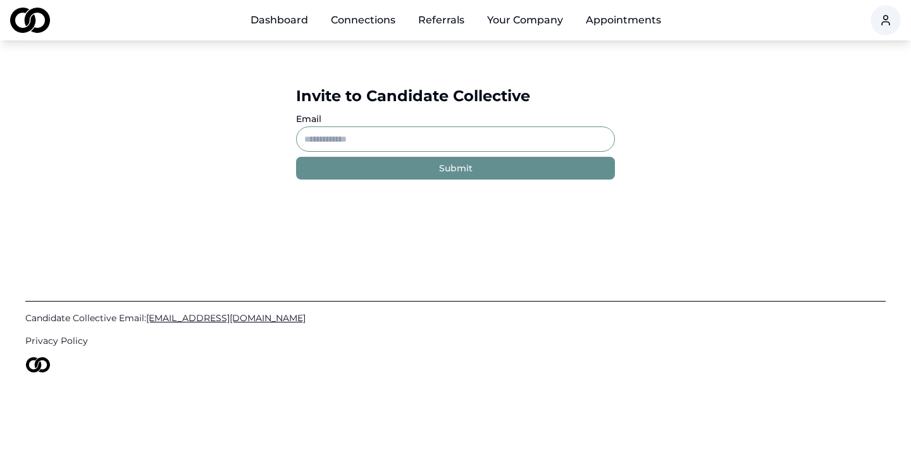
click at [377, 142] on input "Email" at bounding box center [455, 138] width 319 height 25
click at [374, 30] on link "Connections" at bounding box center [363, 20] width 85 height 25
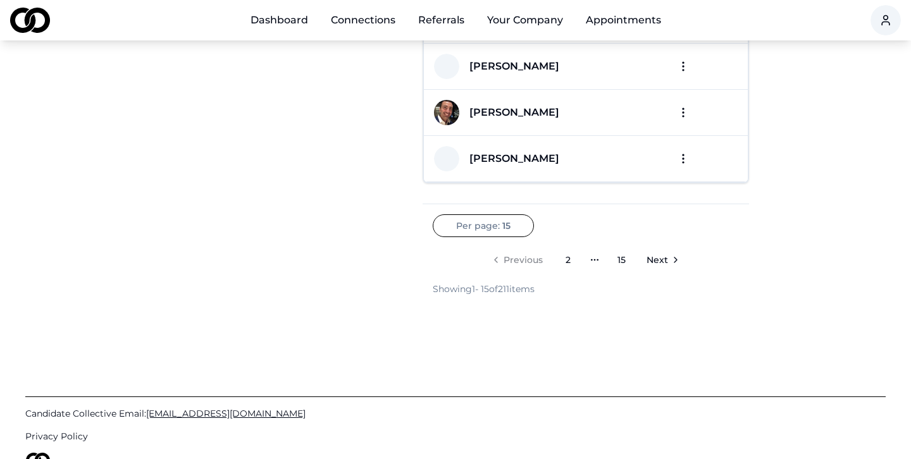
scroll to position [663, 0]
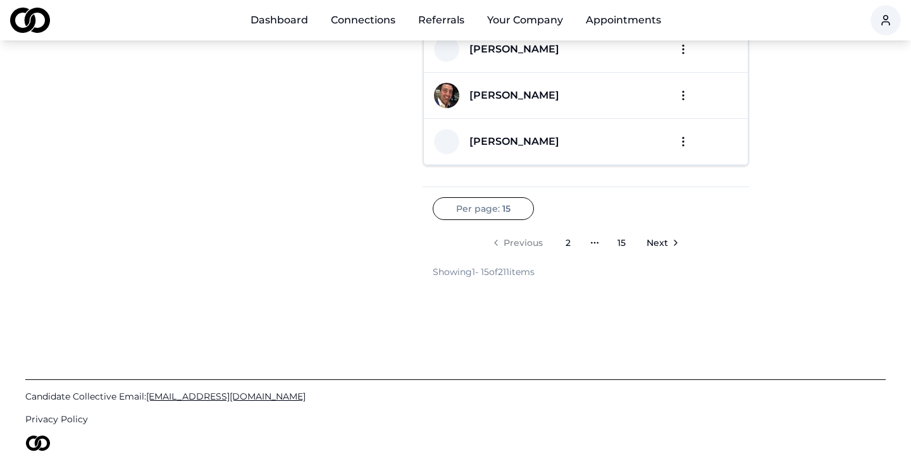
click at [663, 243] on span "Next" at bounding box center [657, 243] width 22 height 13
click at [663, 243] on span "Next" at bounding box center [671, 243] width 22 height 13
click at [678, 243] on span "Next" at bounding box center [685, 243] width 22 height 13
click at [708, 255] on div "Per page: 15 Previous 1 More pages 3 5 More pages 15 Next Showing 46 - 60 of 21…" at bounding box center [585, 237] width 326 height 81
click at [710, 254] on link "Next" at bounding box center [702, 242] width 51 height 25
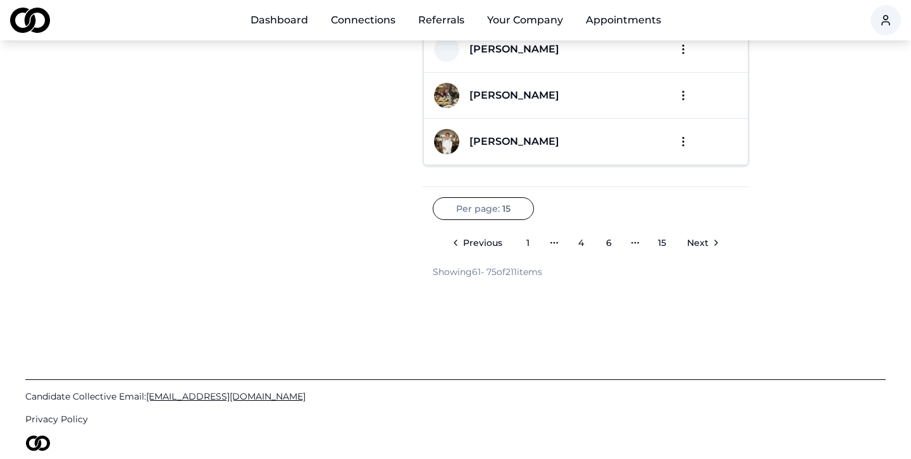
click at [712, 239] on icon "Go to next page" at bounding box center [716, 243] width 10 height 10
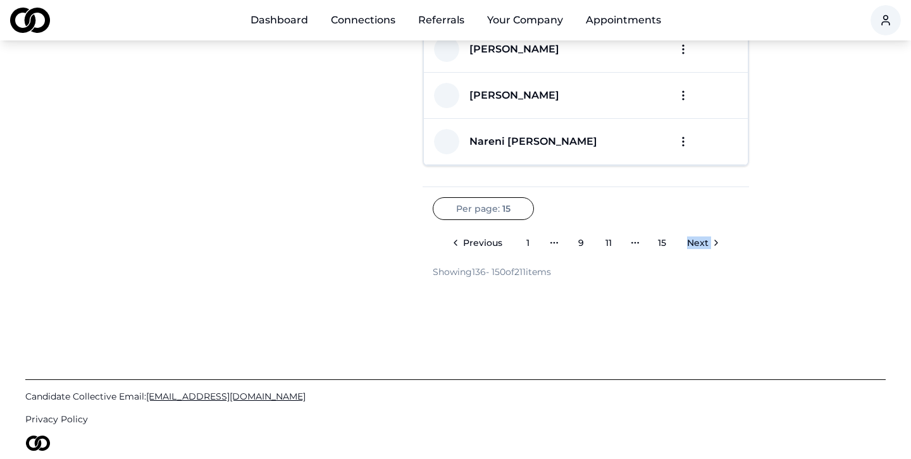
click at [712, 239] on icon "Go to next page" at bounding box center [716, 243] width 10 height 10
click at [712, 239] on link "Next" at bounding box center [702, 242] width 51 height 25
click at [712, 239] on nav "Previous 1 More pages 13 15 Next" at bounding box center [586, 242] width 306 height 25
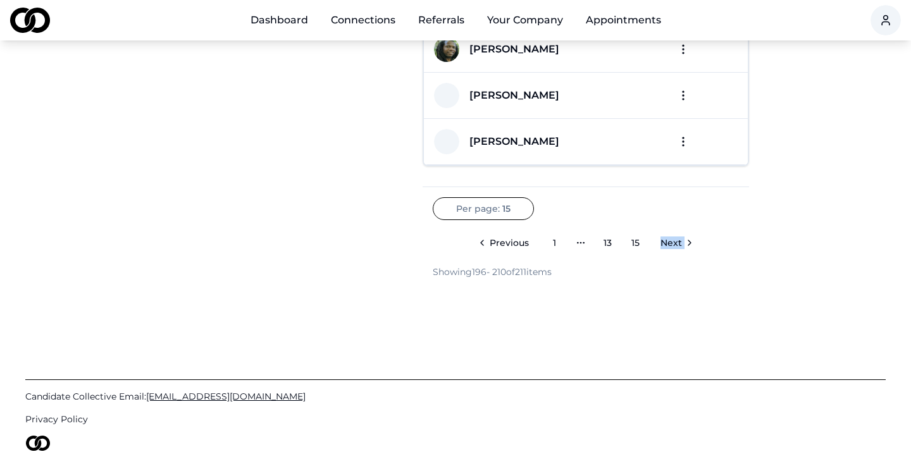
click at [712, 239] on nav "Previous 1 More pages 13 15 Next" at bounding box center [586, 242] width 306 height 25
click at [500, 241] on span "Previous" at bounding box center [508, 243] width 39 height 13
click at [500, 241] on span "Previous" at bounding box center [495, 243] width 39 height 13
click at [500, 241] on span "Previous" at bounding box center [482, 243] width 39 height 13
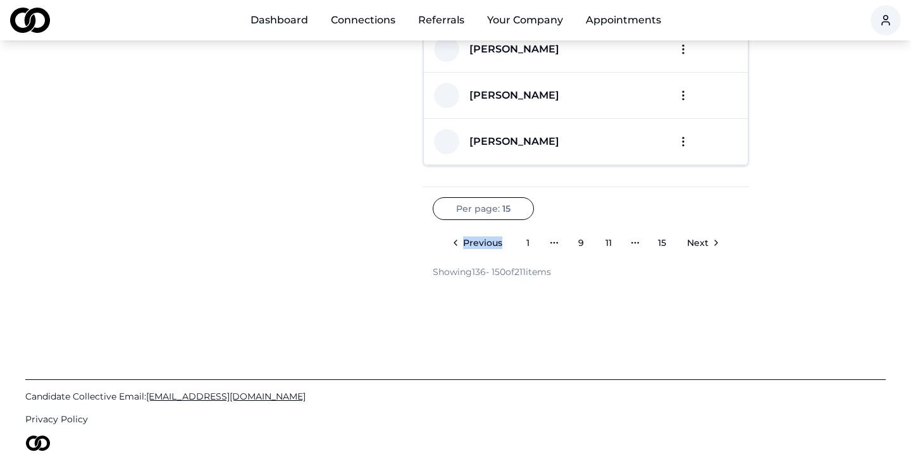
click at [500, 241] on span "Previous" at bounding box center [482, 243] width 39 height 13
click at [484, 242] on span "Previous" at bounding box center [482, 243] width 39 height 13
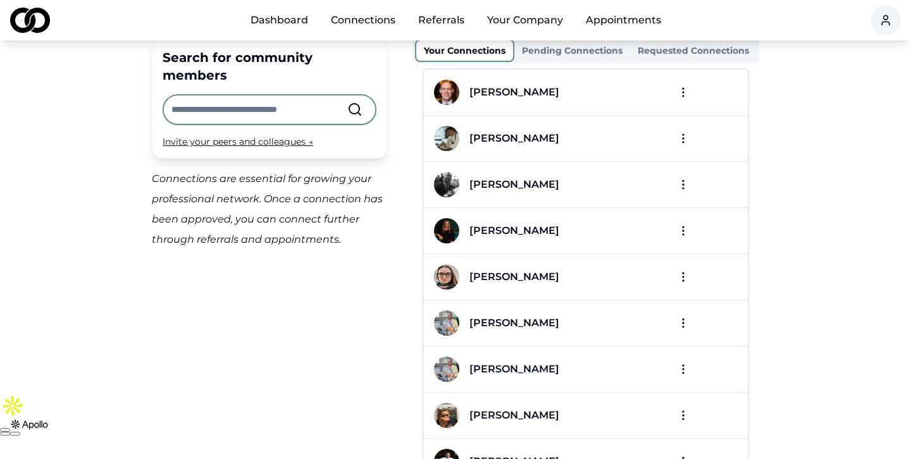
scroll to position [0, 0]
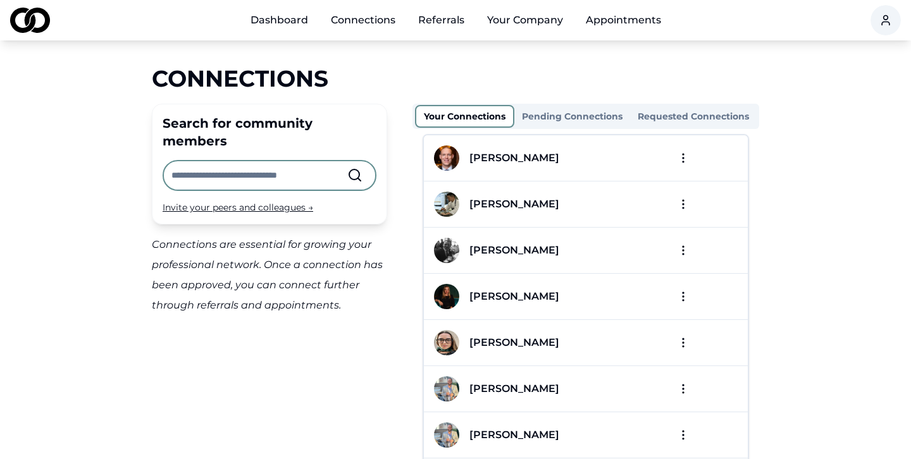
click at [282, 22] on link "Dashboard" at bounding box center [279, 20] width 78 height 25
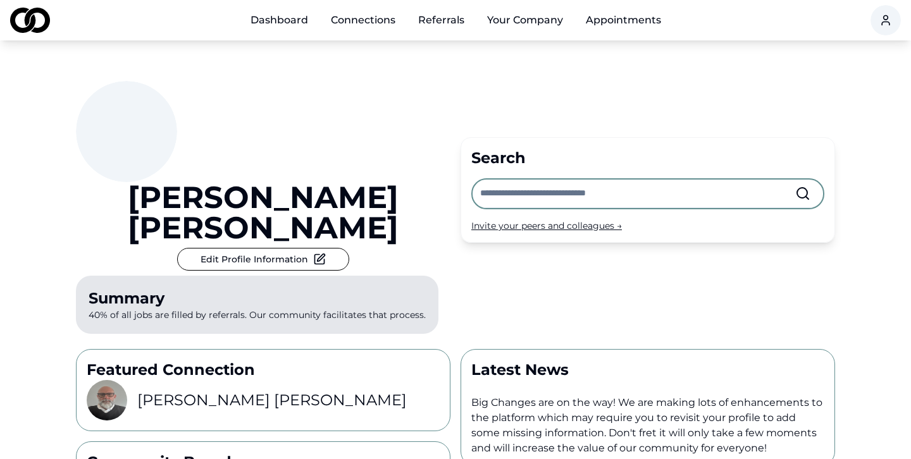
click at [187, 390] on h3 "[PERSON_NAME]" at bounding box center [271, 400] width 269 height 20
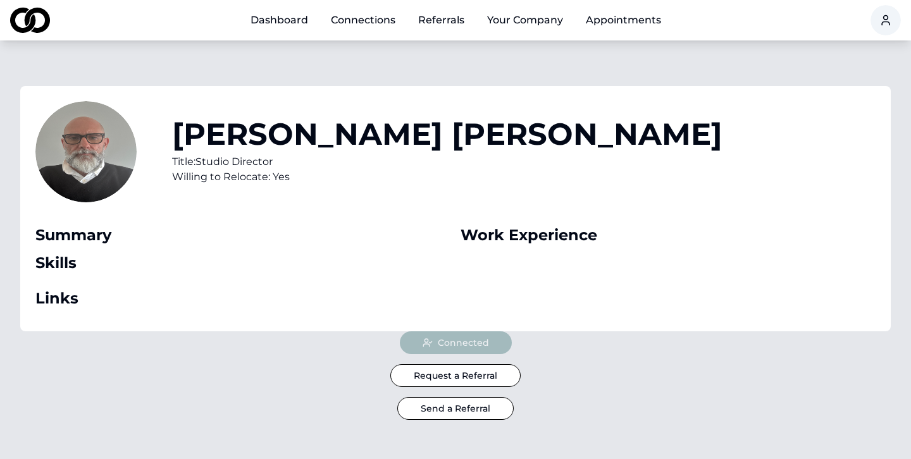
click at [291, 23] on link "Dashboard" at bounding box center [279, 20] width 78 height 25
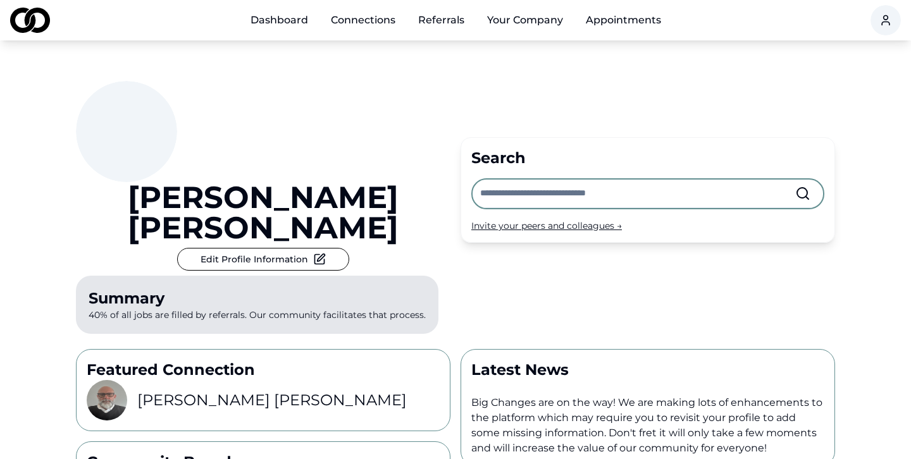
click at [305, 23] on link "Dashboard" at bounding box center [279, 20] width 78 height 25
click at [347, 19] on link "Connections" at bounding box center [363, 20] width 85 height 25
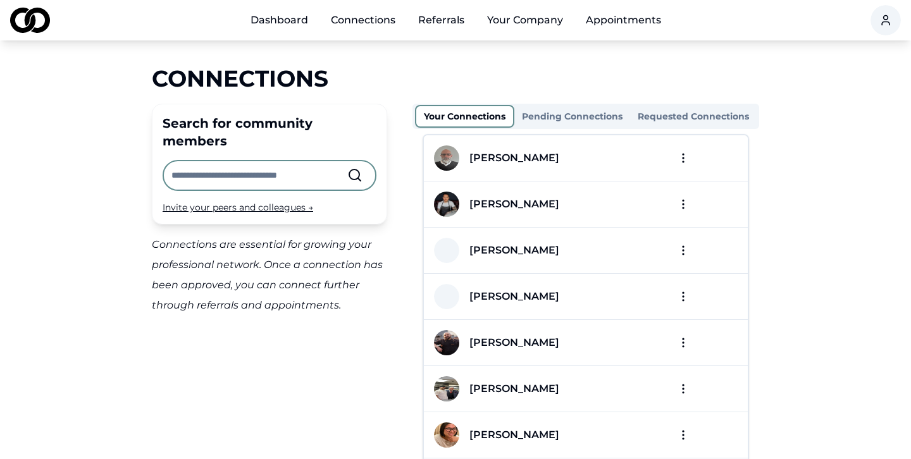
click at [449, 18] on link "Referrals" at bounding box center [441, 20] width 66 height 25
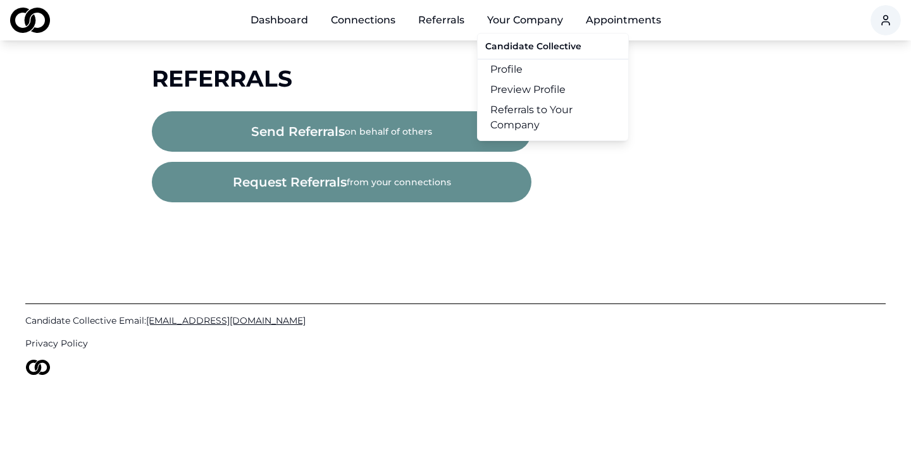
click at [501, 22] on button "Your Company" at bounding box center [525, 20] width 96 height 25
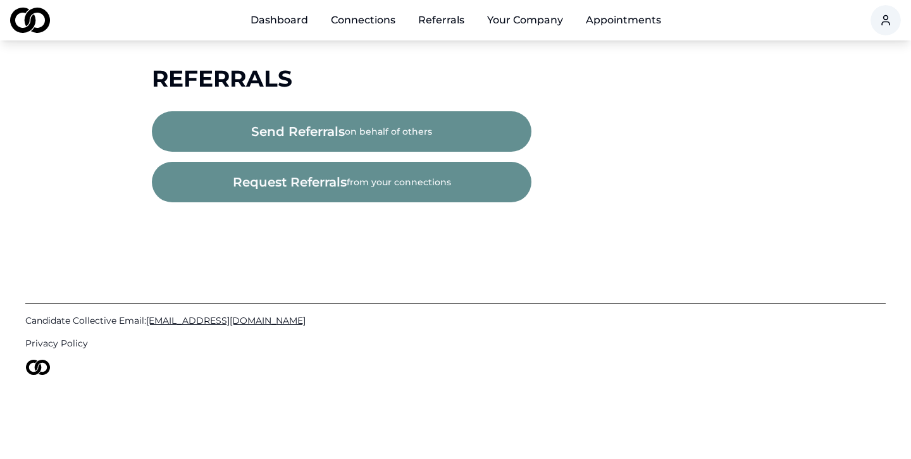
click at [613, 27] on link "Appointments" at bounding box center [622, 20] width 95 height 25
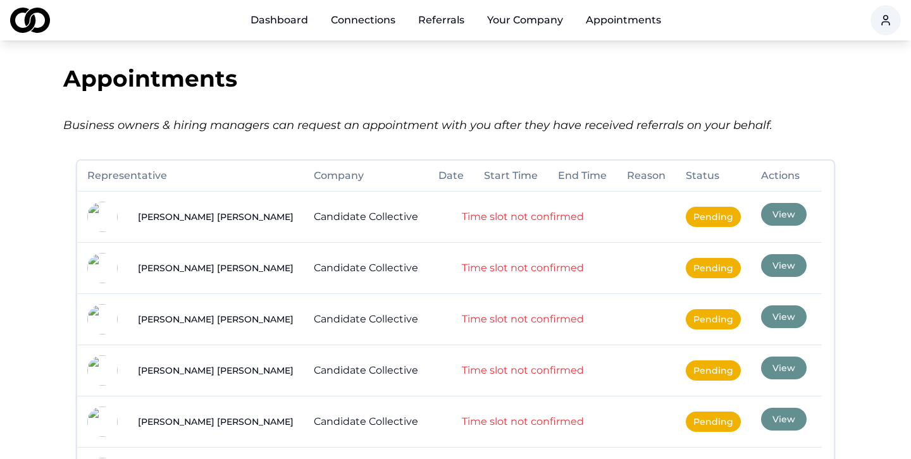
click at [761, 216] on button "View" at bounding box center [784, 214] width 46 height 23
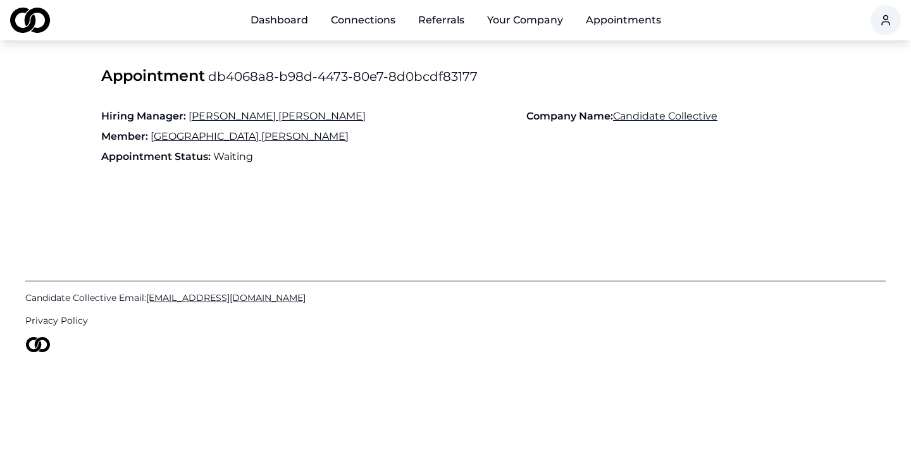
click at [279, 13] on link "Dashboard" at bounding box center [279, 20] width 78 height 25
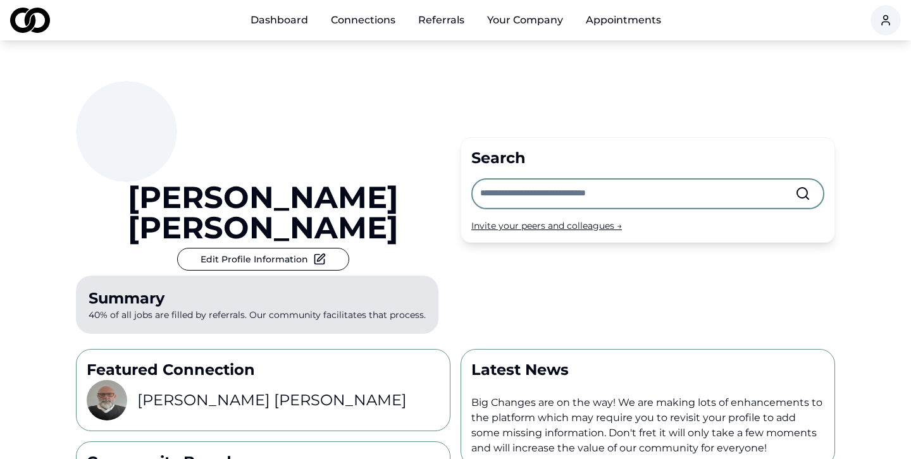
click at [351, 18] on link "Connections" at bounding box center [363, 20] width 85 height 25
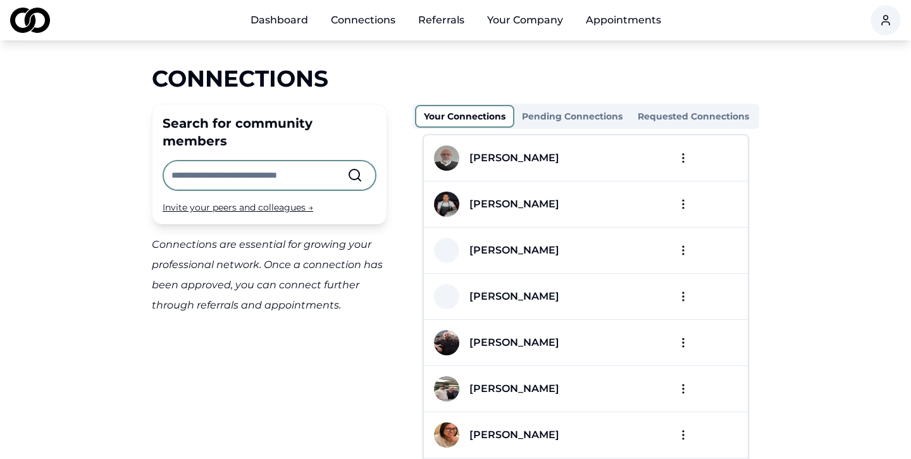
click at [288, 15] on link "Dashboard" at bounding box center [279, 20] width 78 height 25
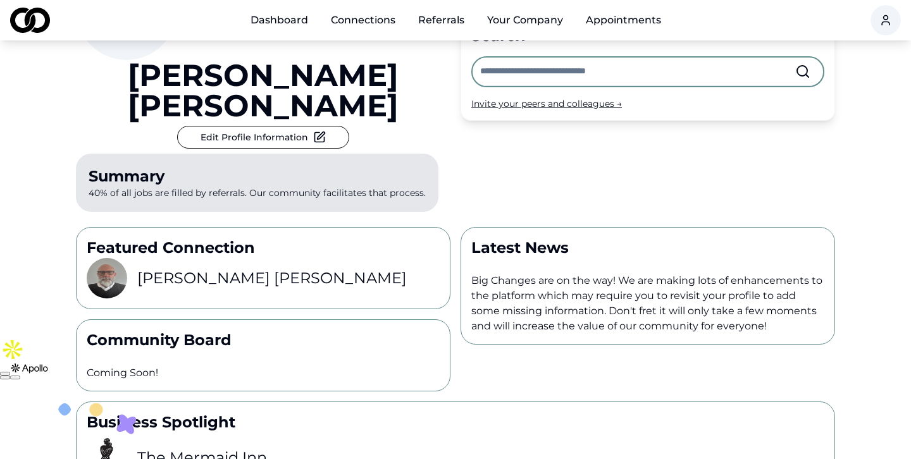
scroll to position [121, 0]
click at [224, 126] on button "Edit Profile Information" at bounding box center [263, 137] width 172 height 23
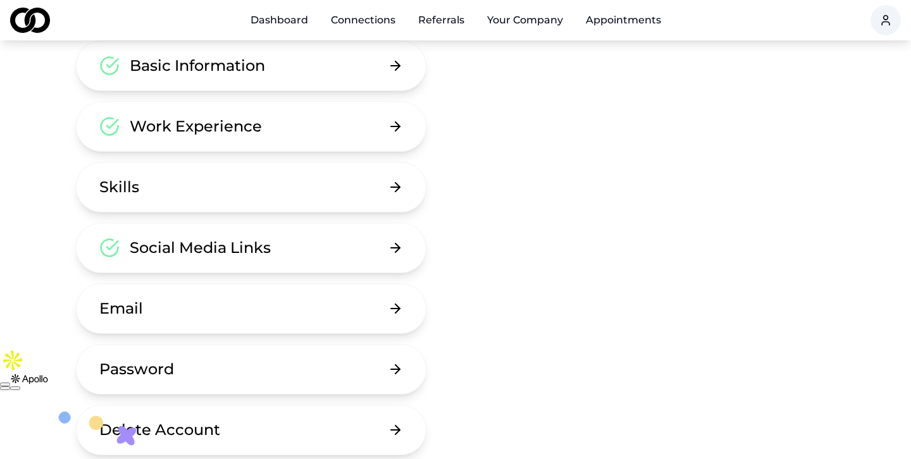
scroll to position [188, 0]
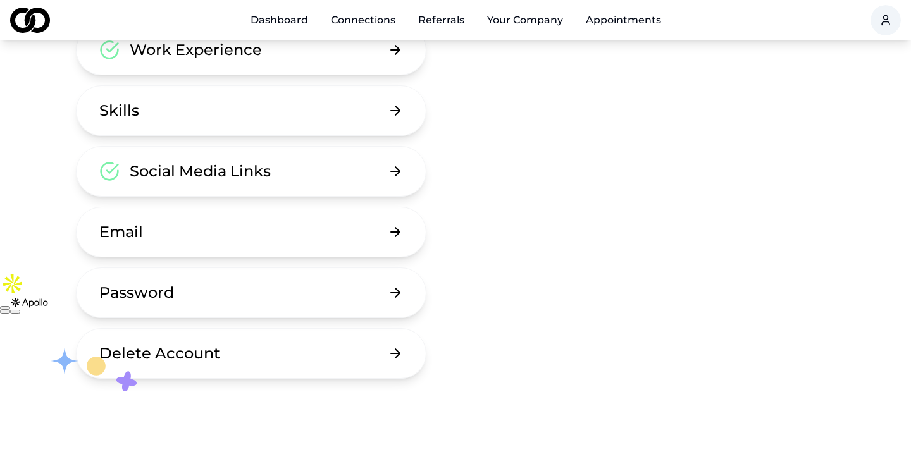
click at [378, 241] on button "Email" at bounding box center [251, 232] width 350 height 51
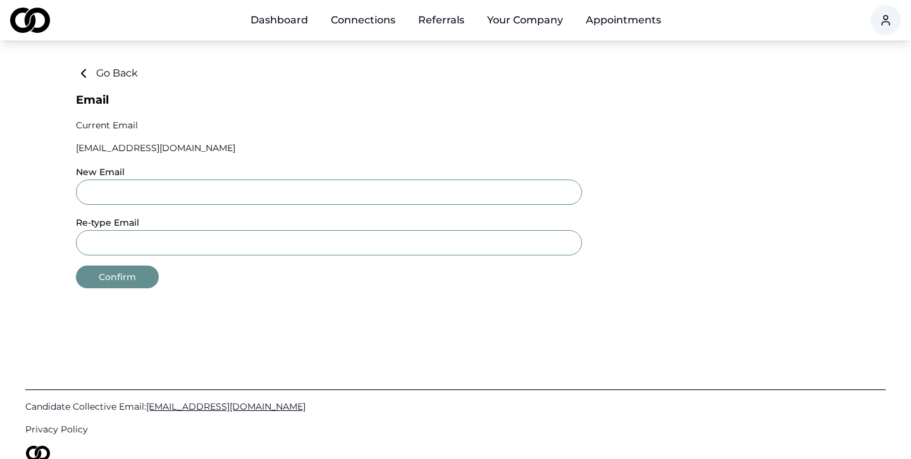
click at [250, 27] on div "Main" at bounding box center [250, 27] width 0 height 1
click at [302, 23] on link "Dashboard" at bounding box center [279, 20] width 78 height 25
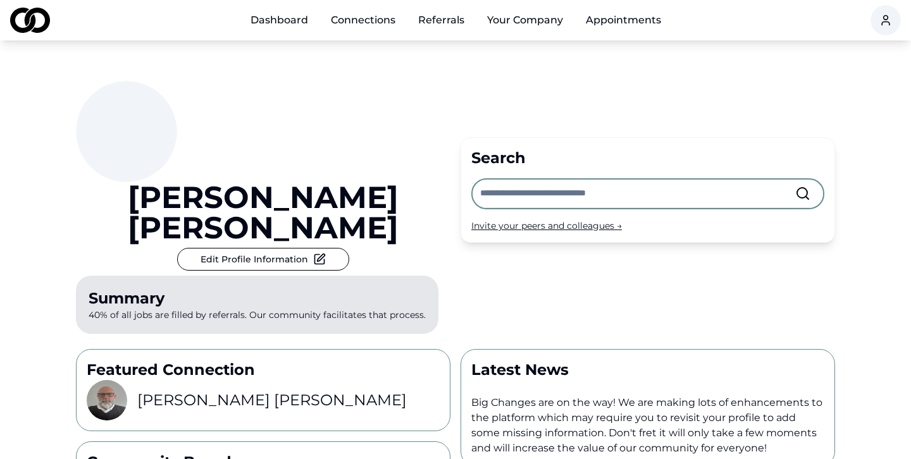
click at [355, 25] on link "Connections" at bounding box center [363, 20] width 85 height 25
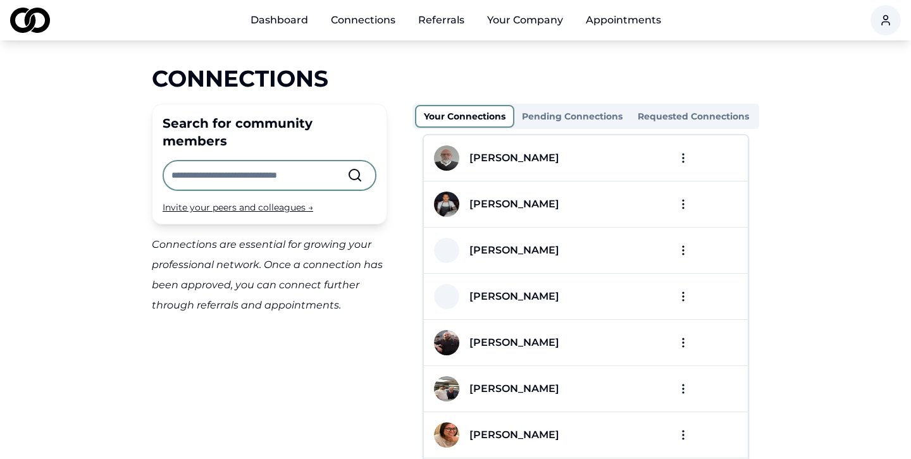
click at [422, 18] on link "Referrals" at bounding box center [441, 20] width 66 height 25
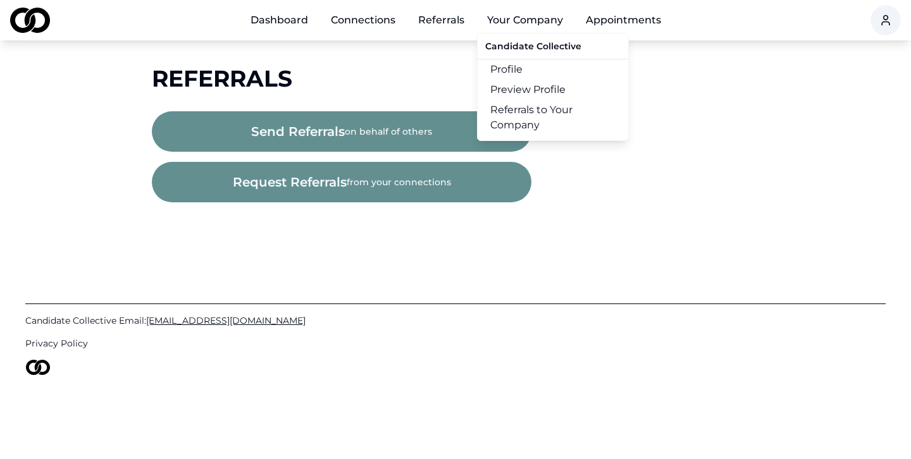
click at [521, 22] on button "Your Company" at bounding box center [525, 20] width 96 height 25
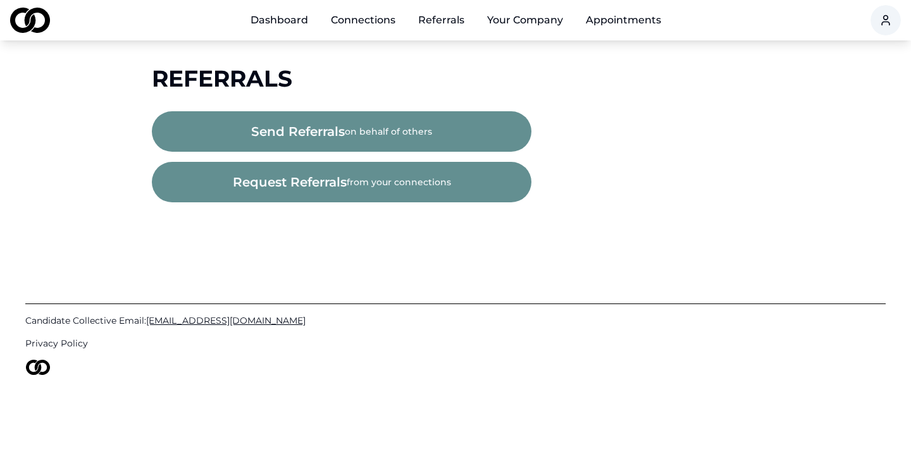
click at [293, 24] on link "Dashboard" at bounding box center [279, 20] width 78 height 25
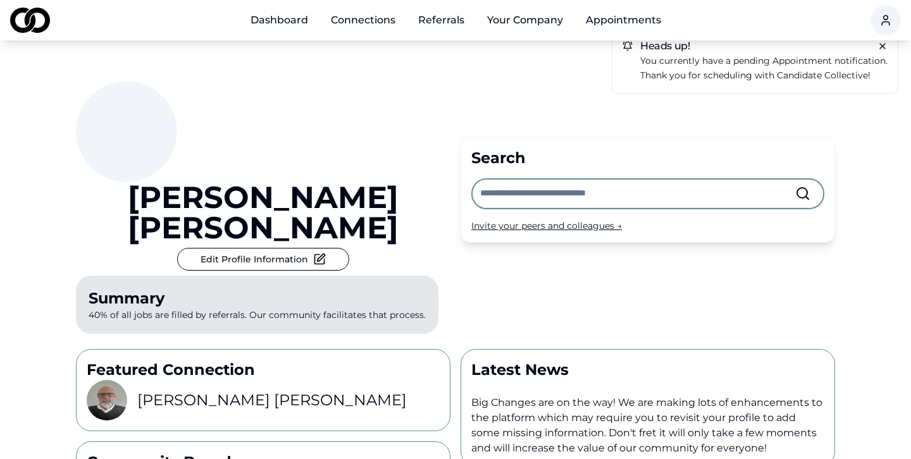
click at [536, 185] on input "text" at bounding box center [637, 194] width 315 height 28
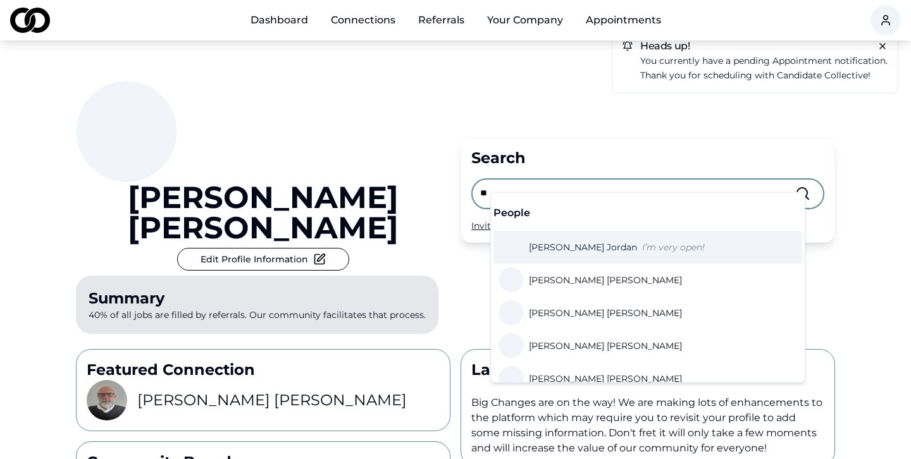
type input "*"
click at [513, 181] on input "text" at bounding box center [637, 194] width 315 height 28
click at [534, 153] on div "Search Invite your peers and colleagues →" at bounding box center [647, 190] width 374 height 106
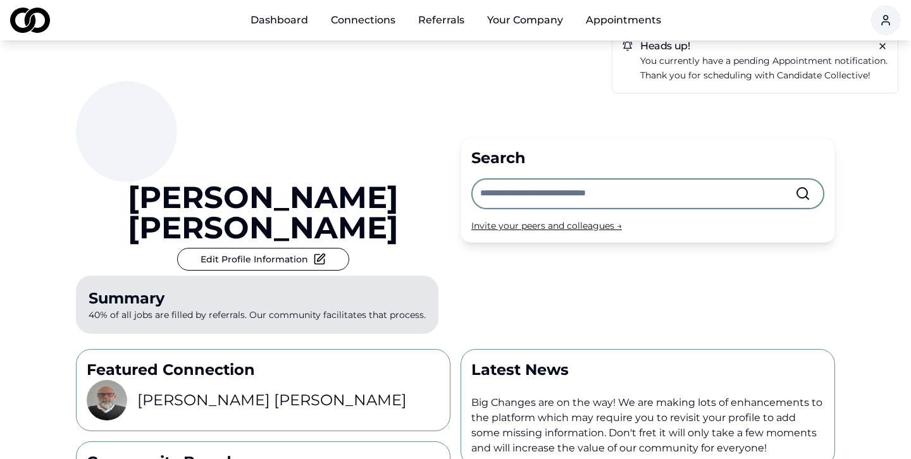
click at [517, 180] on input "text" at bounding box center [637, 194] width 315 height 28
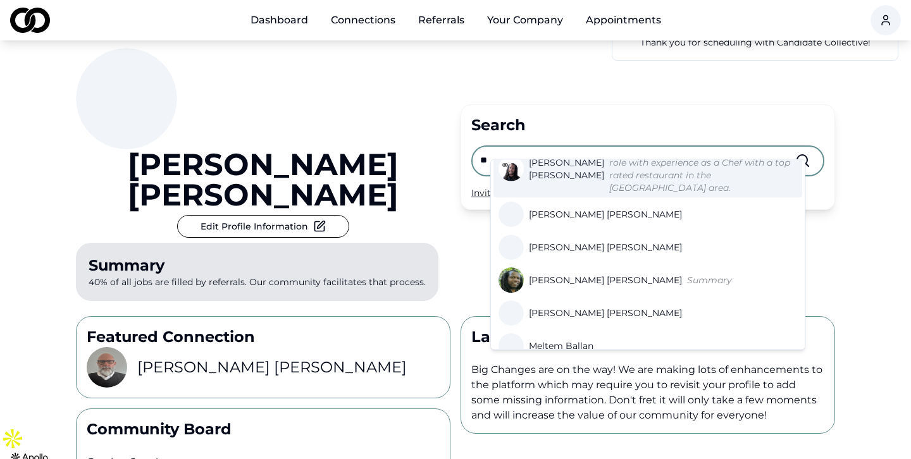
scroll to position [52, 0]
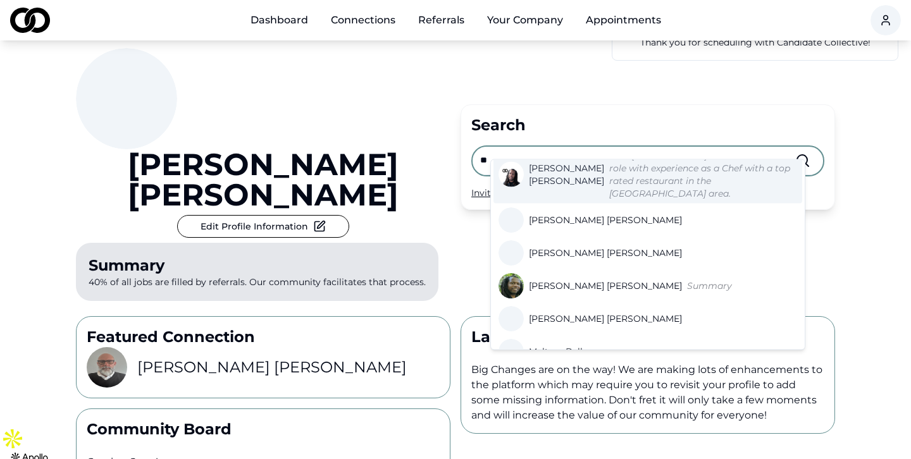
type input "*"
click at [589, 126] on div "Search Invite your peers and colleagues →" at bounding box center [647, 157] width 374 height 106
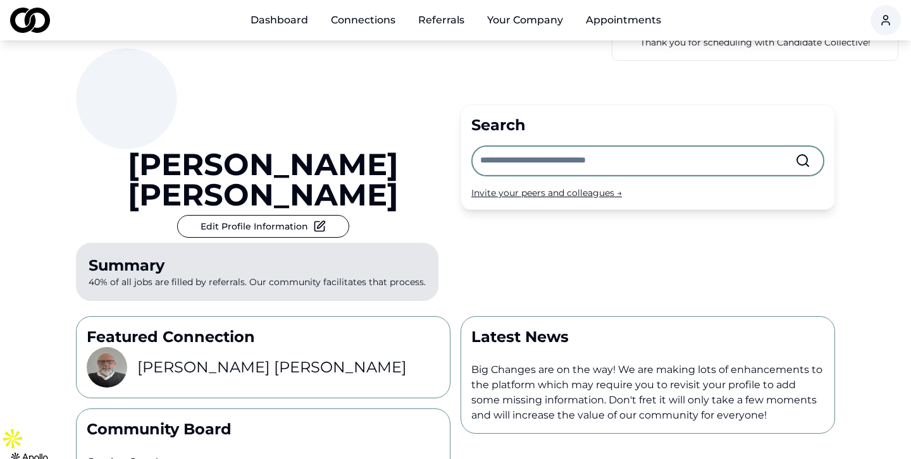
scroll to position [0, 0]
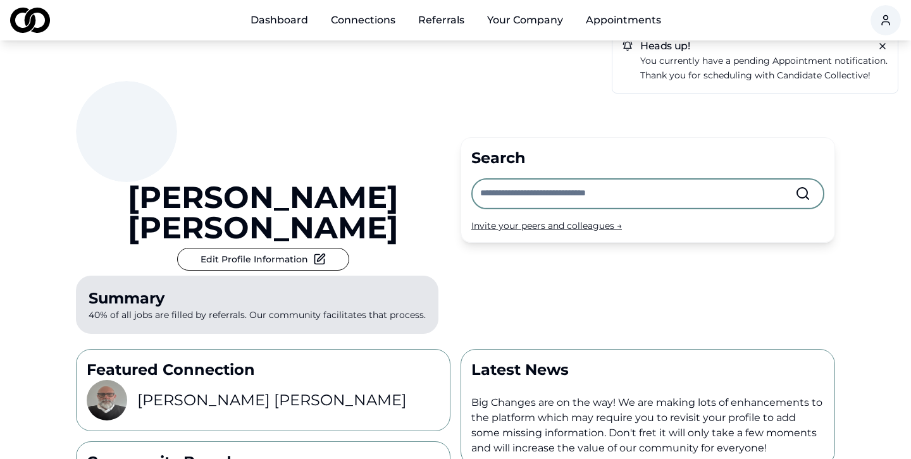
click at [495, 184] on input "text" at bounding box center [637, 194] width 315 height 28
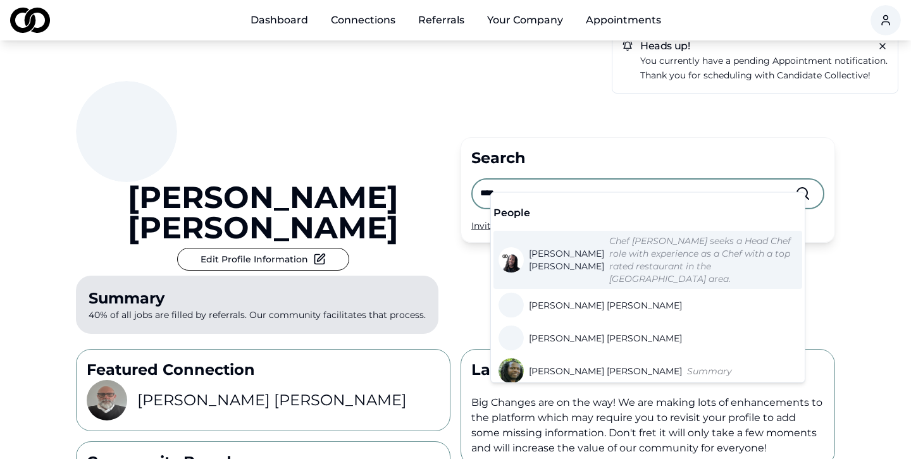
type input "***"
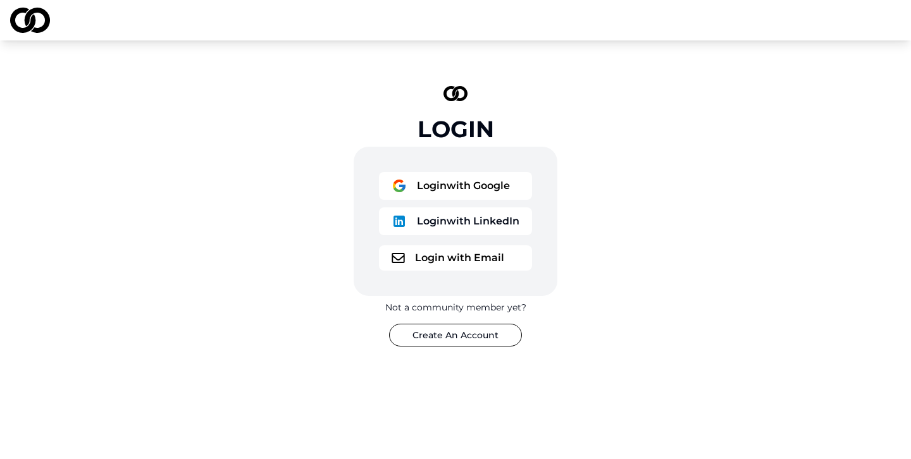
click at [494, 190] on button "Login with Google" at bounding box center [455, 186] width 153 height 28
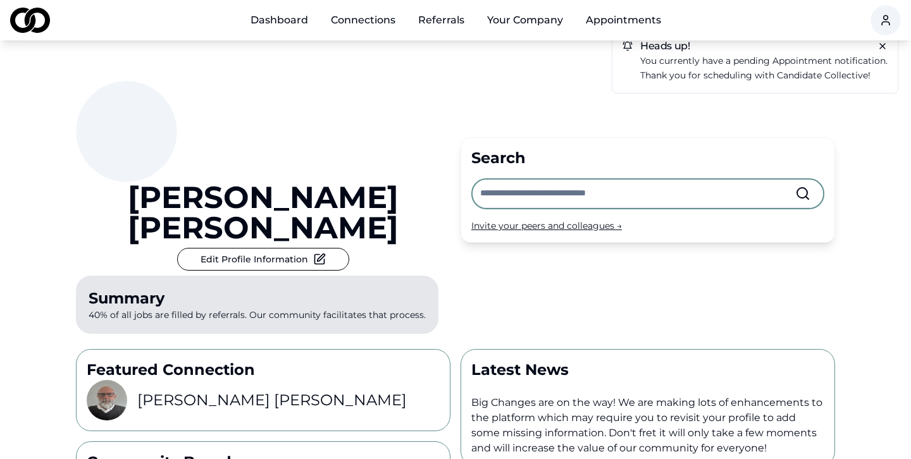
click at [212, 390] on h3 "[PERSON_NAME]" at bounding box center [271, 400] width 269 height 20
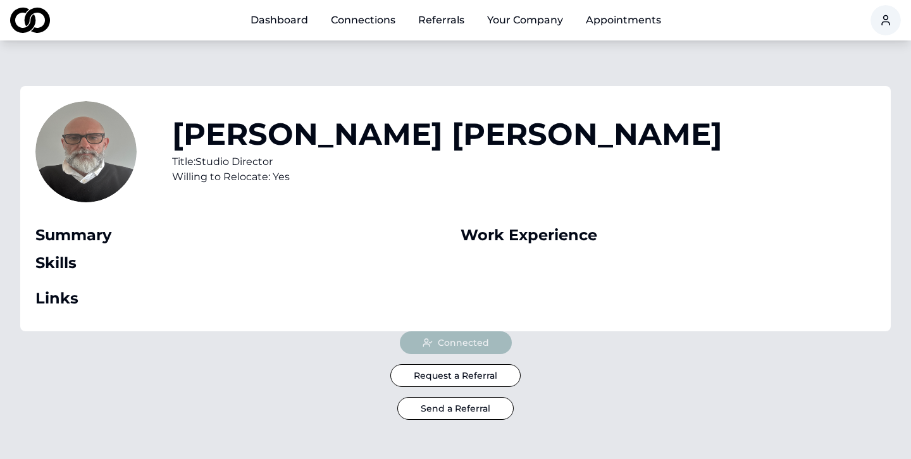
click at [465, 409] on button "Send a Referral" at bounding box center [455, 408] width 116 height 23
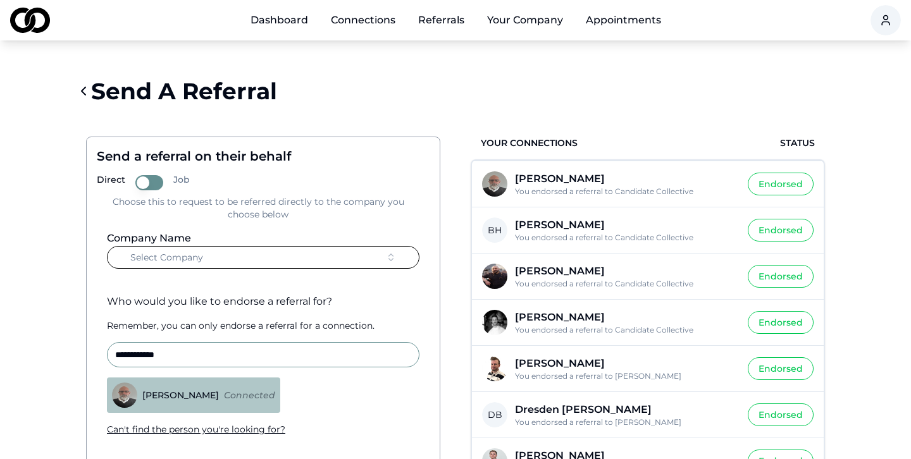
click at [255, 262] on button "Select Company" at bounding box center [263, 257] width 312 height 23
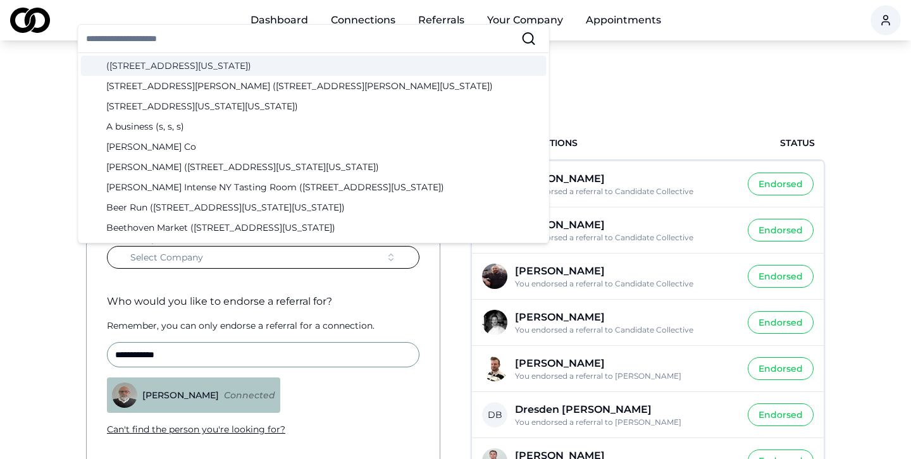
click at [252, 255] on button "Select Company" at bounding box center [263, 257] width 312 height 23
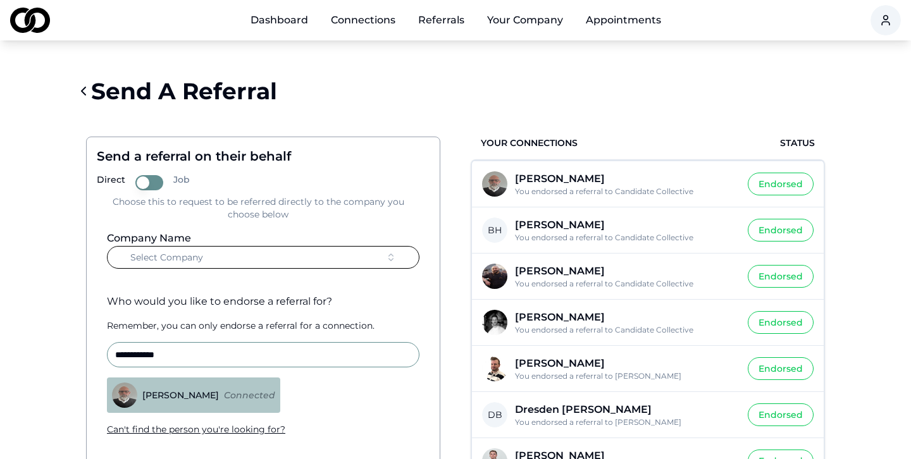
click at [252, 255] on button "Select Company" at bounding box center [263, 257] width 312 height 23
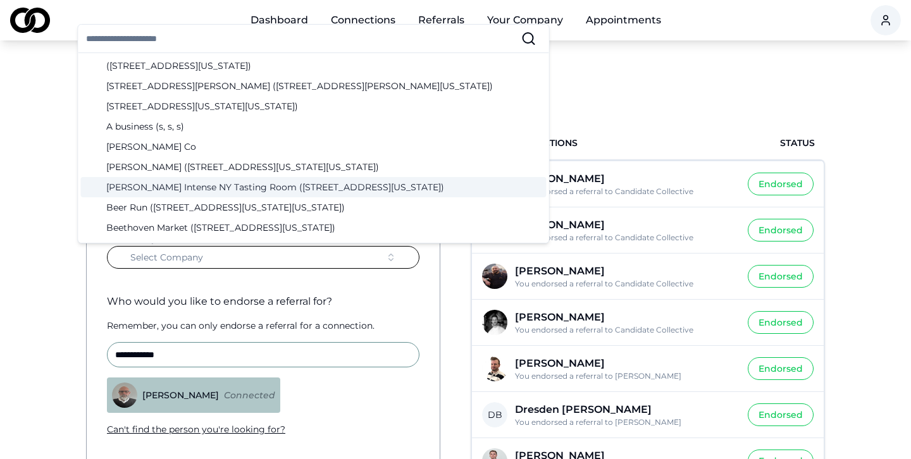
click at [190, 261] on span "Select Company" at bounding box center [166, 257] width 73 height 13
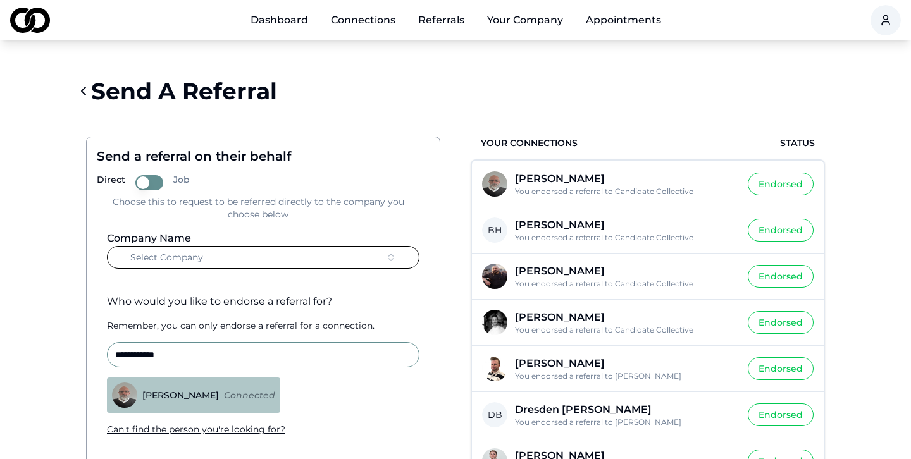
click at [192, 252] on span "Select Company" at bounding box center [166, 257] width 73 height 13
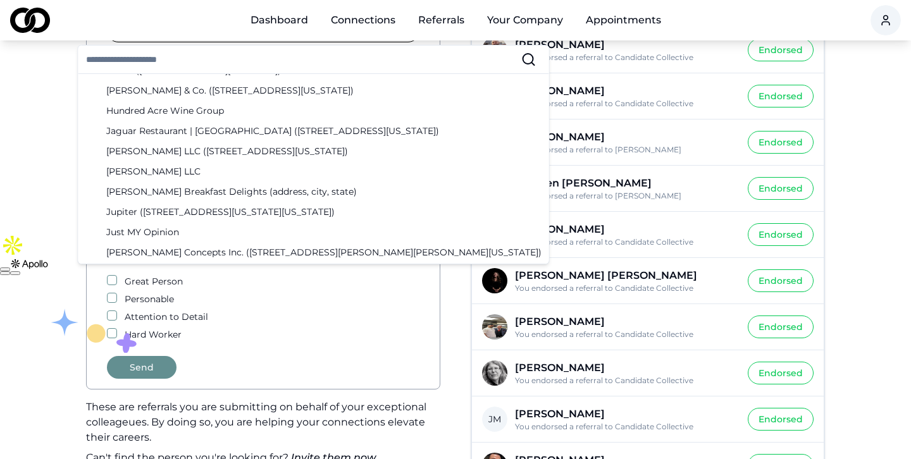
scroll to position [859, 0]
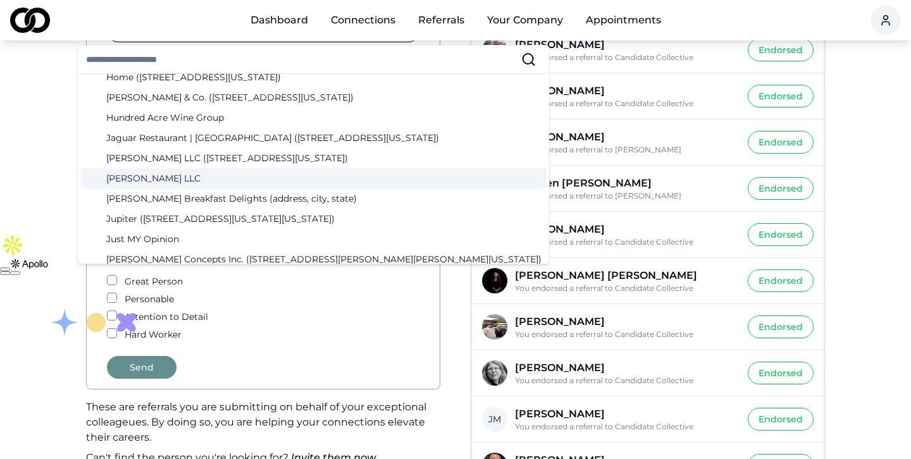
click at [154, 181] on div "[PERSON_NAME] LLC" at bounding box center [313, 178] width 465 height 20
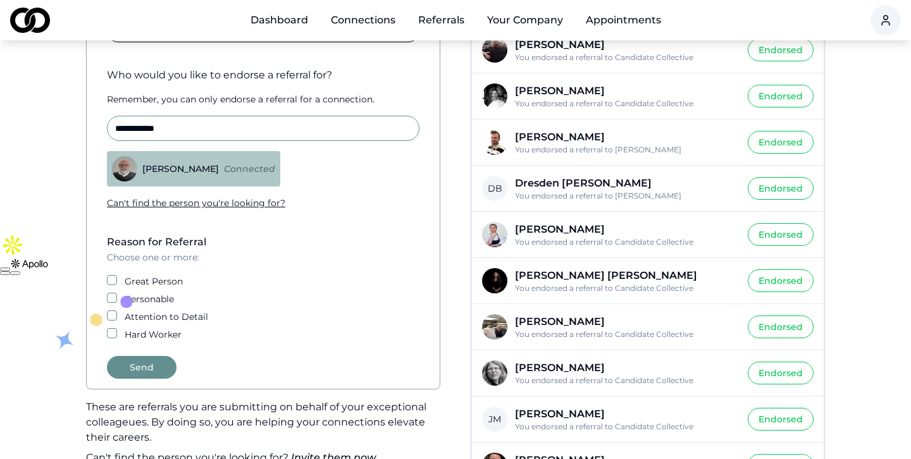
click at [147, 283] on label "Great Person" at bounding box center [154, 281] width 58 height 13
click at [117, 283] on button "Great Person" at bounding box center [112, 280] width 10 height 10
click at [142, 300] on label "Personable" at bounding box center [149, 299] width 49 height 13
click at [117, 300] on button "Personable" at bounding box center [112, 298] width 10 height 10
click at [142, 316] on label "Attention to Detail" at bounding box center [166, 317] width 83 height 13
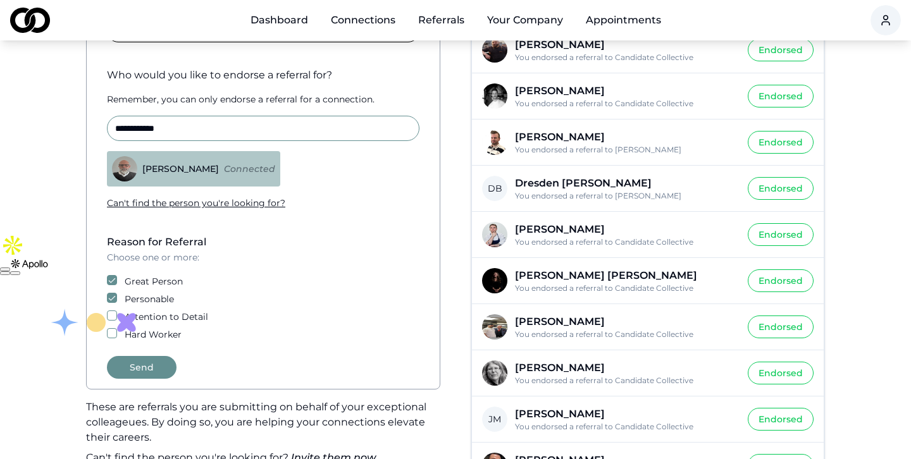
click at [117, 316] on button "Attention to Detail" at bounding box center [112, 316] width 10 height 10
click at [139, 333] on label "Hard Worker" at bounding box center [153, 334] width 57 height 13
click at [117, 333] on button "Hard Worker" at bounding box center [112, 333] width 10 height 10
click at [145, 364] on button "Send" at bounding box center [142, 367] width 70 height 23
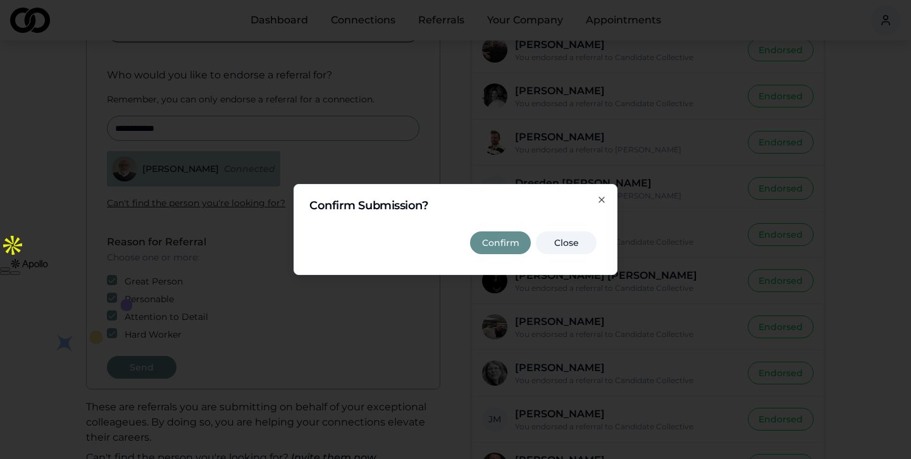
click at [510, 232] on button "Confirm" at bounding box center [500, 242] width 61 height 23
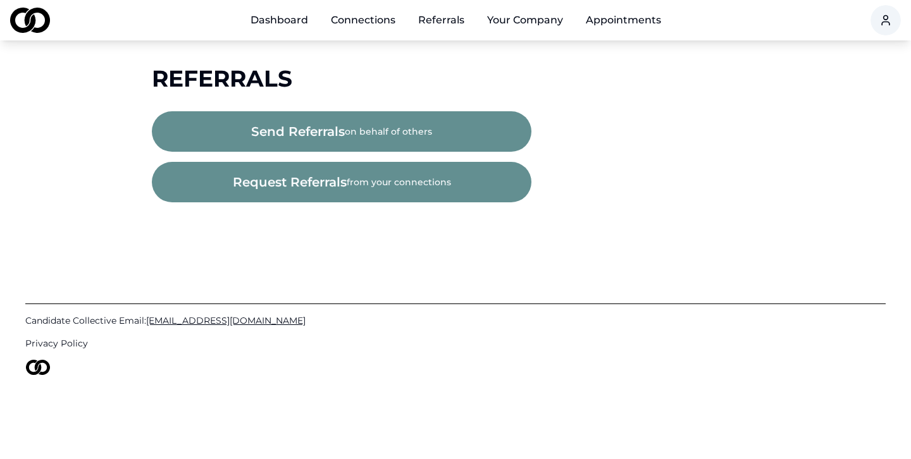
click at [278, 22] on link "Dashboard" at bounding box center [279, 20] width 78 height 25
